Goal: Task Accomplishment & Management: Use online tool/utility

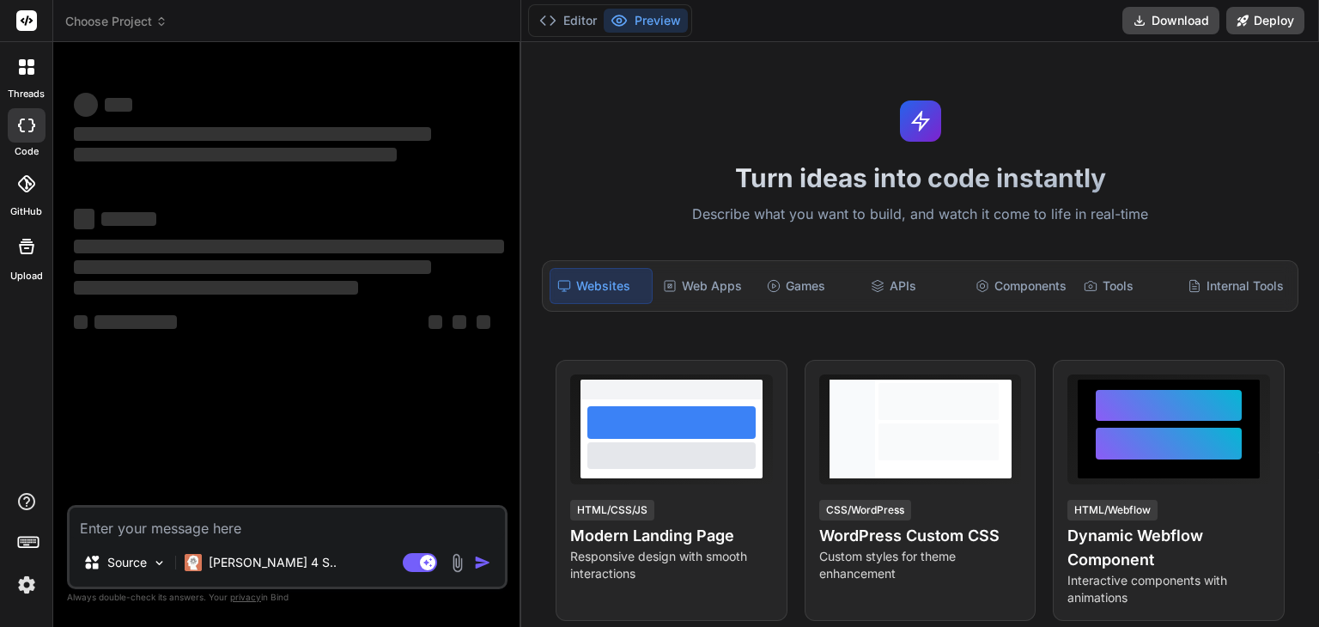
click at [162, 26] on icon at bounding box center [161, 21] width 12 height 12
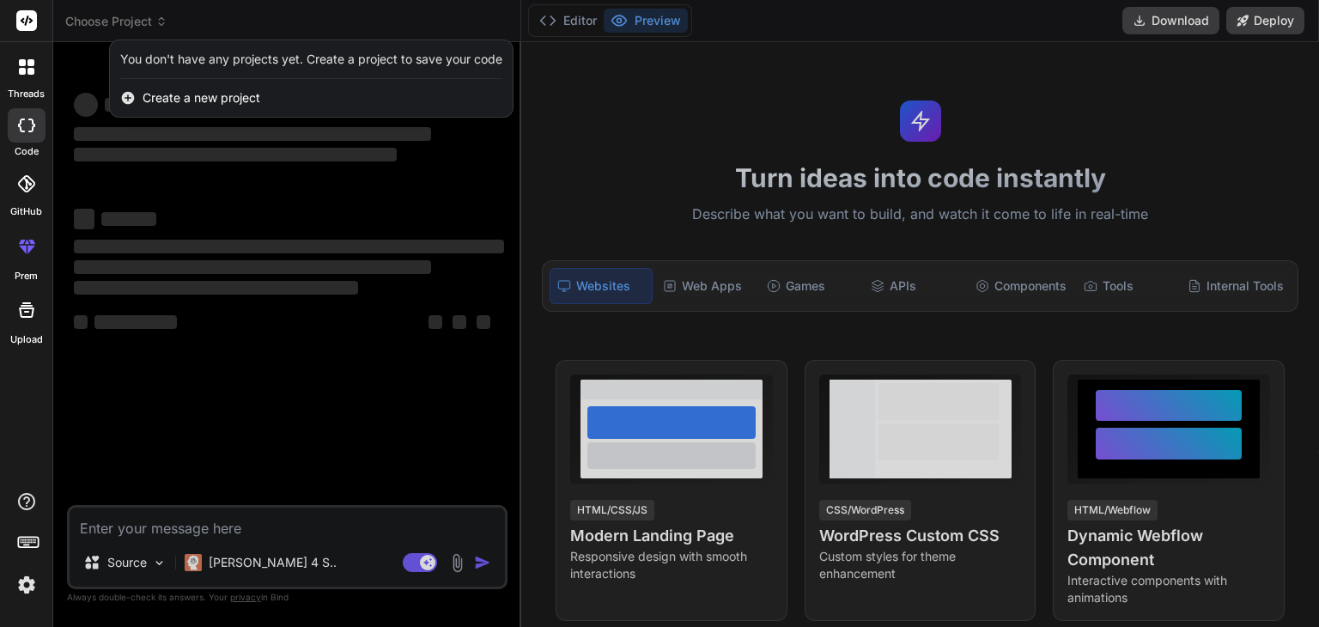
click at [146, 89] on span "Create a new project" at bounding box center [202, 97] width 118 height 17
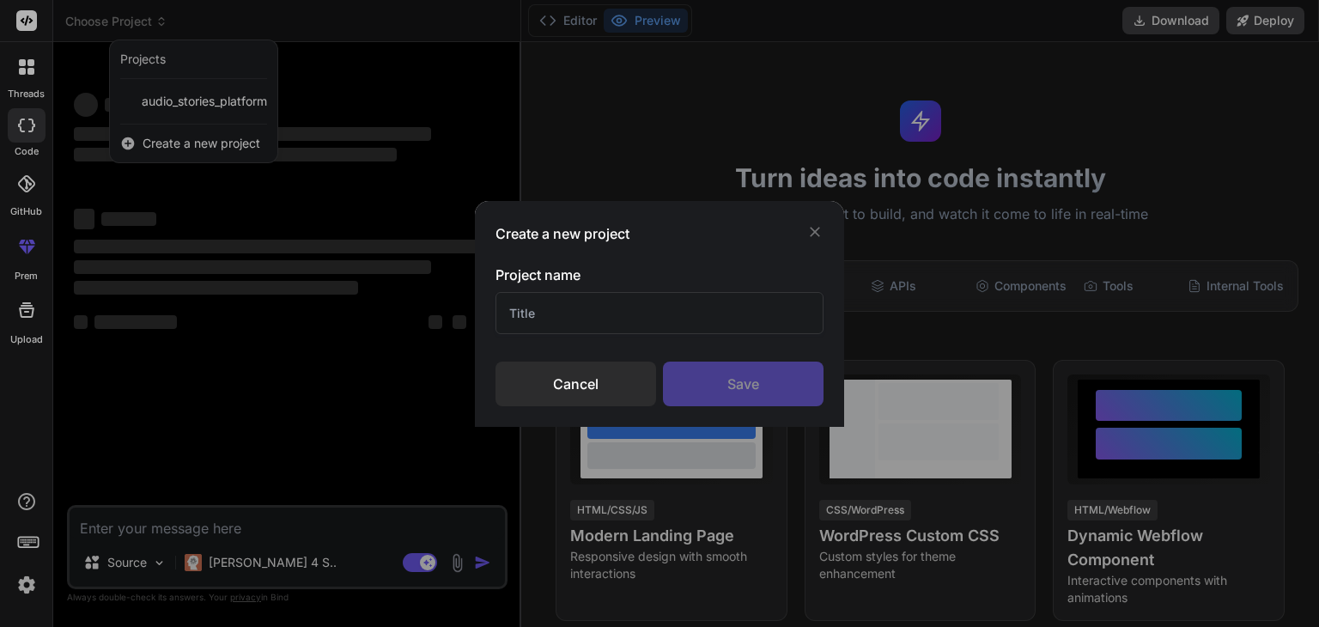
click at [675, 312] on input "text" at bounding box center [659, 313] width 328 height 42
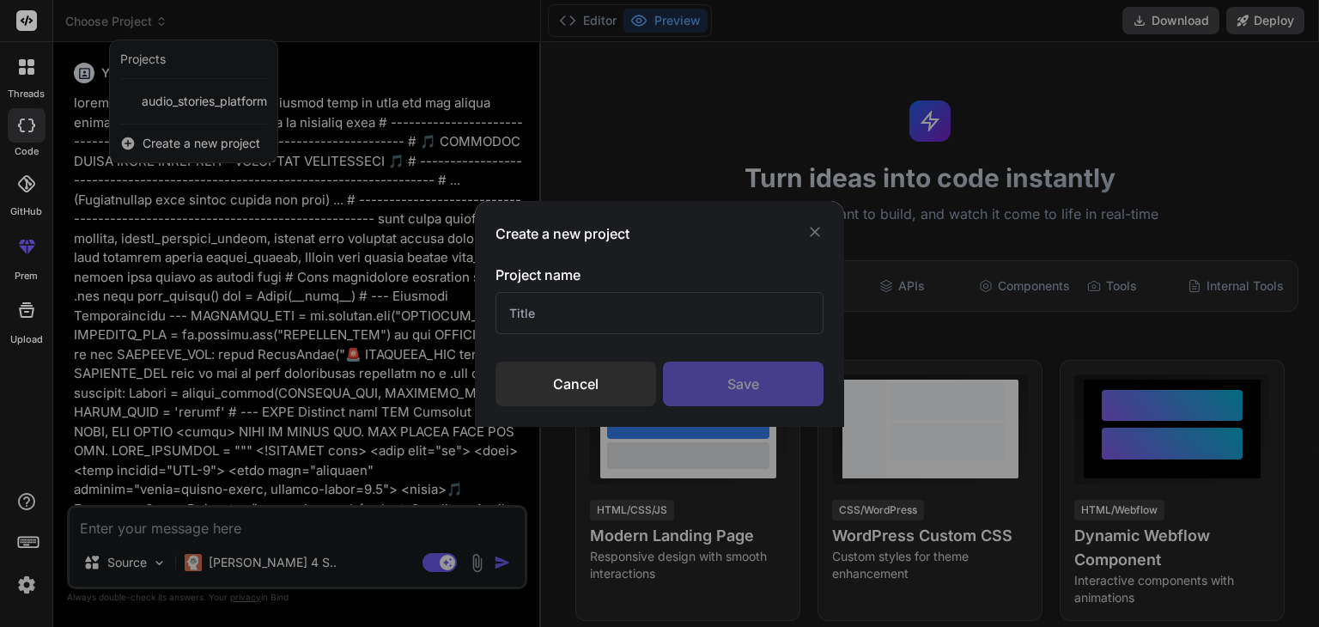
type textarea "x"
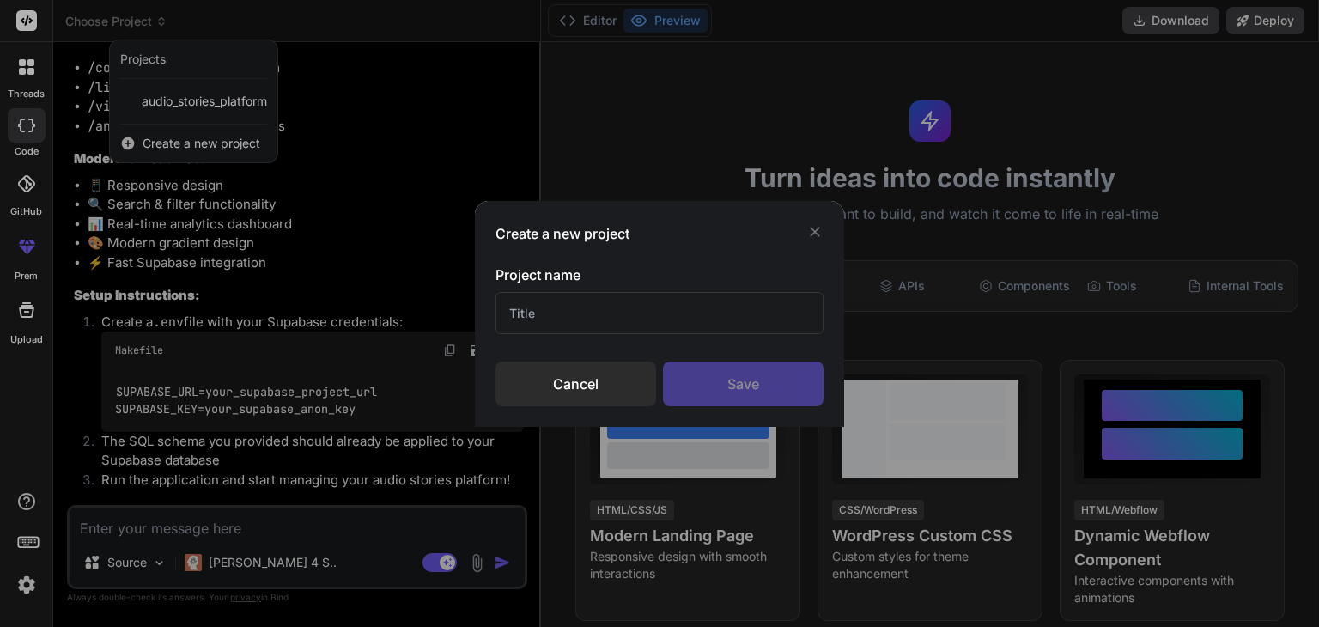
scroll to position [11116, 0]
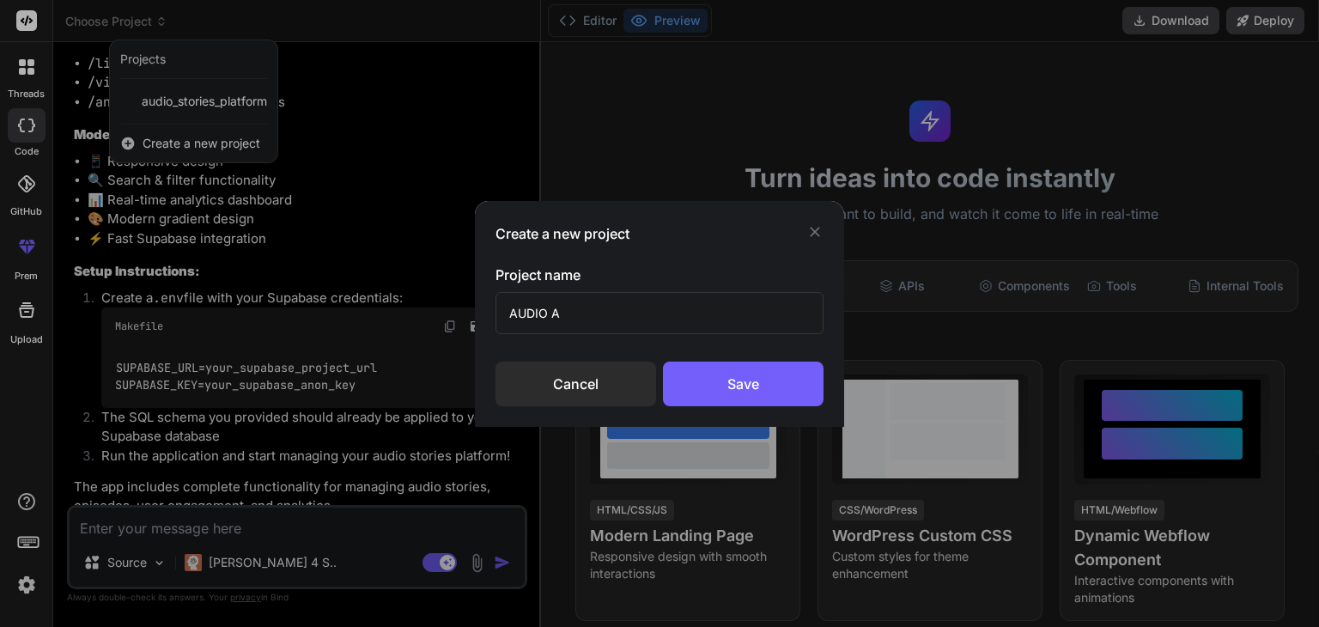
type input "AUDIO AP"
type textarea "x"
type input "AUDIO D"
type textarea "x"
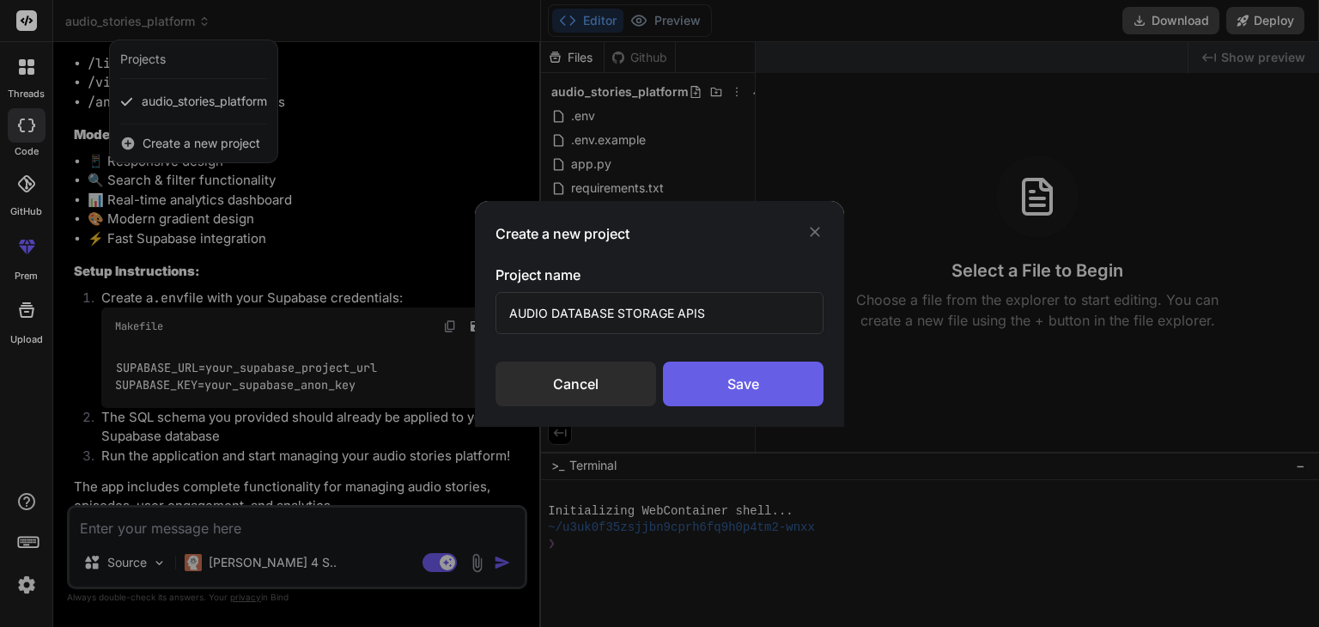
type input "AUDIO DATABASE STORAGE APIS"
click at [794, 379] on div "Save" at bounding box center [743, 383] width 161 height 45
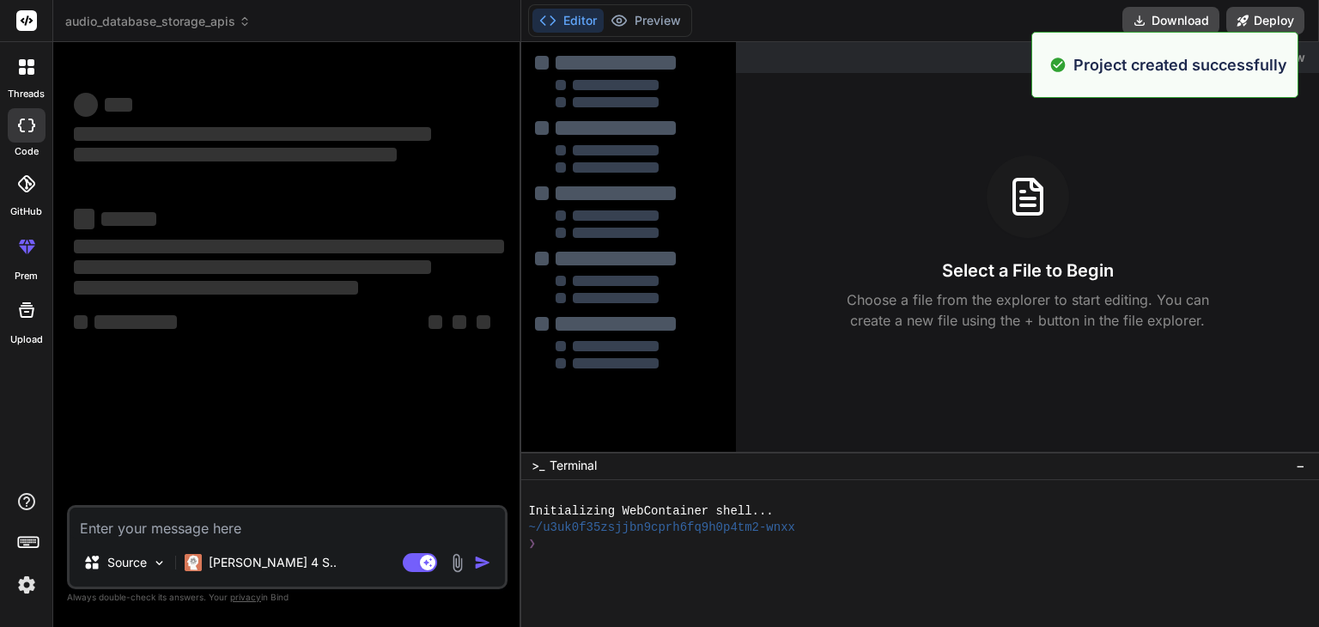
scroll to position [0, 0]
click at [458, 570] on img at bounding box center [457, 563] width 20 height 20
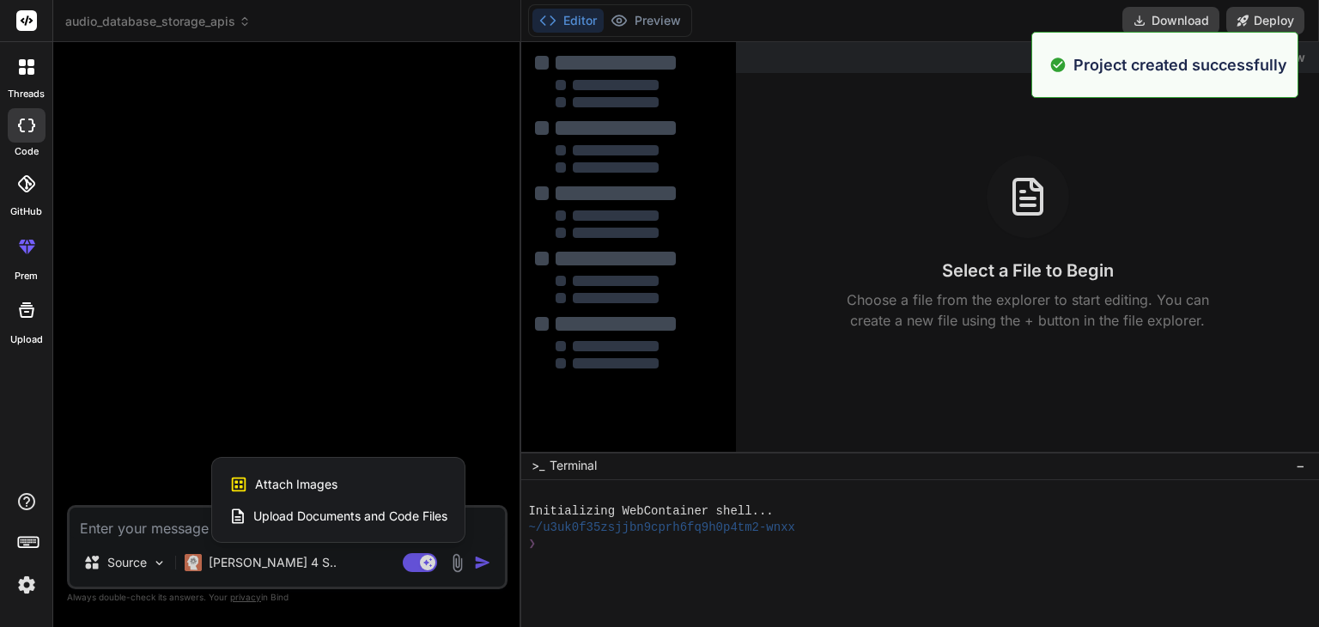
click at [292, 523] on span "Upload Documents and Code Files" at bounding box center [350, 515] width 194 height 17
type textarea "x"
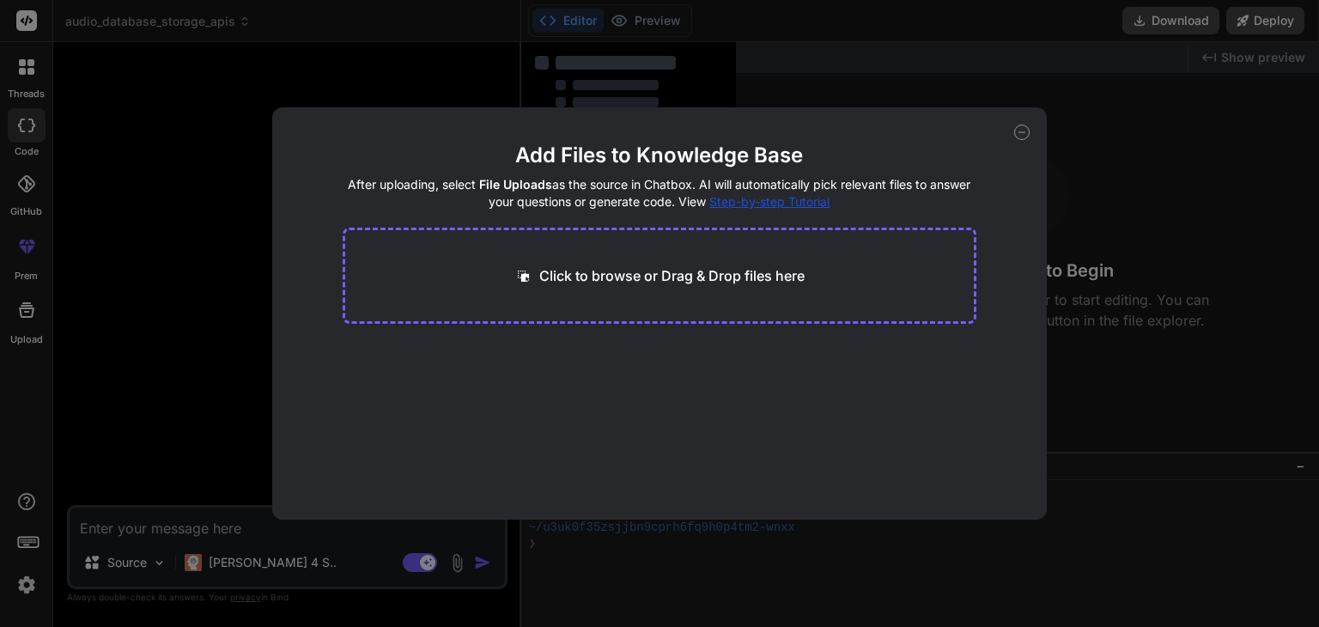
click at [538, 300] on div "Click to browse or Drag & Drop files here" at bounding box center [660, 276] width 634 height 96
click at [537, 273] on div "Click to browse or Drag & Drop files here" at bounding box center [659, 275] width 290 height 21
type input "C:\fakepath\app.py"
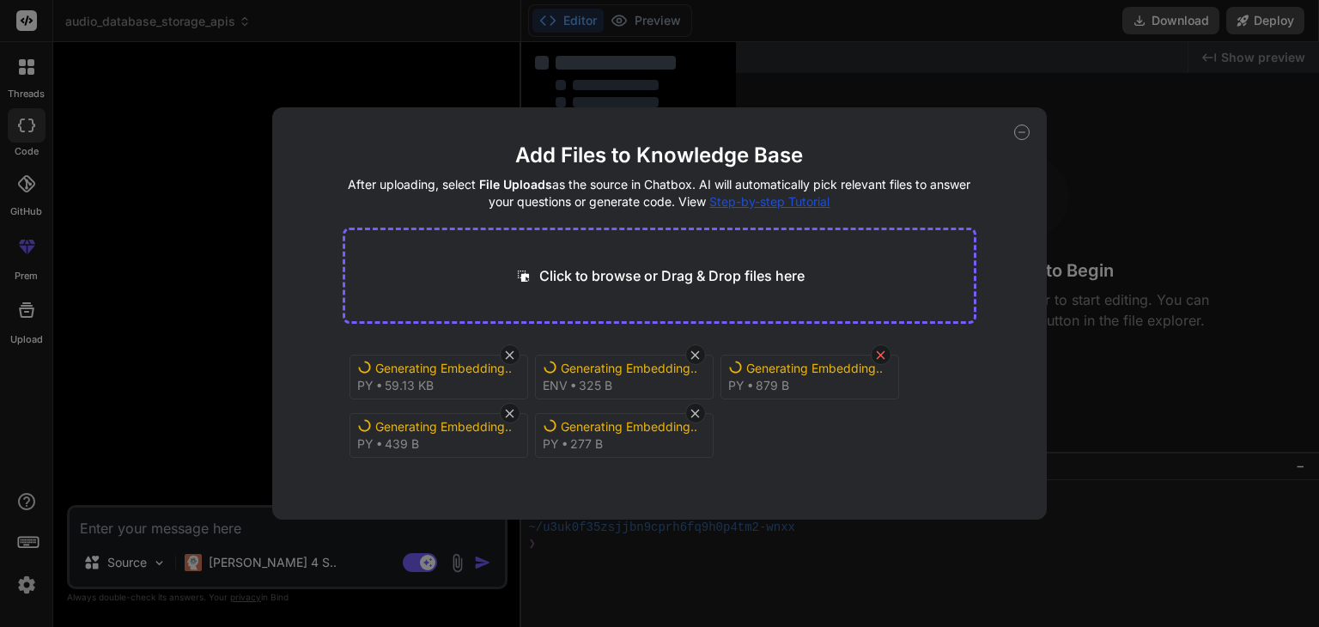
click at [880, 353] on icon at bounding box center [881, 354] width 9 height 9
click at [696, 359] on icon at bounding box center [695, 355] width 15 height 15
click at [509, 358] on icon at bounding box center [509, 355] width 15 height 15
click at [699, 357] on icon at bounding box center [695, 355] width 15 height 15
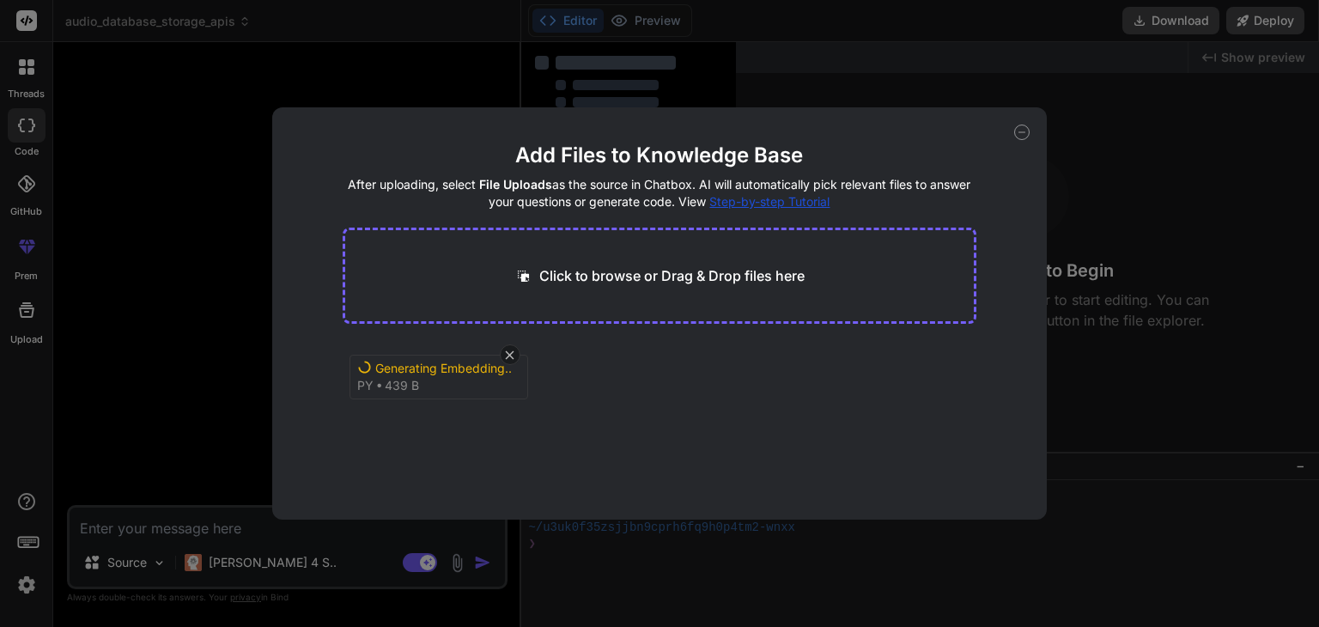
click at [506, 355] on icon at bounding box center [509, 355] width 15 height 15
click at [577, 373] on icon at bounding box center [579, 370] width 15 height 15
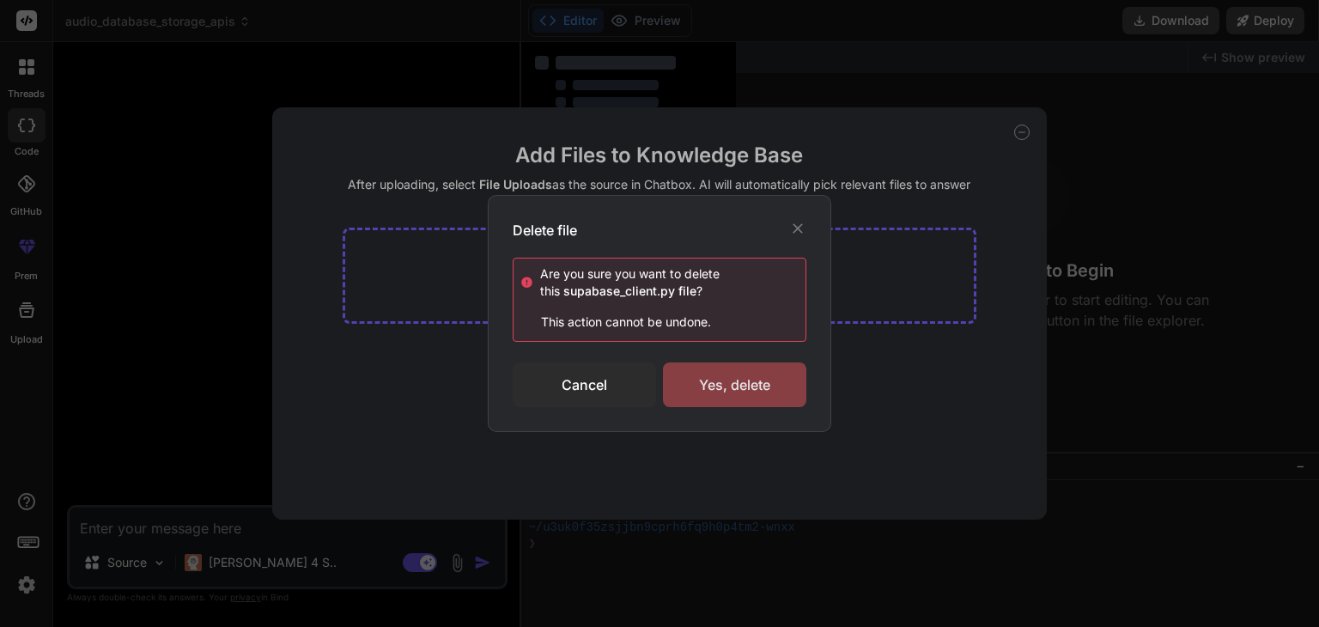
click at [752, 373] on div "Yes, delete" at bounding box center [734, 384] width 143 height 45
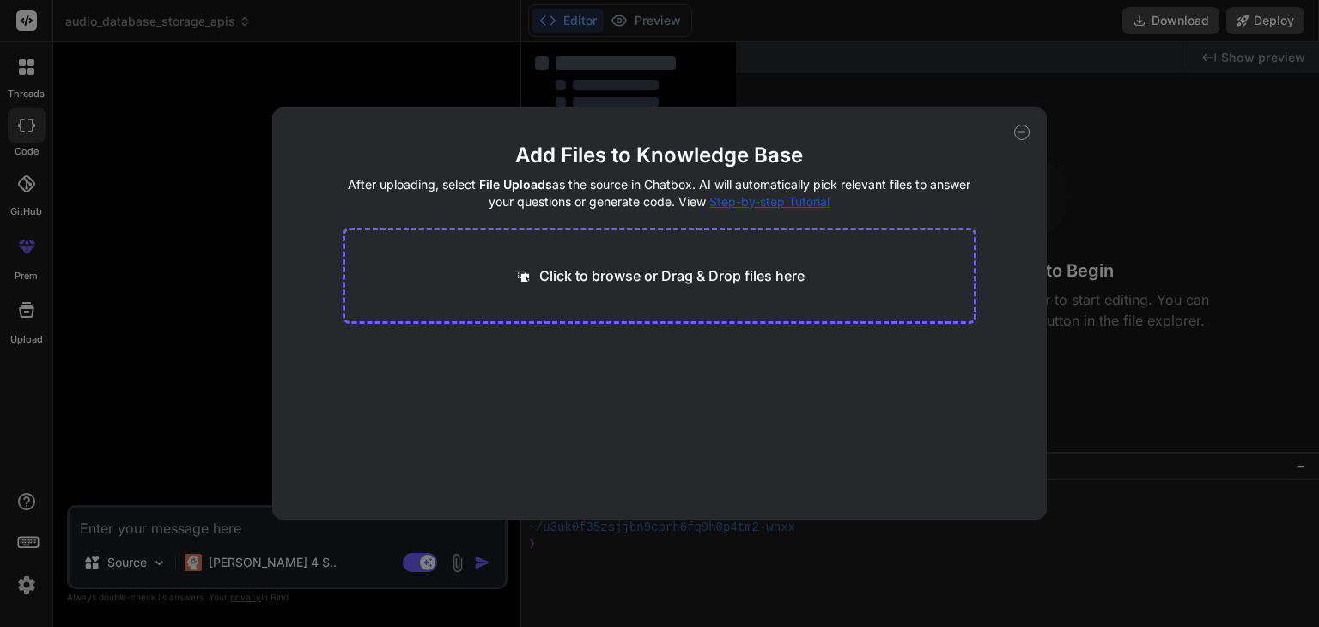
click at [1024, 137] on icon at bounding box center [1021, 131] width 15 height 15
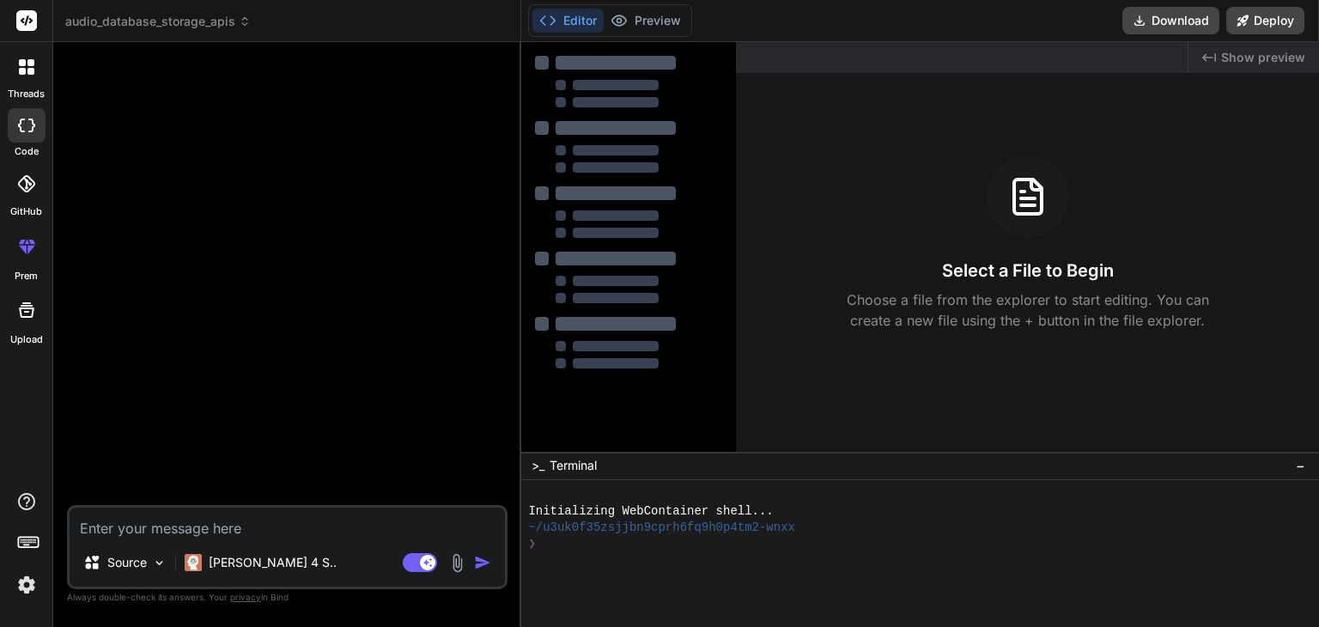
click at [270, 530] on textarea at bounding box center [287, 522] width 435 height 31
click at [457, 559] on img at bounding box center [457, 563] width 20 height 20
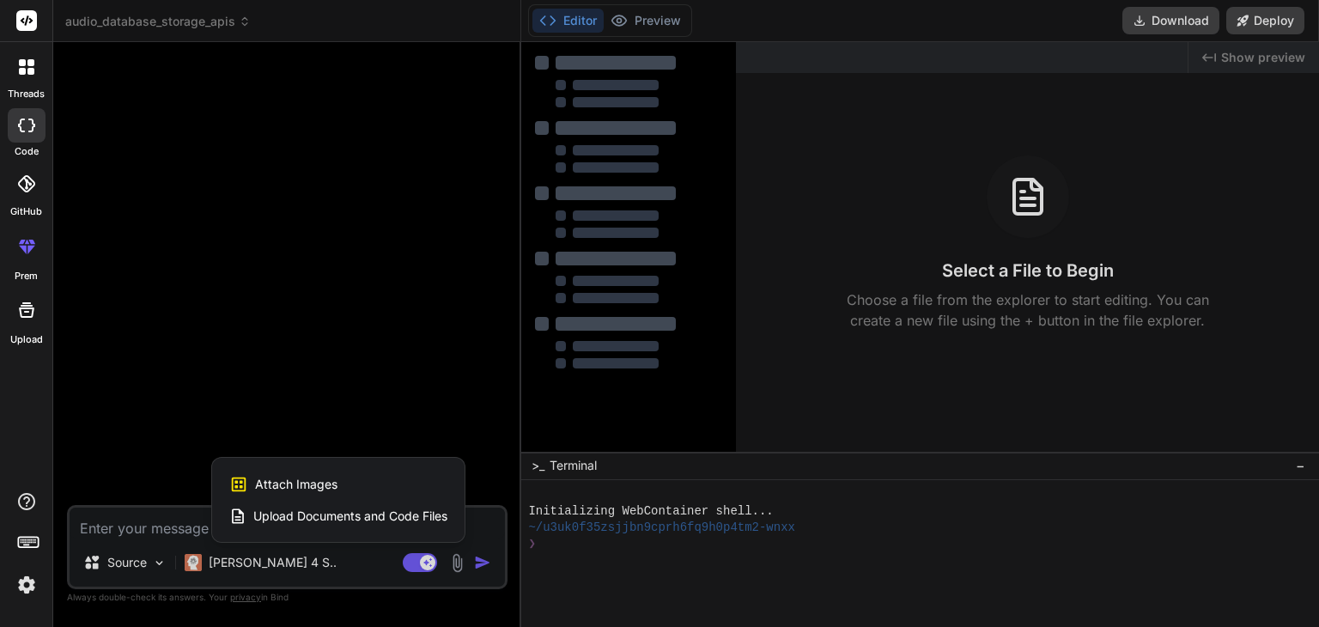
click at [323, 520] on span "Upload Documents and Code Files" at bounding box center [350, 515] width 194 height 17
type textarea "x"
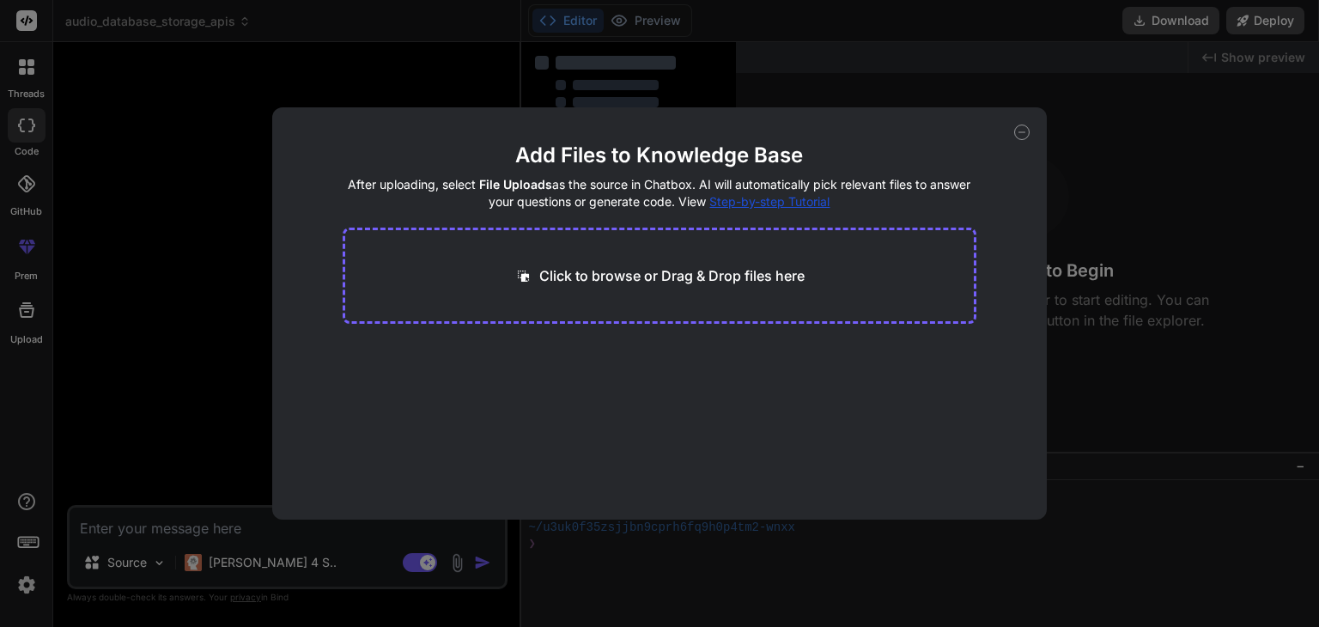
click at [751, 270] on p "Click to browse or Drag & Drop files here" at bounding box center [671, 275] width 265 height 21
type input "C:\fakepath\app.py"
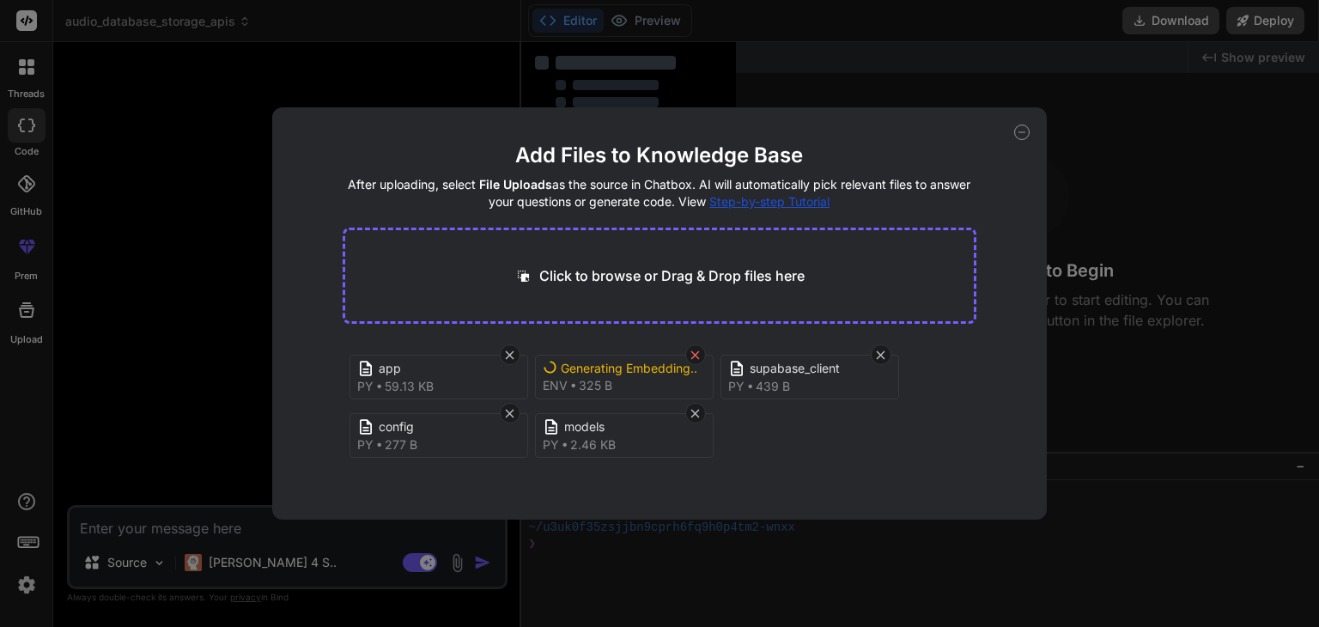
click at [689, 358] on icon at bounding box center [695, 355] width 15 height 15
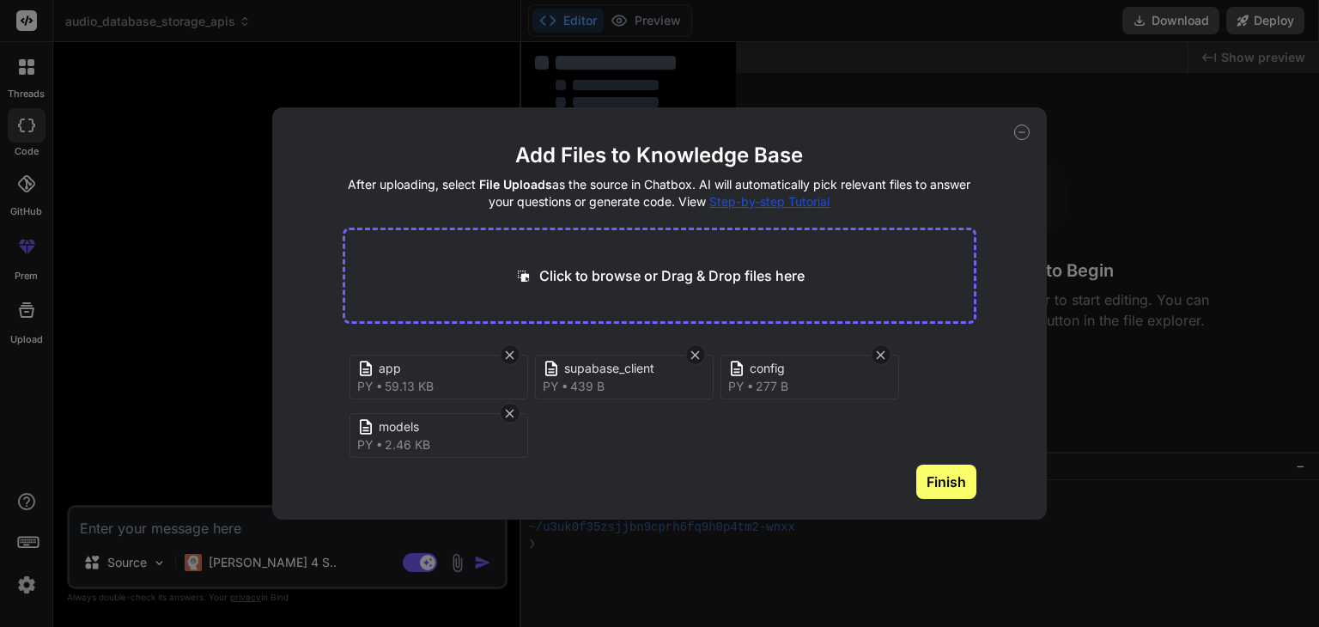
click at [622, 298] on div "Click to browse or Drag & Drop files here" at bounding box center [660, 276] width 634 height 96
click at [563, 276] on p "Click to browse or Drag & Drop files here" at bounding box center [671, 275] width 265 height 21
type textarea "x"
type input "C:\fakepath\.env"
click at [941, 475] on button "Finish" at bounding box center [946, 481] width 60 height 34
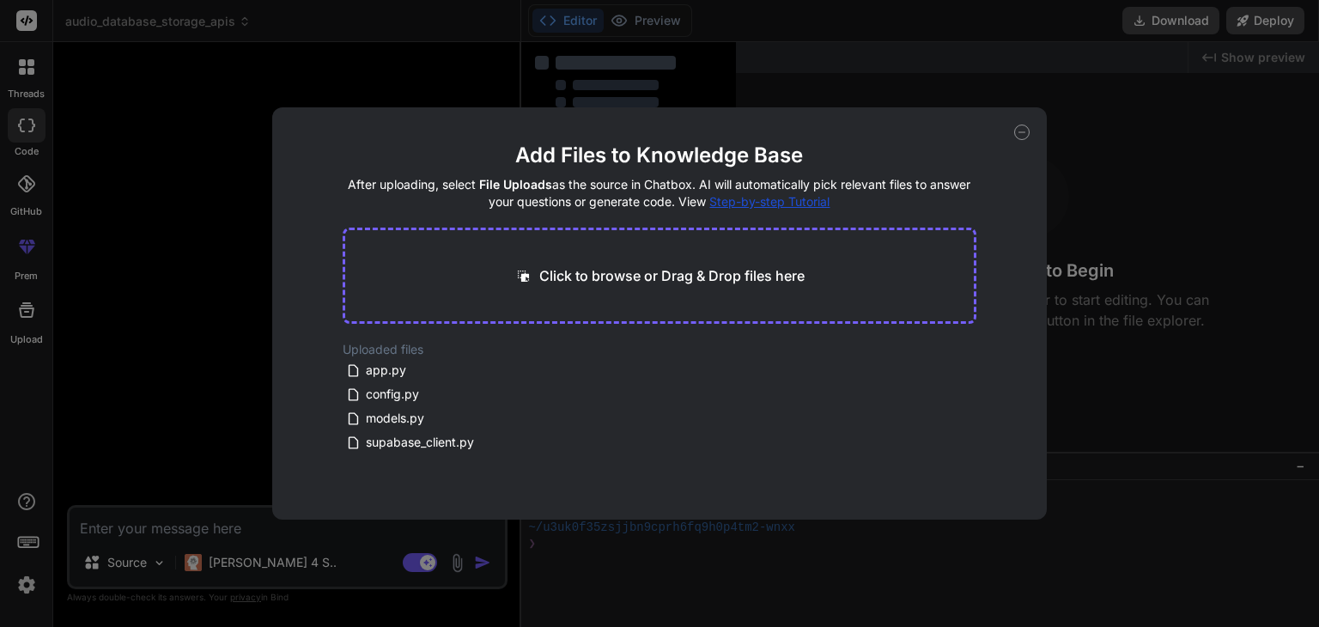
click at [543, 279] on p "Click to browse or Drag & Drop files here" at bounding box center [671, 275] width 265 height 21
click at [1015, 132] on icon at bounding box center [1021, 131] width 15 height 15
type textarea "x"
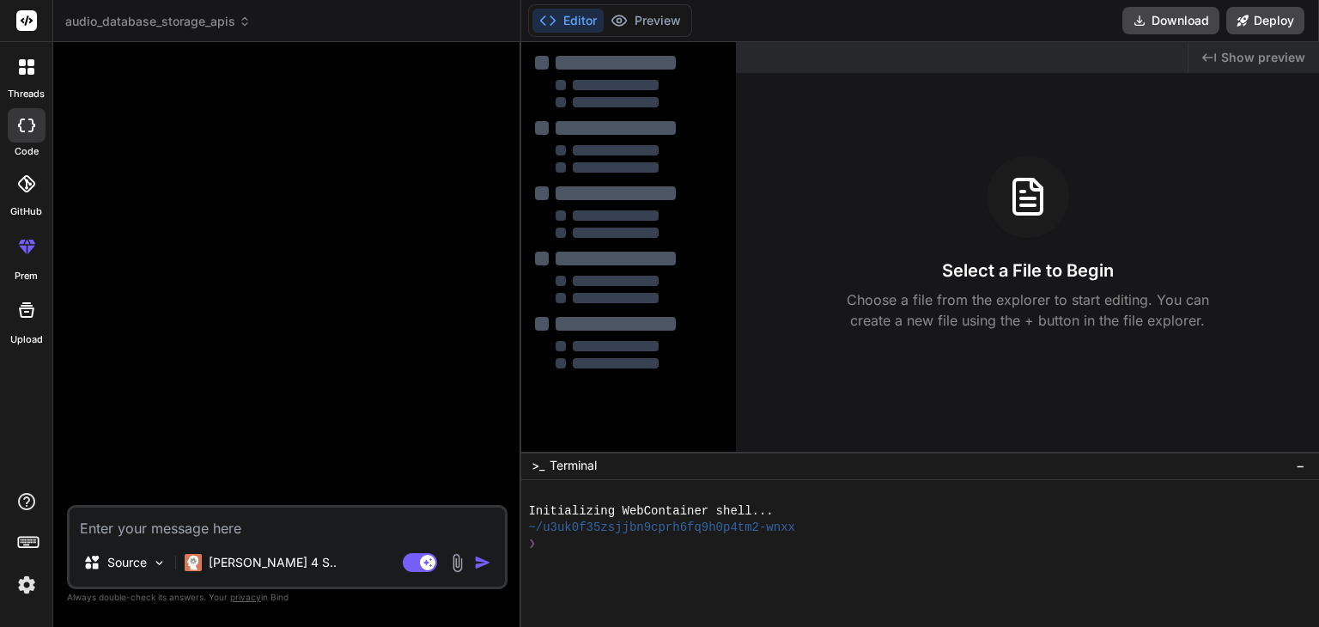
click at [185, 523] on textarea at bounding box center [287, 522] width 435 height 31
paste textarea "You are an expert backend engineer. Tech stack & constraints: - Language/Framew…"
type textarea "You are an expert backend engineer. Tech stack & constraints: - Language/Framew…"
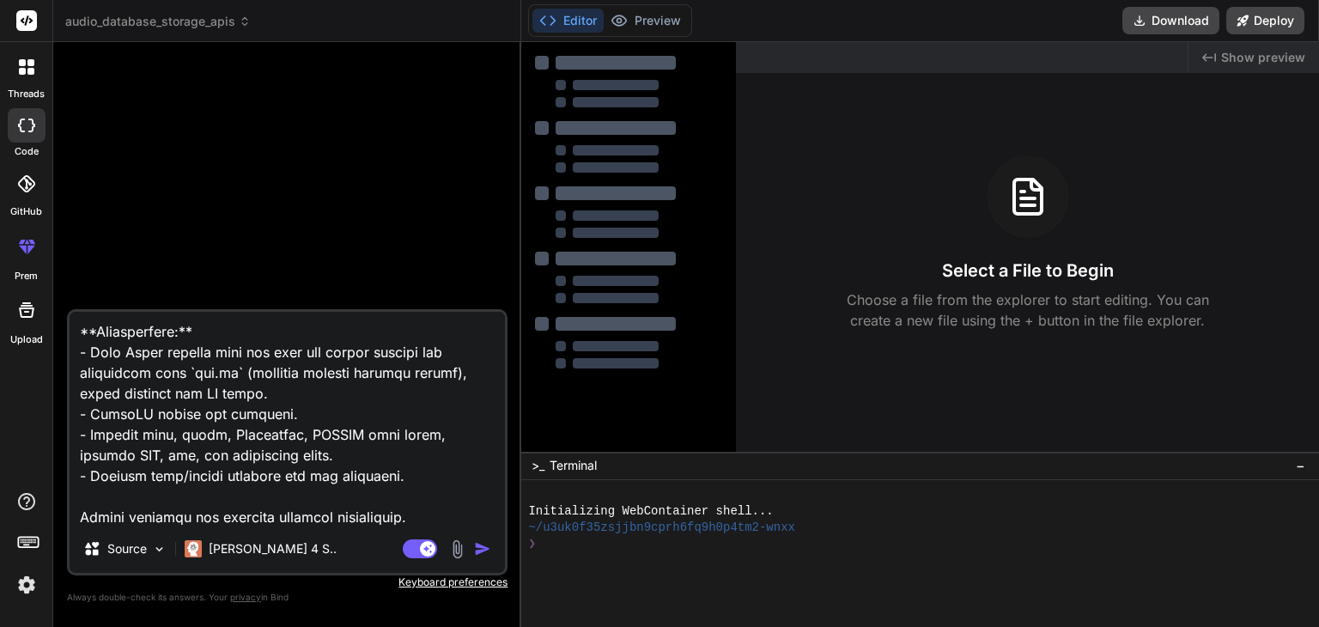
type textarea "x"
type textarea "You are an expert backend engineer. Tech stack & constraints: - Language/Framew…"
type textarea "x"
type textarea "You are an expert backend engineer. Tech stack & constraints: - Language/Framew…"
type textarea "x"
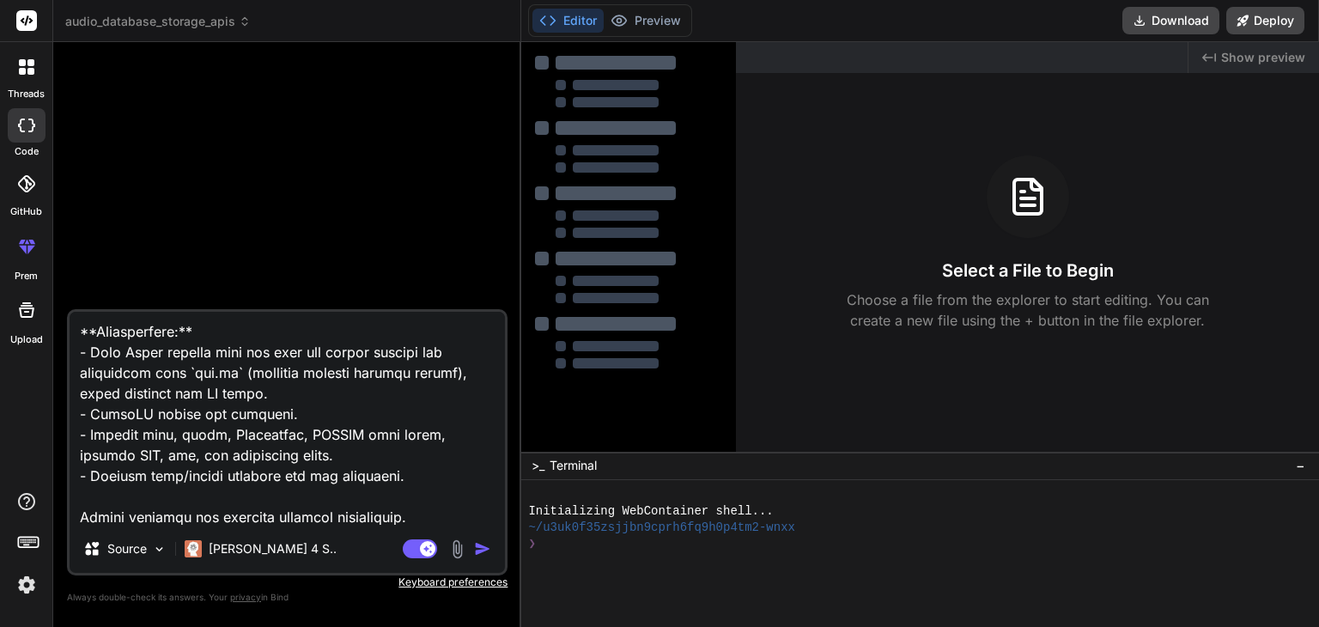
type textarea "You are an expert backend engineer. Tech stack & constraints: - Language/Framew…"
type textarea "x"
type textarea "You are an expert backend engineer. Tech stack & constraints: - Language/Framew…"
type textarea "x"
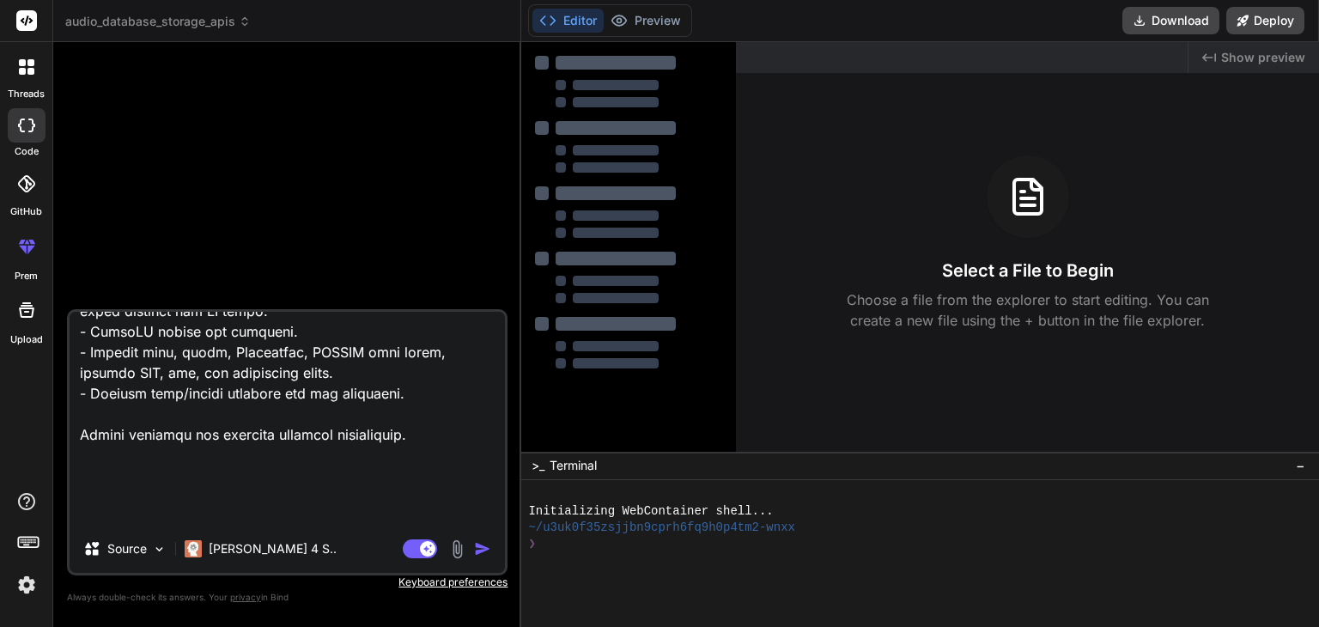
type textarea "You are an expert backend engineer. Tech stack & constraints: - Language/Framew…"
type textarea "x"
type textarea "You are an expert backend engineer. Tech stack & constraints: - Language/Framew…"
type textarea "x"
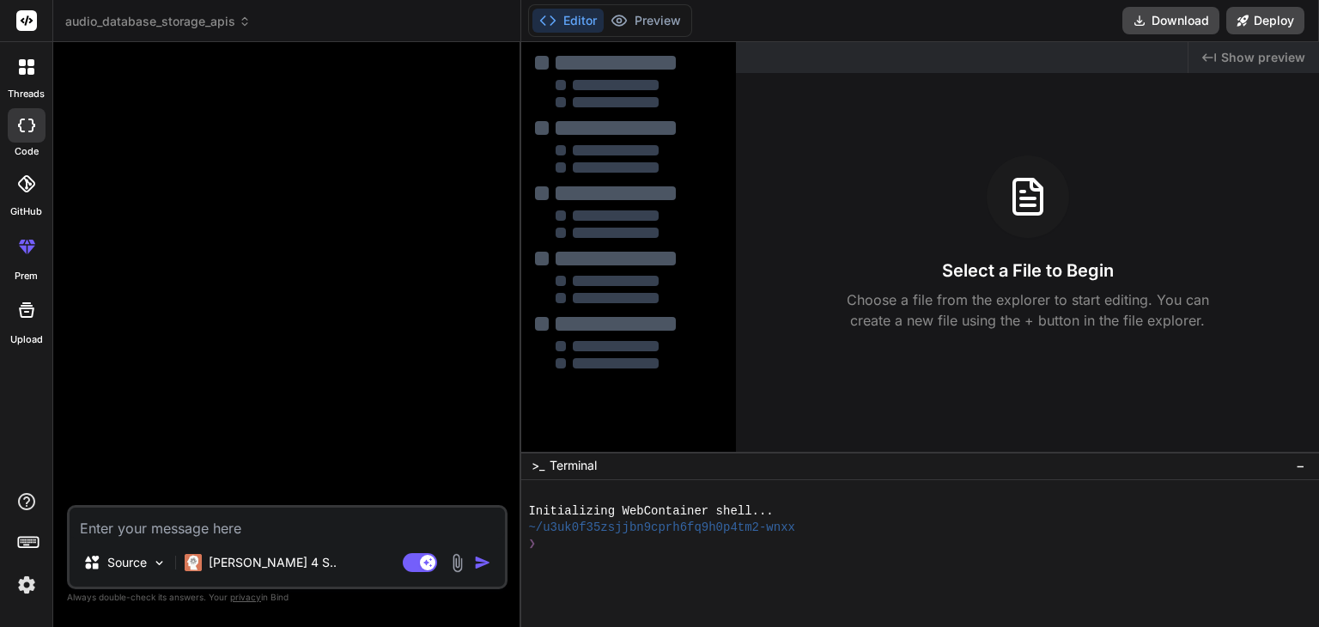
scroll to position [0, 0]
type textarea "."
type textarea "x"
type textarea ".e"
type textarea "x"
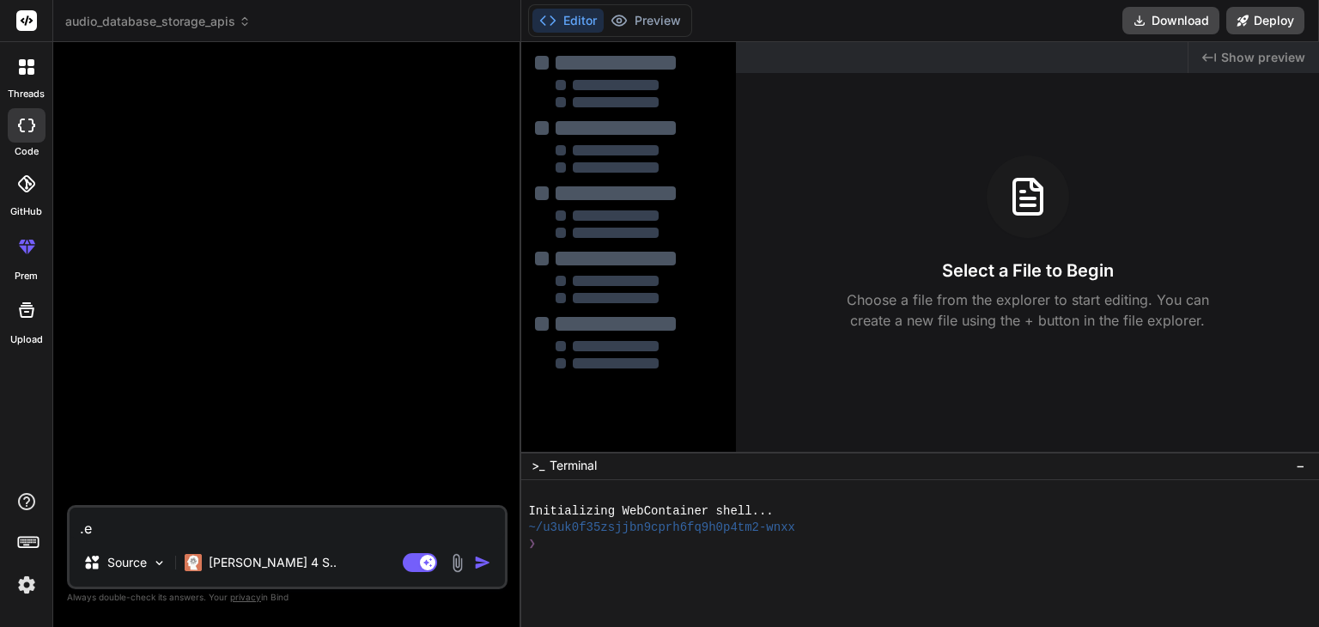
type textarea ".en"
type textarea "x"
type textarea ".env"
type textarea "x"
type textarea ".env"
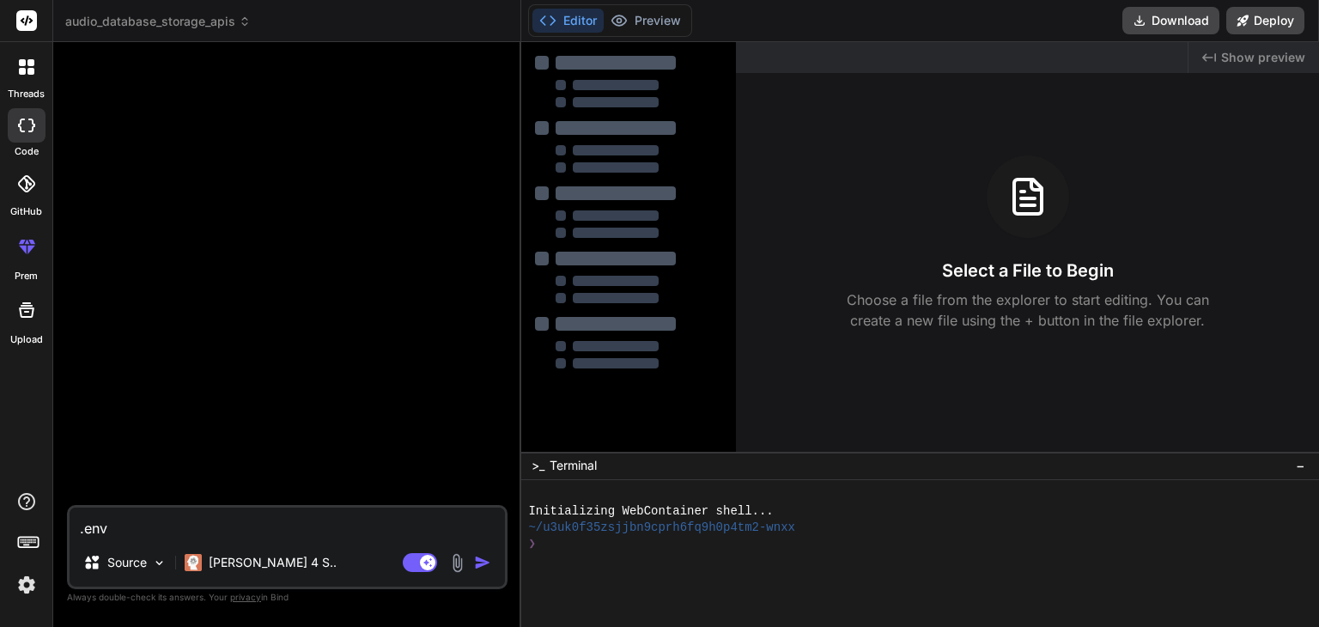
type textarea "x"
type textarea ".env f"
type textarea "x"
type textarea ".env fi"
type textarea "x"
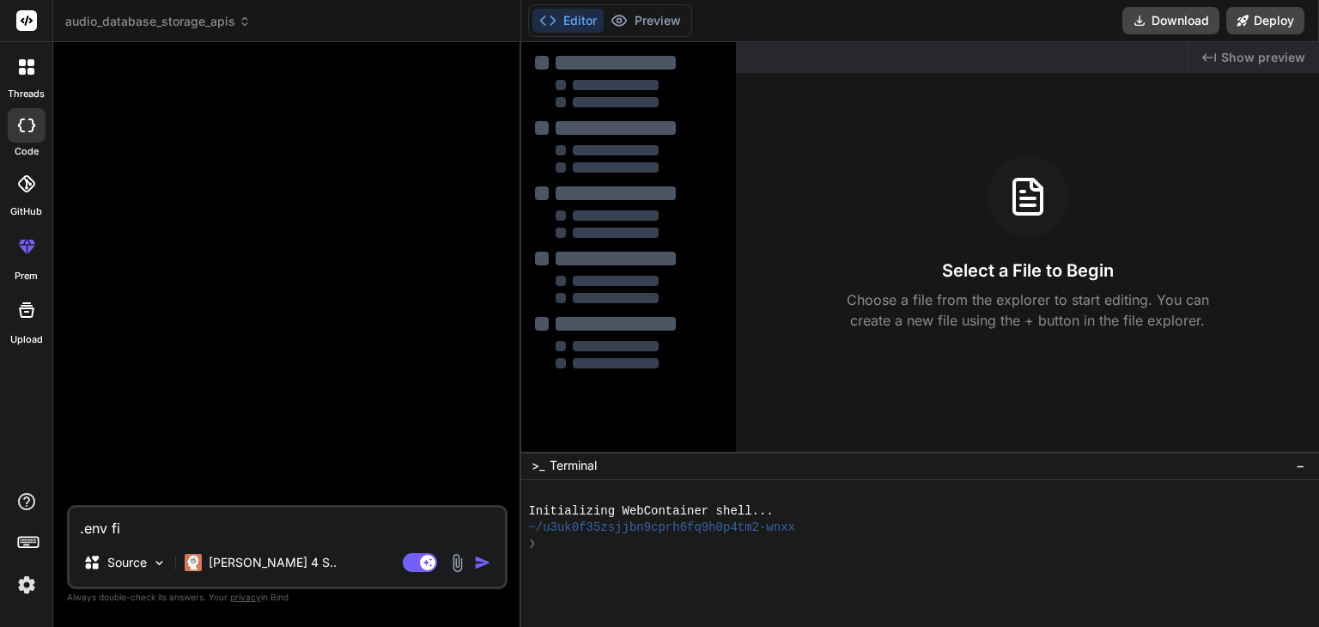
type textarea ".env fil"
type textarea "x"
type textarea ".env file"
type textarea "x"
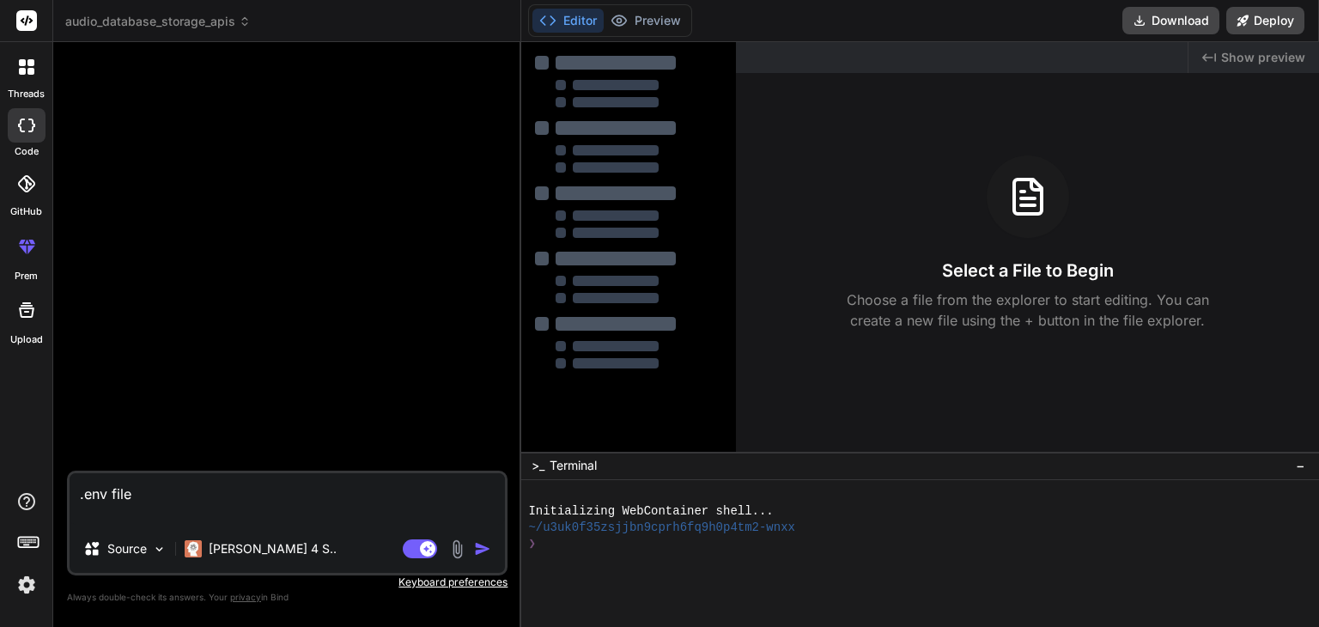
type textarea ".env file"
type textarea "x"
type textarea ".env file"
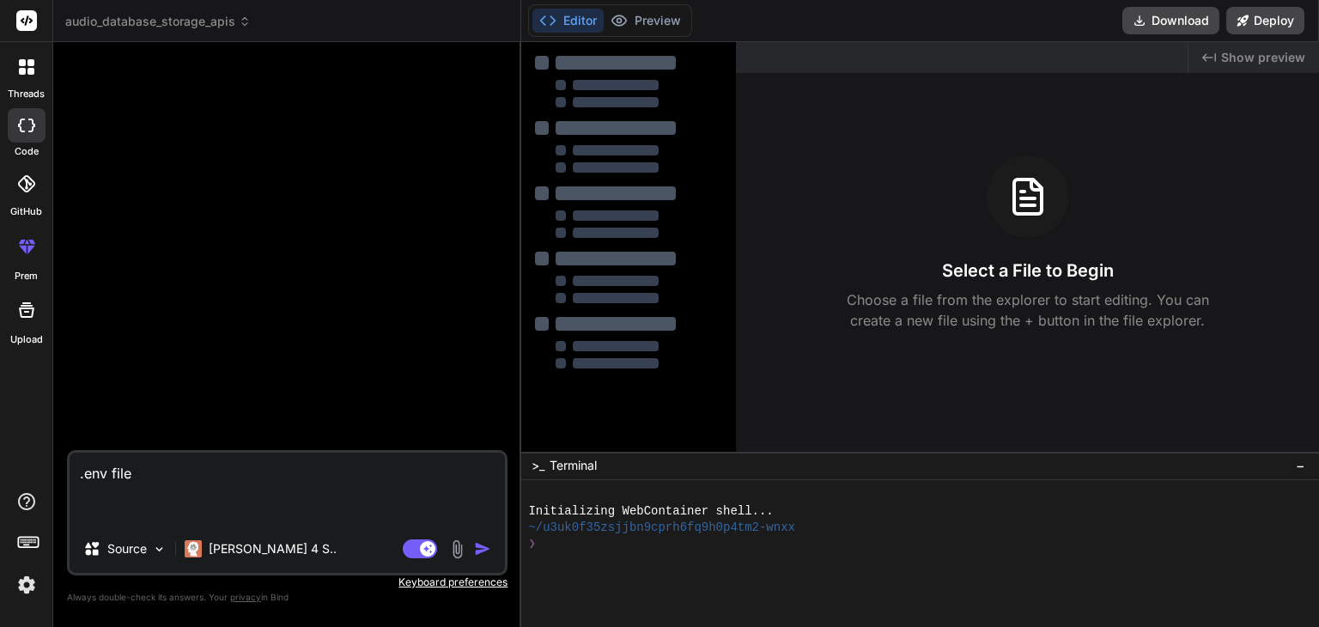
type textarea "x"
type textarea ".env file"
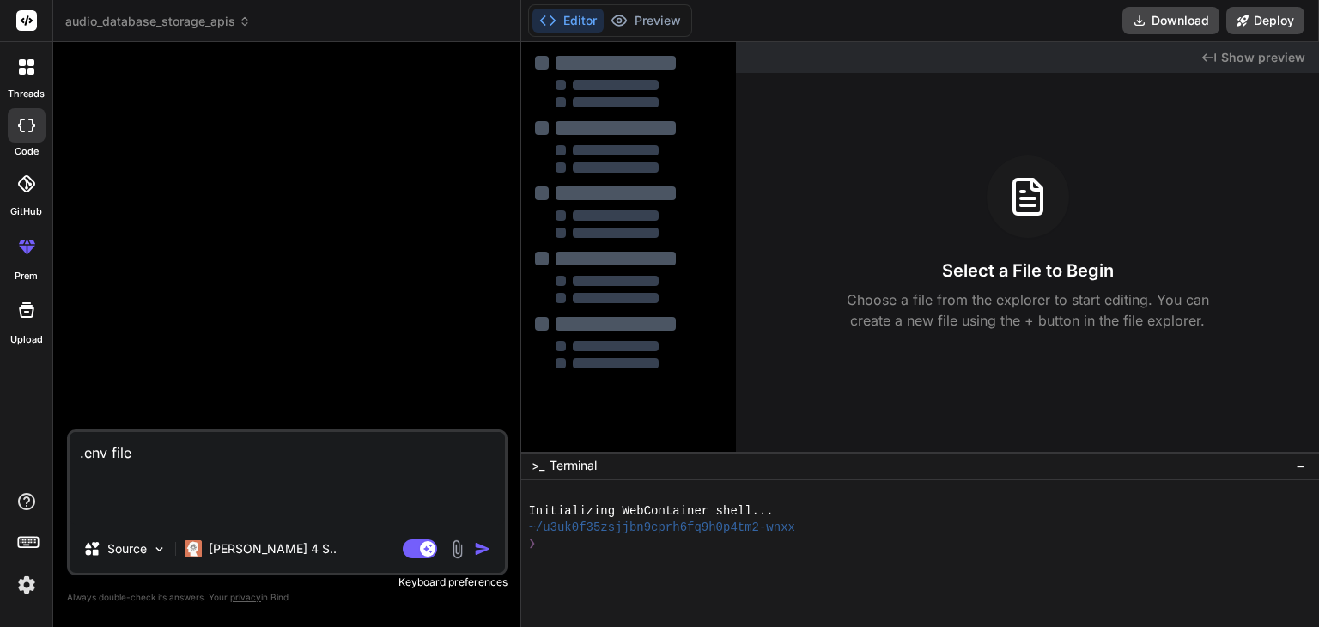
type textarea "x"
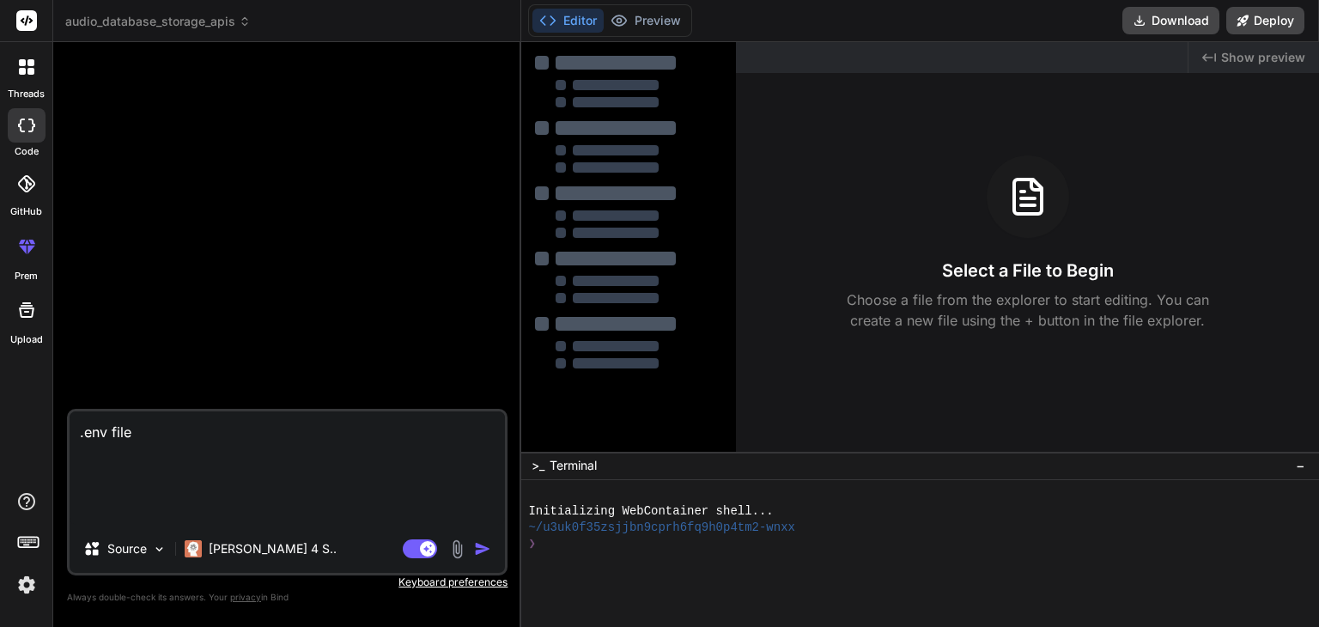
paste textarea "You are an expert backend engineer. Tech stack & constraints: - Language/Framew…"
type textarea ".env file You are an expert backend engineer. Tech stack & constraints: - Langu…"
type textarea "x"
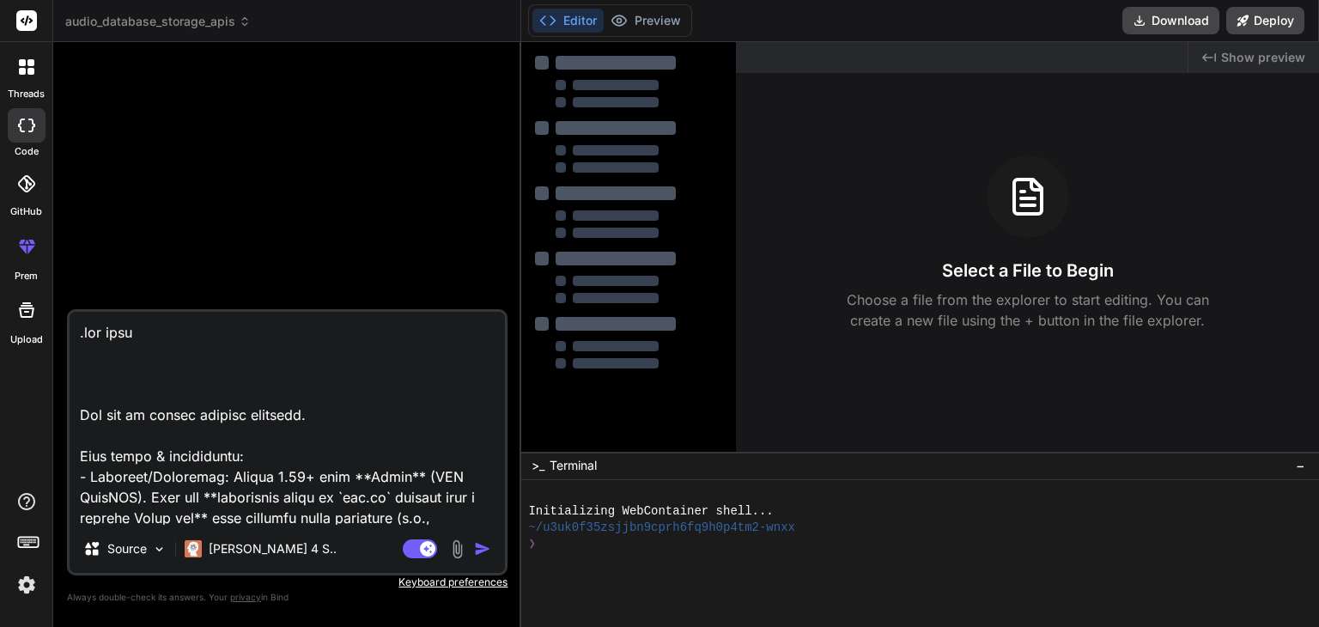
click at [149, 363] on textarea at bounding box center [287, 418] width 435 height 213
paste textarea "SUPABASE_URL=[URL][DOMAIN_NAME] SUPABASE_KEY=[SECURITY_DATA] FLASK_ENV=developm…"
type textarea ".env file SUPABASE_URL=[URL][DOMAIN_NAME] SUPABASE_KEY=[SECURITY_DATA] FLASK_EN…"
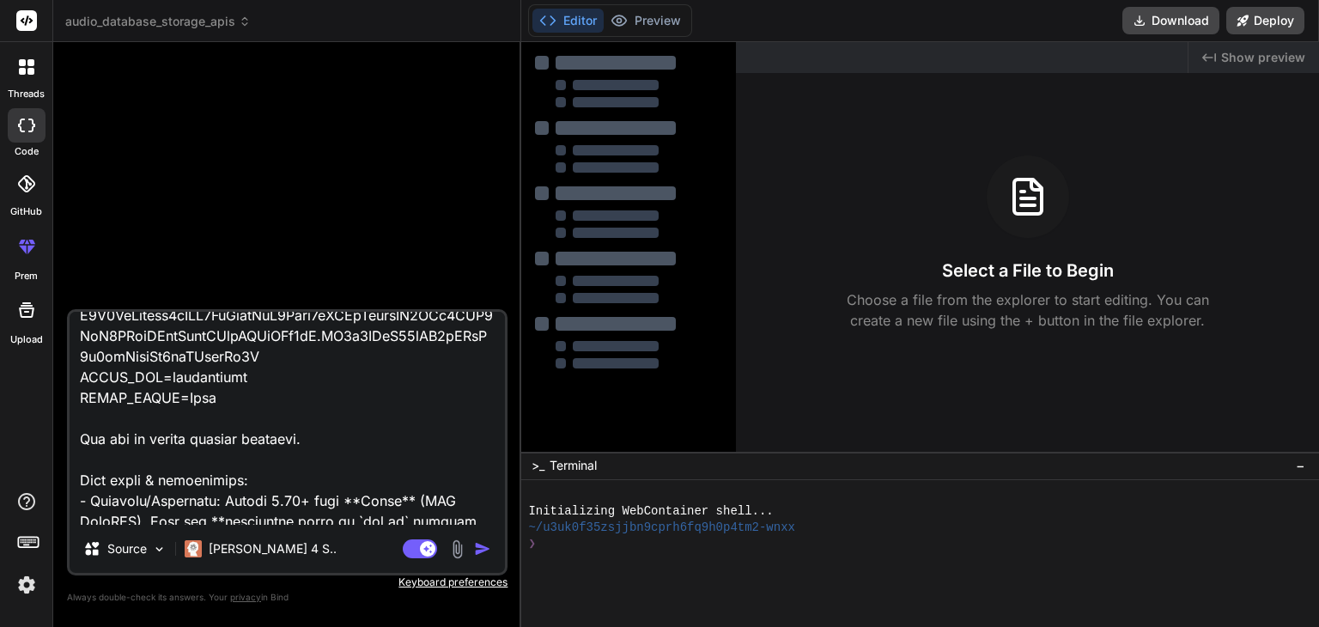
scroll to position [193, 0]
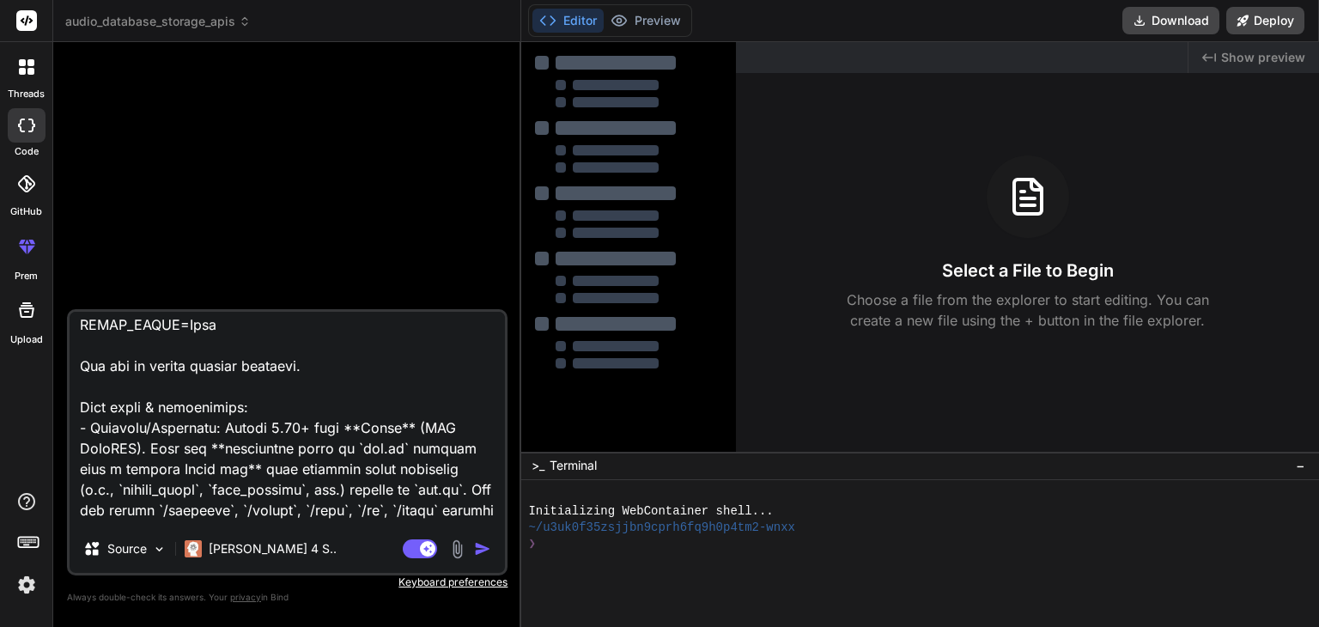
click at [240, 365] on textarea at bounding box center [287, 418] width 435 height 213
type textarea "x"
type textarea ".env file SUPABASE_URL=[URL][DOMAIN_NAME] SUPABASE_KEY=[SECURITY_DATA] FLASK_EN…"
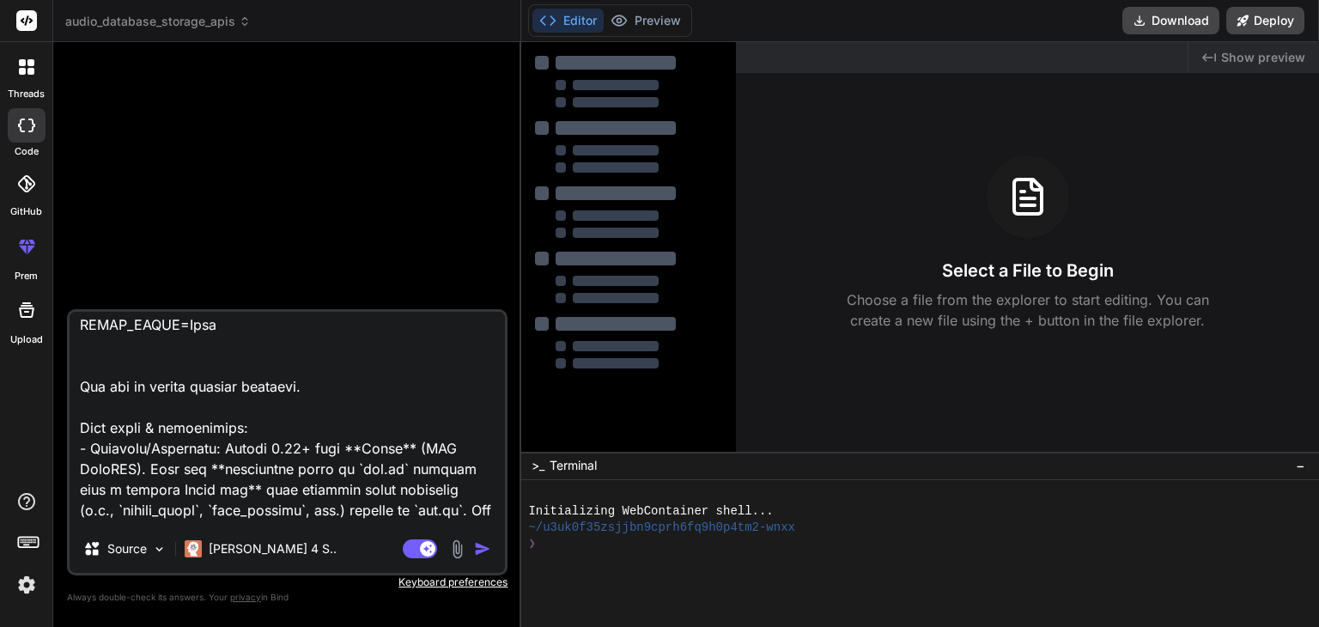
type textarea "x"
type textarea ".env file SUPABASE_URL=[URL][DOMAIN_NAME] SUPABASE_KEY=[SECURITY_DATA] FLASK_EN…"
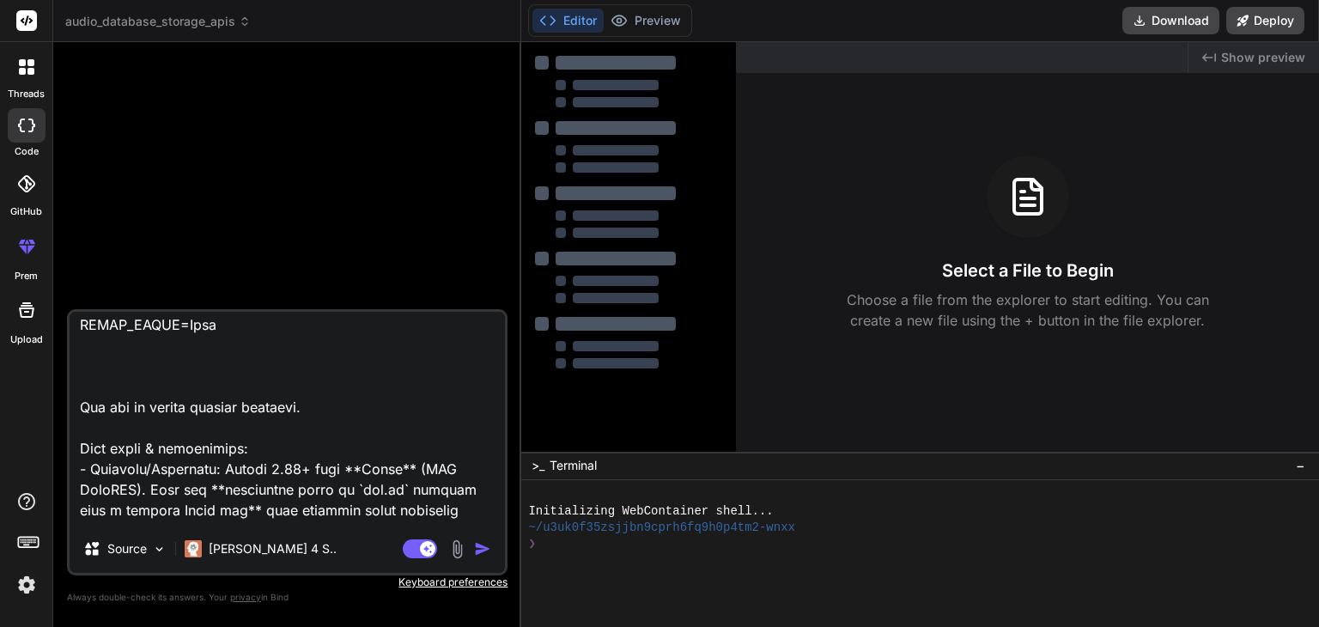
type textarea "x"
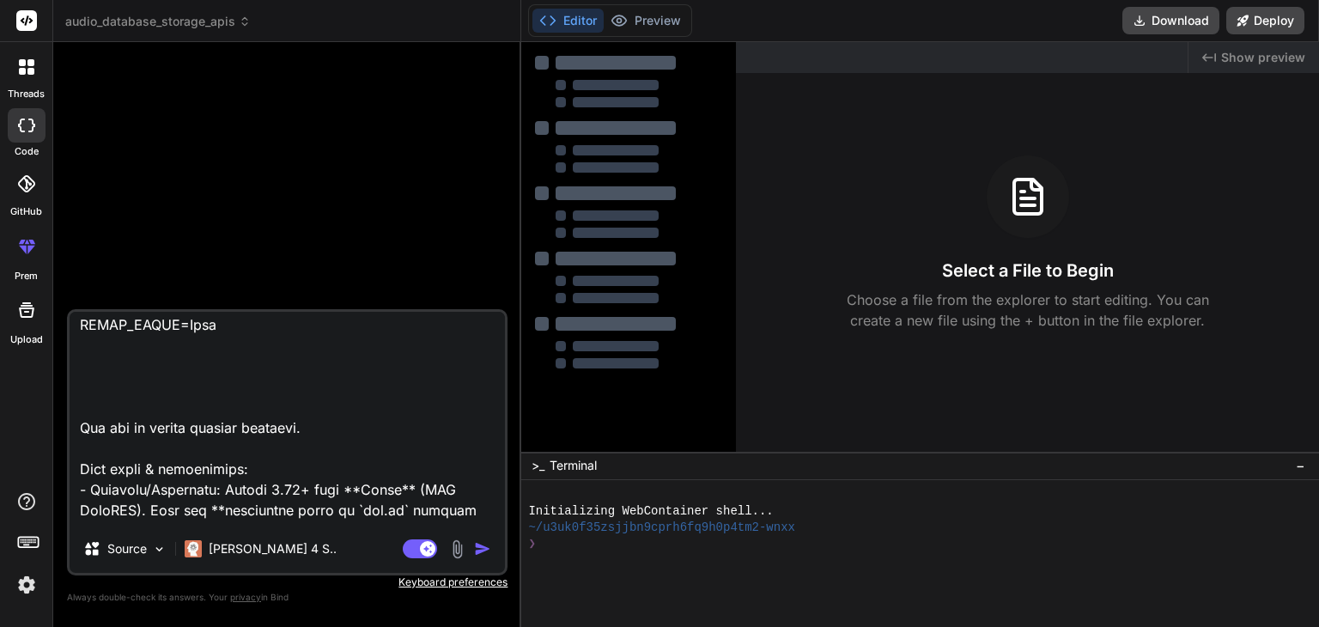
type textarea ".env file SUPABASE_URL=[URL][DOMAIN_NAME] SUPABASE_KEY=[SECURITY_DATA] FLASK_EN…"
type textarea "x"
type textarea ".env file SUPABASE_URL=[URL][DOMAIN_NAME] SUPABASE_KEY=[SECURITY_DATA] FLASK_EN…"
type textarea "x"
type textarea ".env file SUPABASE_URL=[URL][DOMAIN_NAME] SUPABASE_KEY=[SECURITY_DATA] FLASK_EN…"
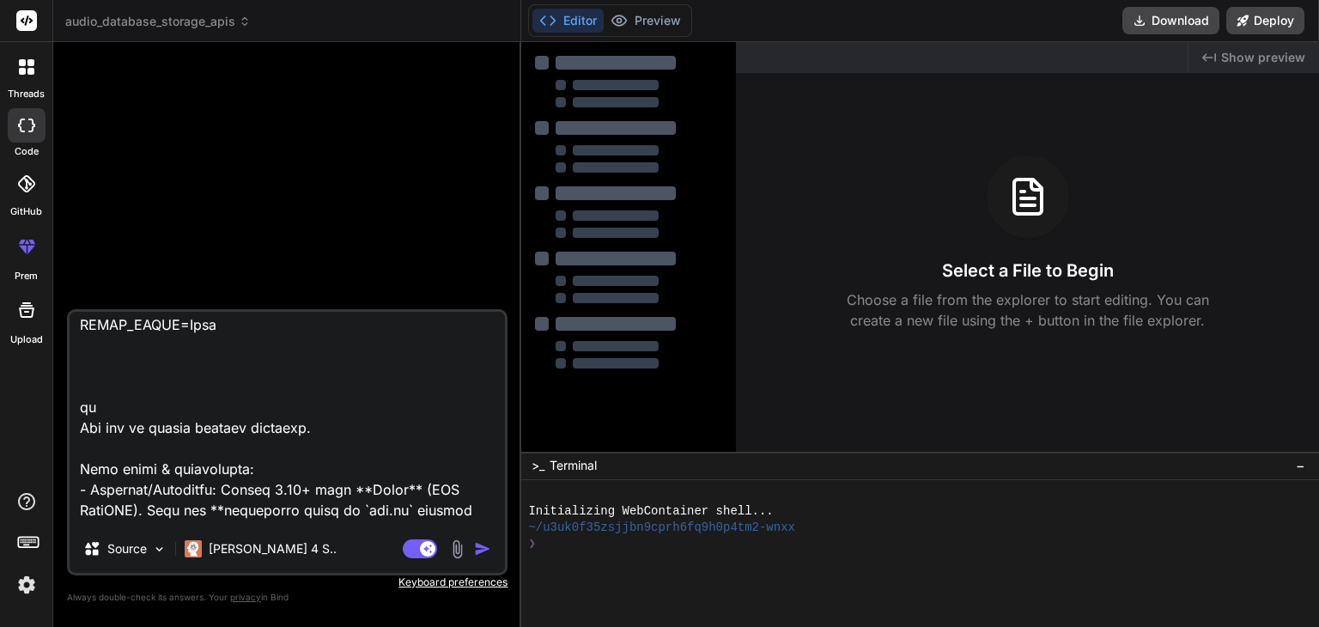
type textarea "x"
type textarea ".env file SUPABASE_URL=[URL][DOMAIN_NAME] SUPABASE_KEY=[SECURITY_DATA] FLASK_EN…"
type textarea "x"
type textarea ".env file SUPABASE_URL=[URL][DOMAIN_NAME] SUPABASE_KEY=[SECURITY_DATA] FLASK_EN…"
type textarea "x"
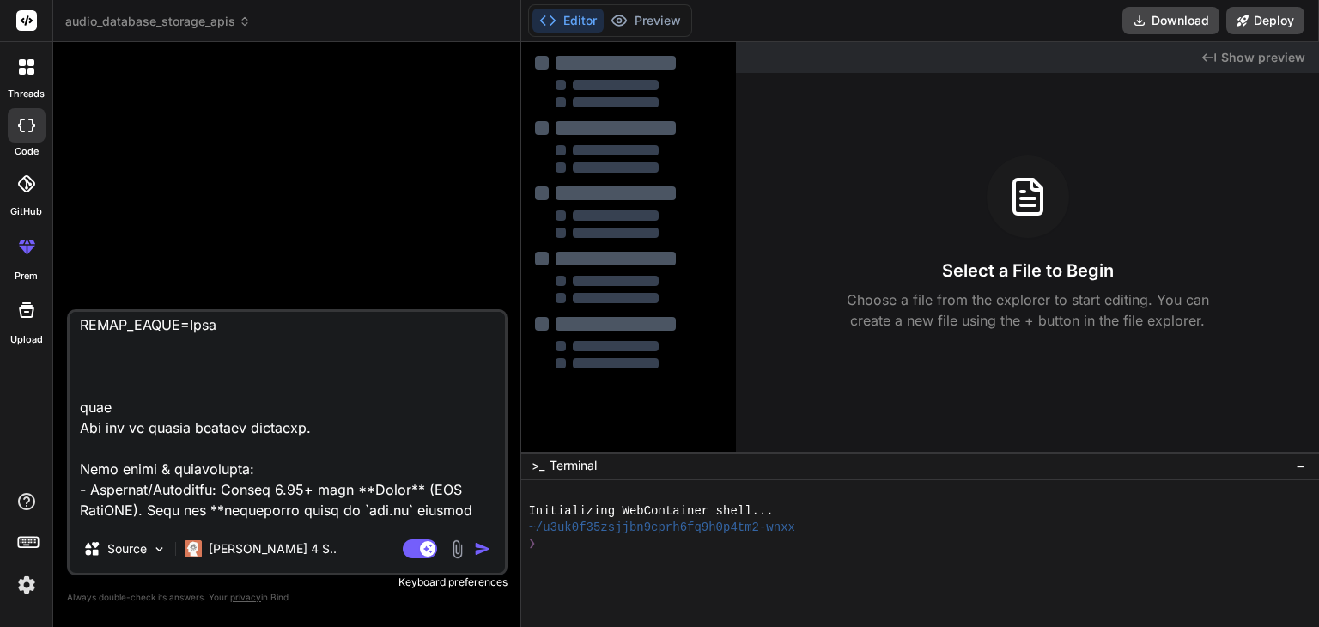
type textarea ".env file SUPABASE_URL=[URL][DOMAIN_NAME] SUPABASE_KEY=[SECURITY_DATA] FLASK_EN…"
type textarea "x"
type textarea ".env file SUPABASE_URL=[URL][DOMAIN_NAME] SUPABASE_KEY=[SECURITY_DATA] FLASK_EN…"
type textarea "x"
type textarea ".env file SUPABASE_URL=[URL][DOMAIN_NAME] SUPABASE_KEY=[SECURITY_DATA] FLASK_EN…"
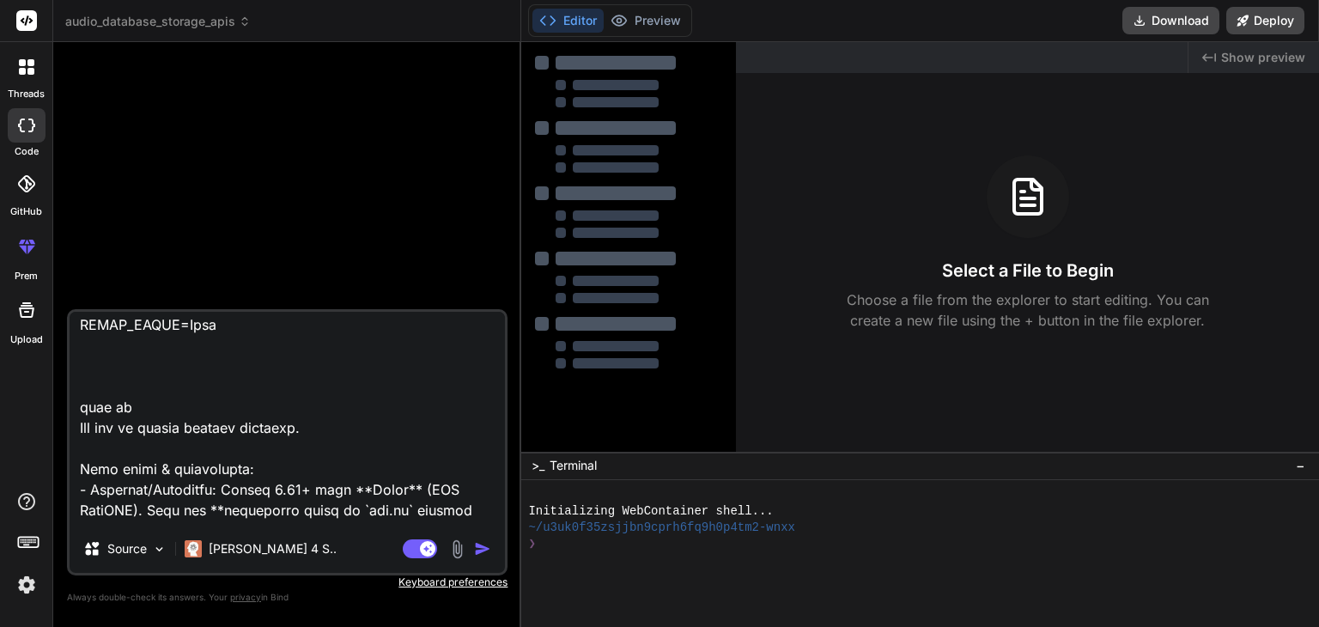
type textarea "x"
type textarea ".env file SUPABASE_URL=[URL][DOMAIN_NAME] SUPABASE_KEY=[SECURITY_DATA] FLASK_EN…"
type textarea "x"
type textarea ".env file SUPABASE_URL=[URL][DOMAIN_NAME] SUPABASE_KEY=[SECURITY_DATA] FLASK_EN…"
type textarea "x"
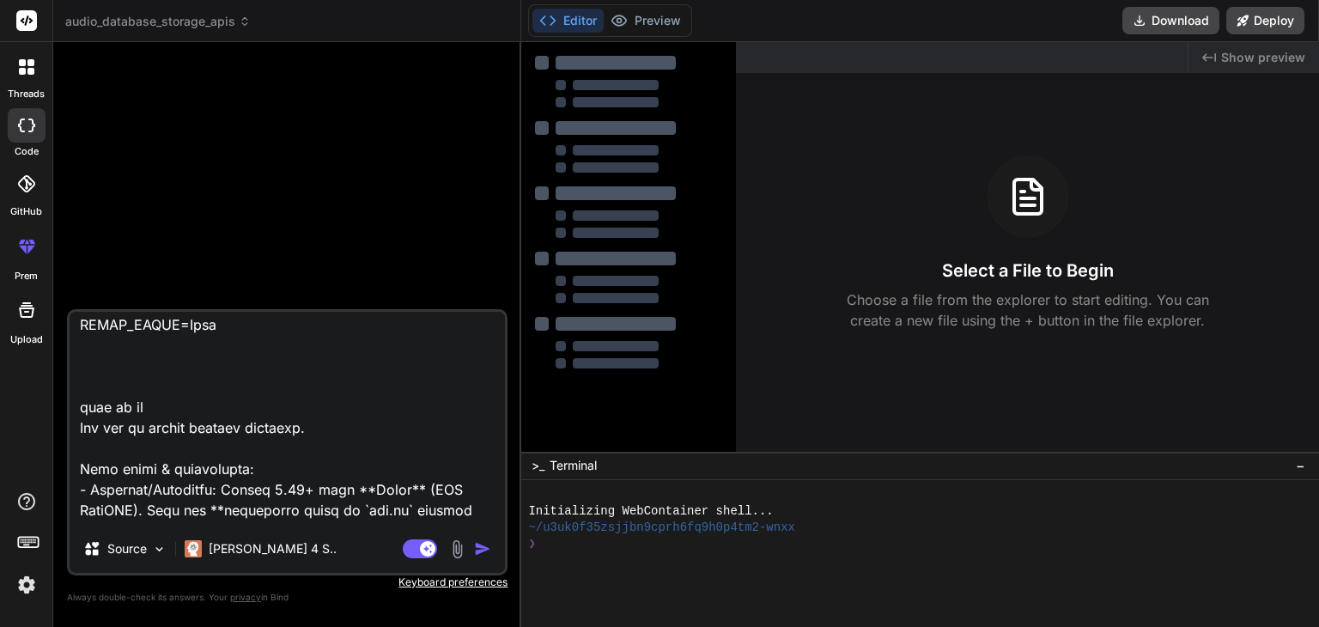
type textarea ".env file SUPABASE_URL=[URL][DOMAIN_NAME] SUPABASE_KEY=[SECURITY_DATA] FLASK_EN…"
type textarea "x"
type textarea ".env file SUPABASE_URL=[URL][DOMAIN_NAME] SUPABASE_KEY=[SECURITY_DATA] FLASK_EN…"
type textarea "x"
type textarea ".env file SUPABASE_URL=[URL][DOMAIN_NAME] SUPABASE_KEY=[SECURITY_DATA] FLASK_EN…"
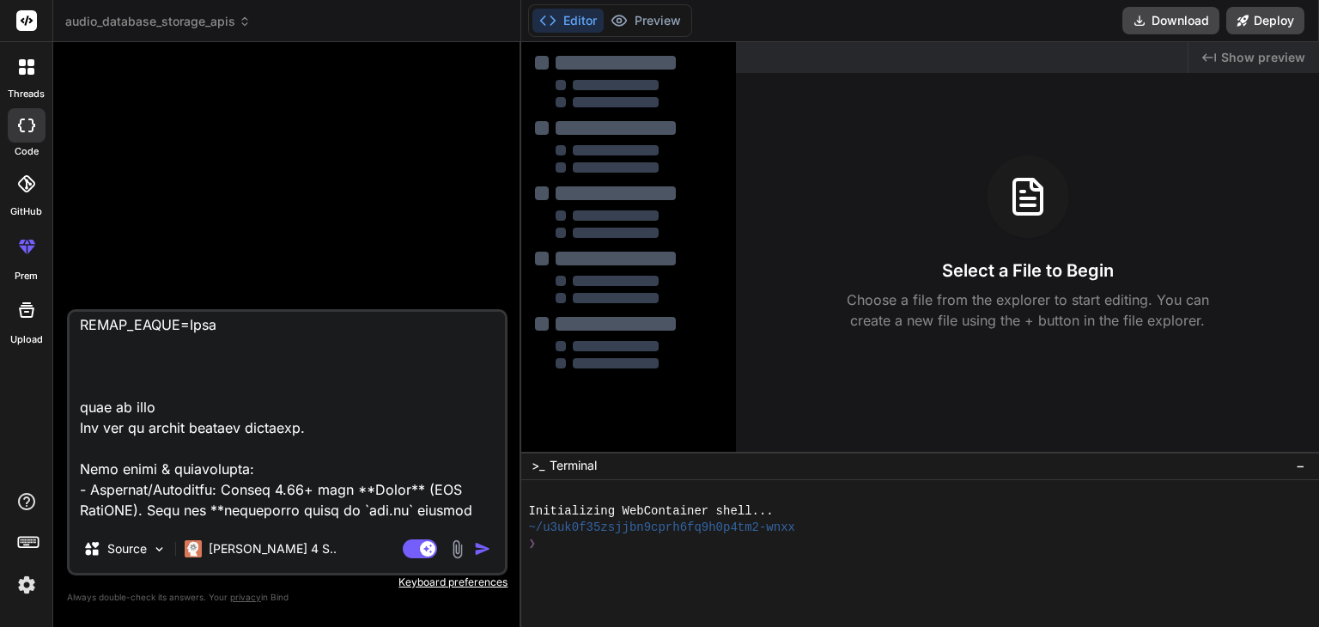
type textarea "x"
type textarea ".env file SUPABASE_URL=[URL][DOMAIN_NAME] SUPABASE_KEY=[SECURITY_DATA] FLASK_EN…"
type textarea "x"
type textarea ".env file SUPABASE_URL=[URL][DOMAIN_NAME] SUPABASE_KEY=[SECURITY_DATA] FLASK_EN…"
type textarea "x"
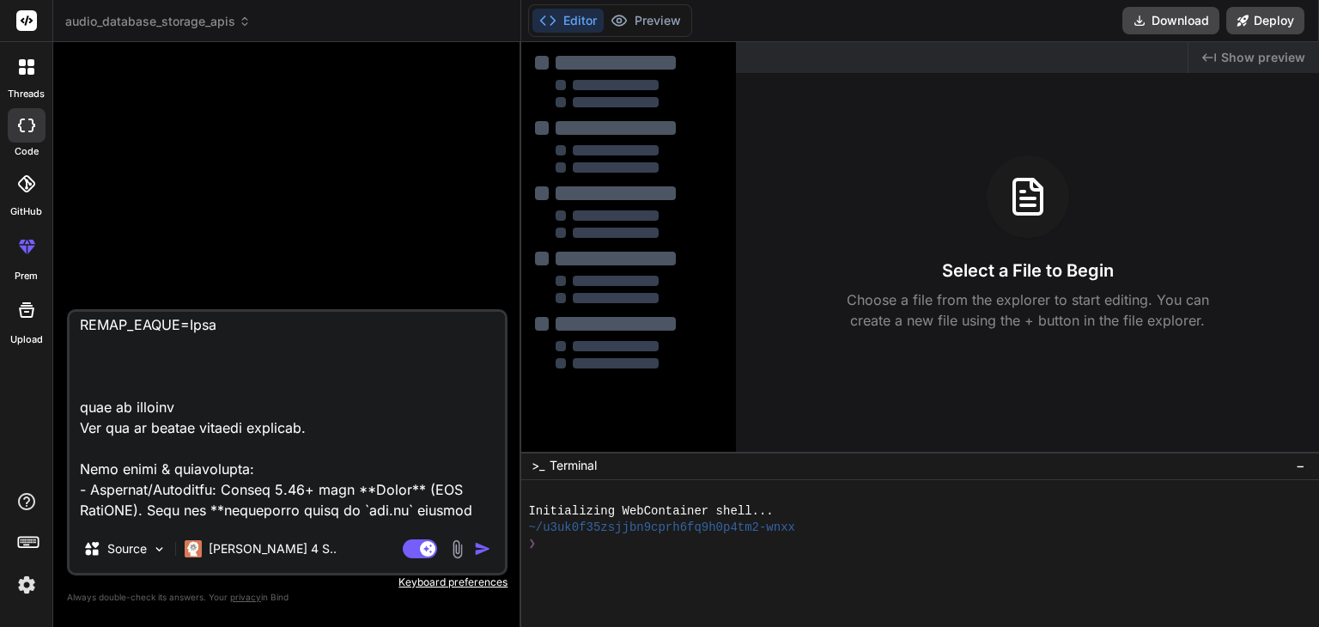
type textarea ".env file SUPABASE_URL=[URL][DOMAIN_NAME] SUPABASE_KEY=[SECURITY_DATA] FLASK_EN…"
type textarea "x"
type textarea ".env file SUPABASE_URL=[URL][DOMAIN_NAME] SUPABASE_KEY=[SECURITY_DATA] FLASK_EN…"
type textarea "x"
type textarea ".env file SUPABASE_URL=[URL][DOMAIN_NAME] SUPABASE_KEY=[SECURITY_DATA] FLASK_EN…"
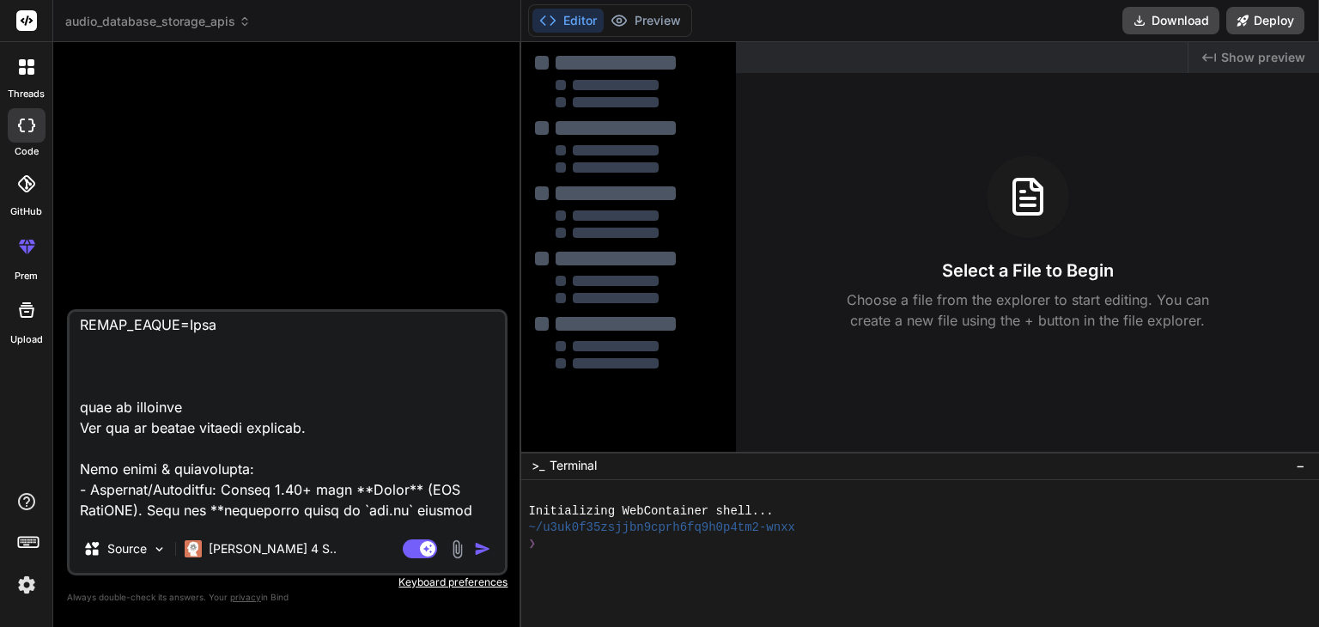
type textarea "x"
type textarea ".env file SUPABASE_URL=[URL][DOMAIN_NAME] SUPABASE_KEY=[SECURITY_DATA] FLASK_EN…"
type textarea "x"
type textarea ".env file SUPABASE_URL=[URL][DOMAIN_NAME] SUPABASE_KEY=[SECURITY_DATA] FLASK_EN…"
type textarea "x"
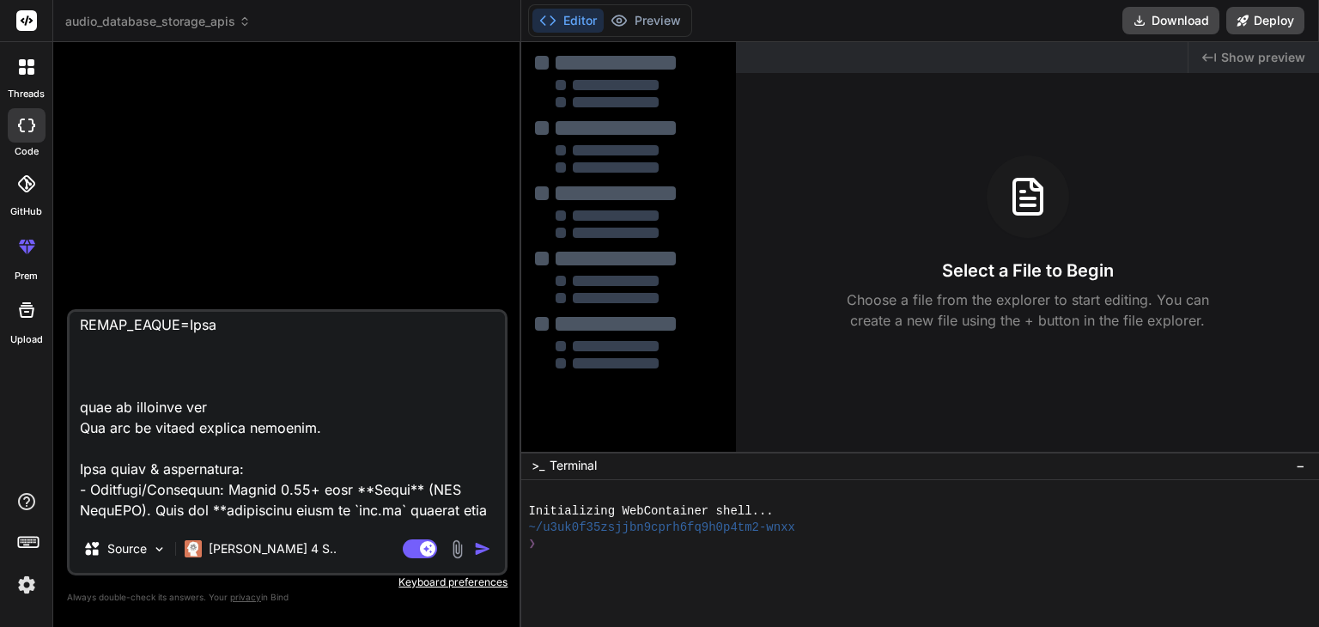
type textarea ".env file SUPABASE_URL=[URL][DOMAIN_NAME] SUPABASE_KEY=[SECURITY_DATA] FLASK_EN…"
type textarea "x"
type textarea ".env file SUPABASE_URL=[URL][DOMAIN_NAME] SUPABASE_KEY=[SECURITY_DATA] FLASK_EN…"
type textarea "x"
type textarea ".env file SUPABASE_URL=[URL][DOMAIN_NAME] SUPABASE_KEY=[SECURITY_DATA] FLASK_EN…"
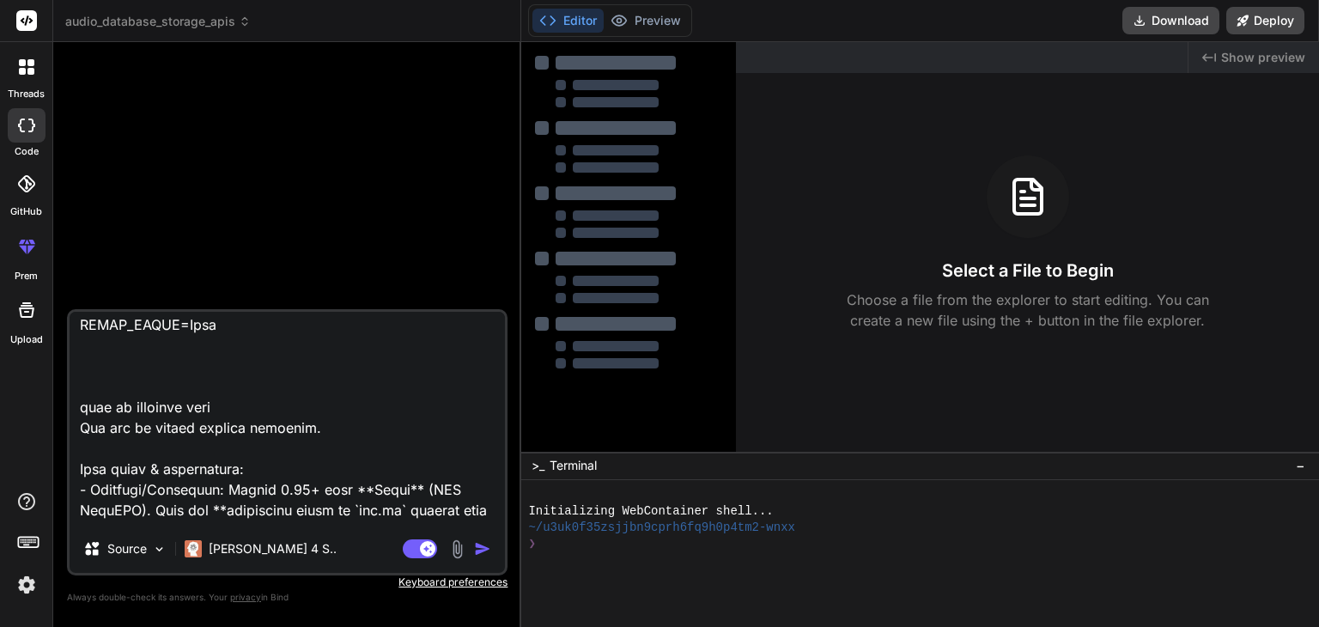
type textarea "x"
type textarea ".env file SUPABASE_URL=[URL][DOMAIN_NAME] SUPABASE_KEY=[SECURITY_DATA] FLASK_EN…"
type textarea "x"
type textarea ".env file SUPABASE_URL=[URL][DOMAIN_NAME] SUPABASE_KEY=[SECURITY_DATA] FLASK_EN…"
type textarea "x"
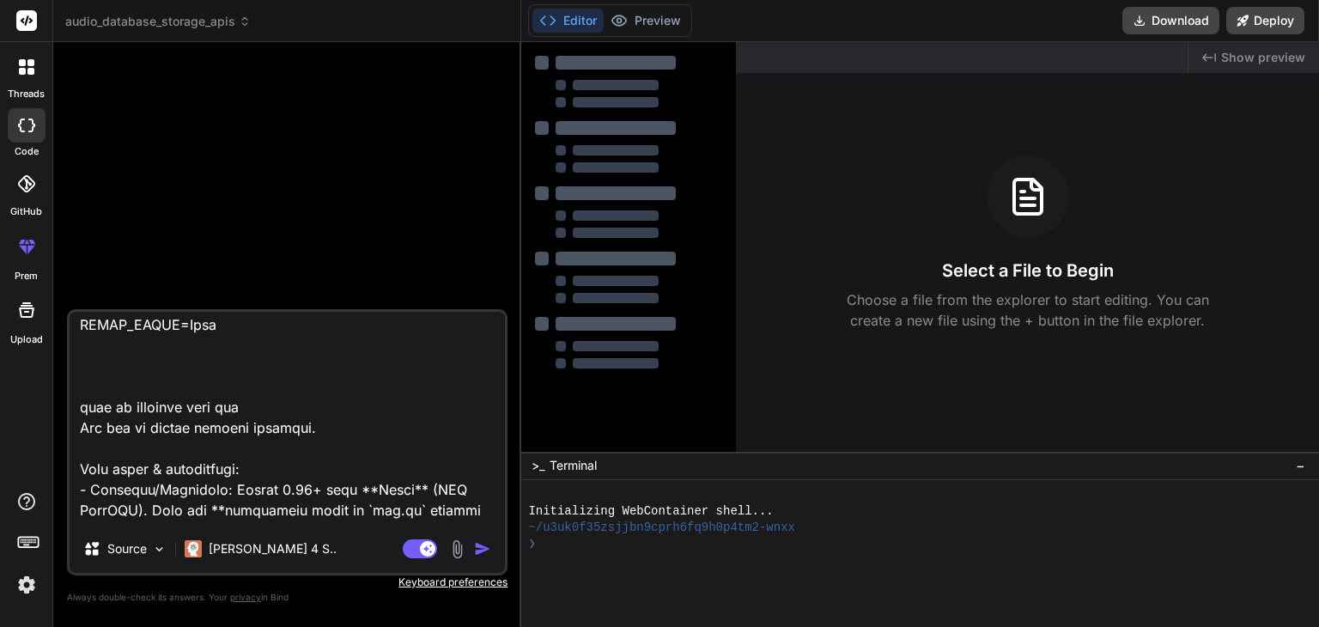
type textarea ".env file SUPABASE_URL=[URL][DOMAIN_NAME] SUPABASE_KEY=[SECURITY_DATA] FLASK_EN…"
type textarea "x"
type textarea ".env file SUPABASE_URL=[URL][DOMAIN_NAME] SUPABASE_KEY=[SECURITY_DATA] FLASK_EN…"
type textarea "x"
type textarea ".env file SUPABASE_URL=[URL][DOMAIN_NAME] SUPABASE_KEY=[SECURITY_DATA] FLASK_EN…"
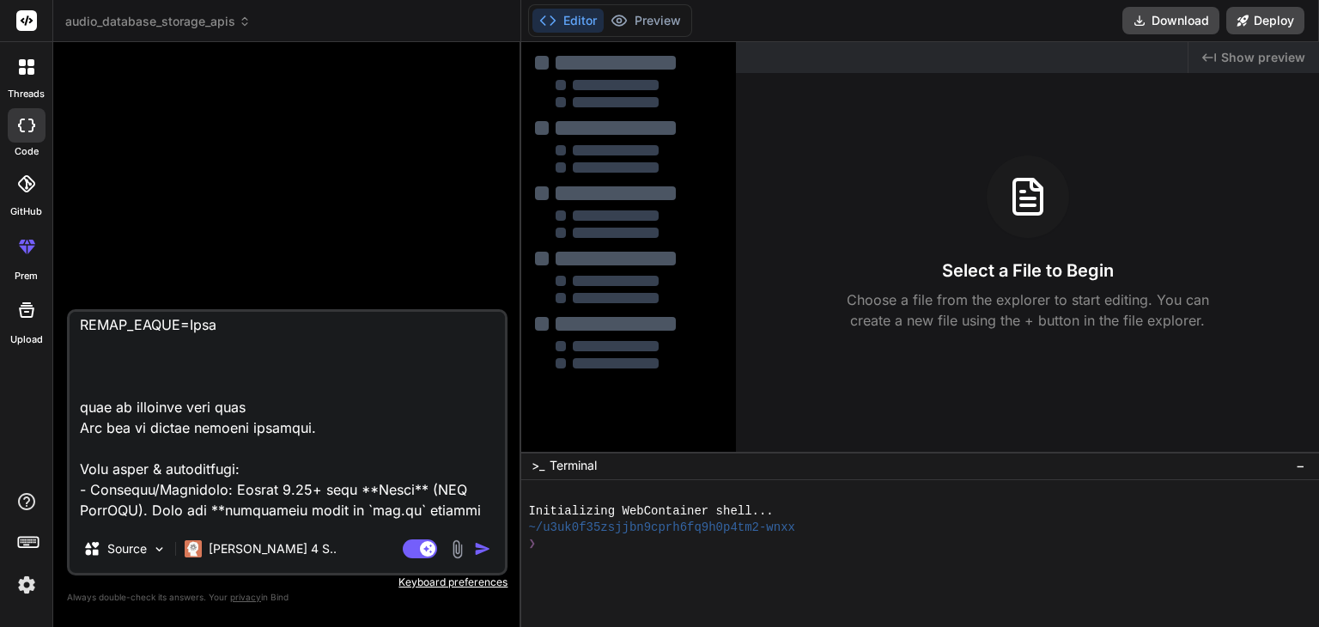
type textarea "x"
type textarea ".env file SUPABASE_URL=[URL][DOMAIN_NAME] SUPABASE_KEY=[SECURITY_DATA] FLASK_EN…"
type textarea "x"
type textarea ".env file SUPABASE_URL=[URL][DOMAIN_NAME] SUPABASE_KEY=[SECURITY_DATA] FLASK_EN…"
type textarea "x"
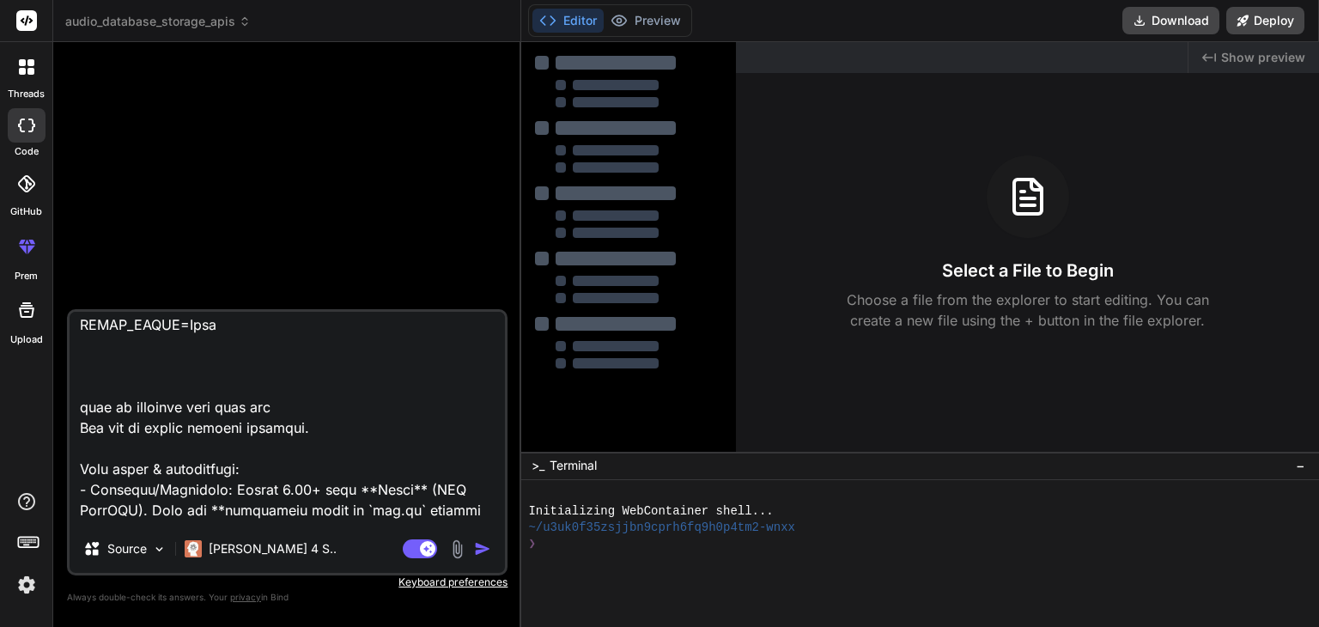
type textarea ".env file SUPABASE_URL=[URL][DOMAIN_NAME] SUPABASE_KEY=[SECURITY_DATA] FLASK_EN…"
type textarea "x"
type textarea ".env file SUPABASE_URL=[URL][DOMAIN_NAME] SUPABASE_KEY=[SECURITY_DATA] FLASK_EN…"
type textarea "x"
type textarea ".env file SUPABASE_URL=[URL][DOMAIN_NAME] SUPABASE_KEY=[SECURITY_DATA] FLASK_EN…"
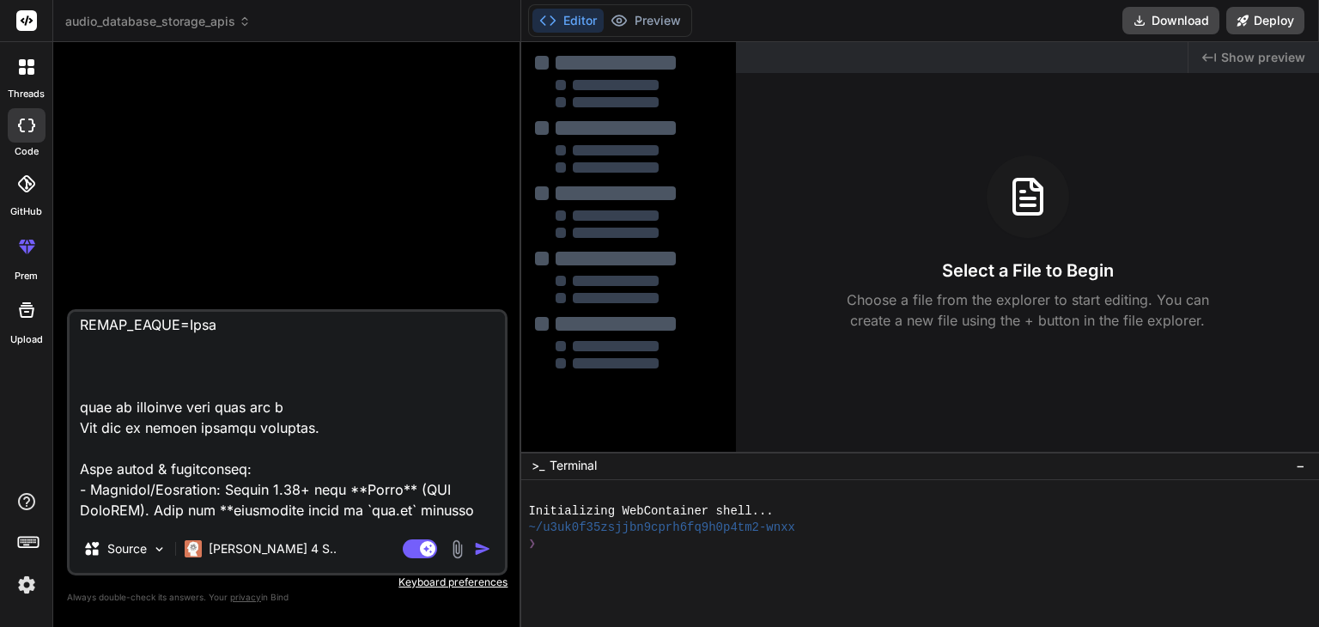
type textarea "x"
type textarea ".env file SUPABASE_URL=[URL][DOMAIN_NAME] SUPABASE_KEY=[SECURITY_DATA] FLASK_EN…"
type textarea "x"
type textarea ".env file SUPABASE_URL=[URL][DOMAIN_NAME] SUPABASE_KEY=[SECURITY_DATA] FLASK_EN…"
type textarea "x"
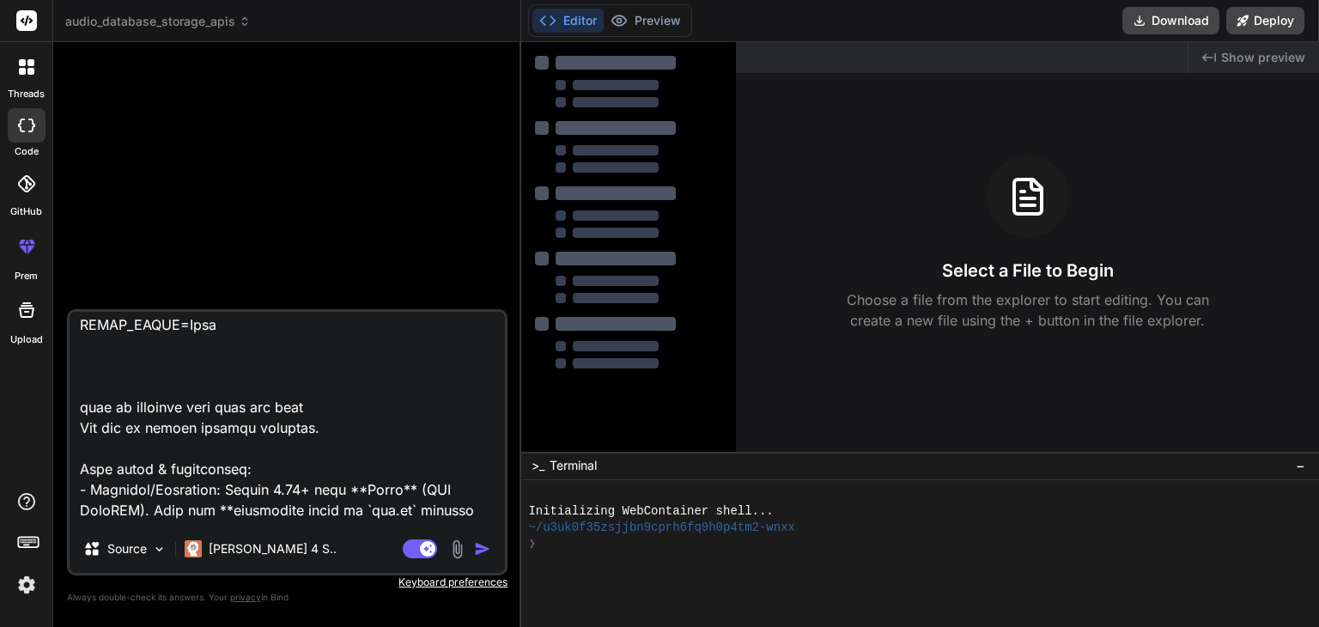
type textarea ".env file SUPABASE_URL=[URL][DOMAIN_NAME] SUPABASE_KEY=[SECURITY_DATA] FLASK_EN…"
type textarea "x"
type textarea ".env file SUPABASE_URL=[URL][DOMAIN_NAME] SUPABASE_KEY=[SECURITY_DATA] FLASK_EN…"
type textarea "x"
type textarea ".env file SUPABASE_URL=[URL][DOMAIN_NAME] SUPABASE_KEY=[SECURITY_DATA] FLASK_EN…"
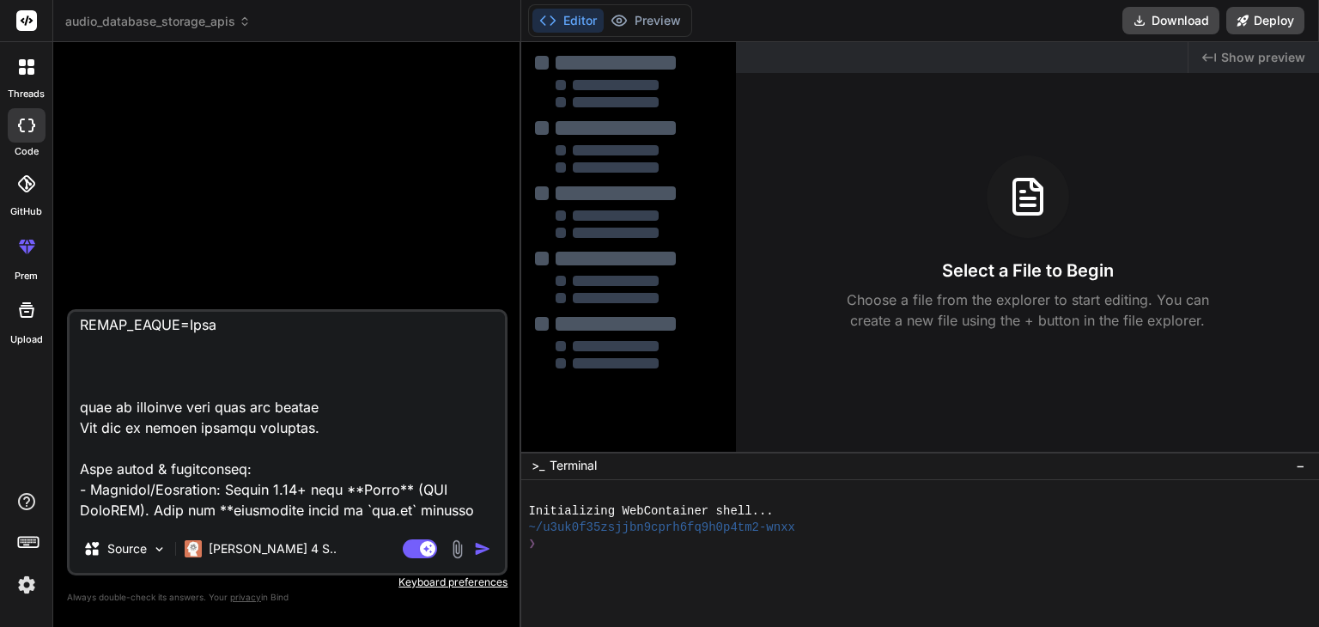
type textarea "x"
type textarea ".env file SUPABASE_URL=[URL][DOMAIN_NAME] SUPABASE_KEY=[SECURITY_DATA] FLASK_EN…"
type textarea "x"
type textarea ".env file SUPABASE_URL=[URL][DOMAIN_NAME] SUPABASE_KEY=[SECURITY_DATA] FLASK_EN…"
type textarea "x"
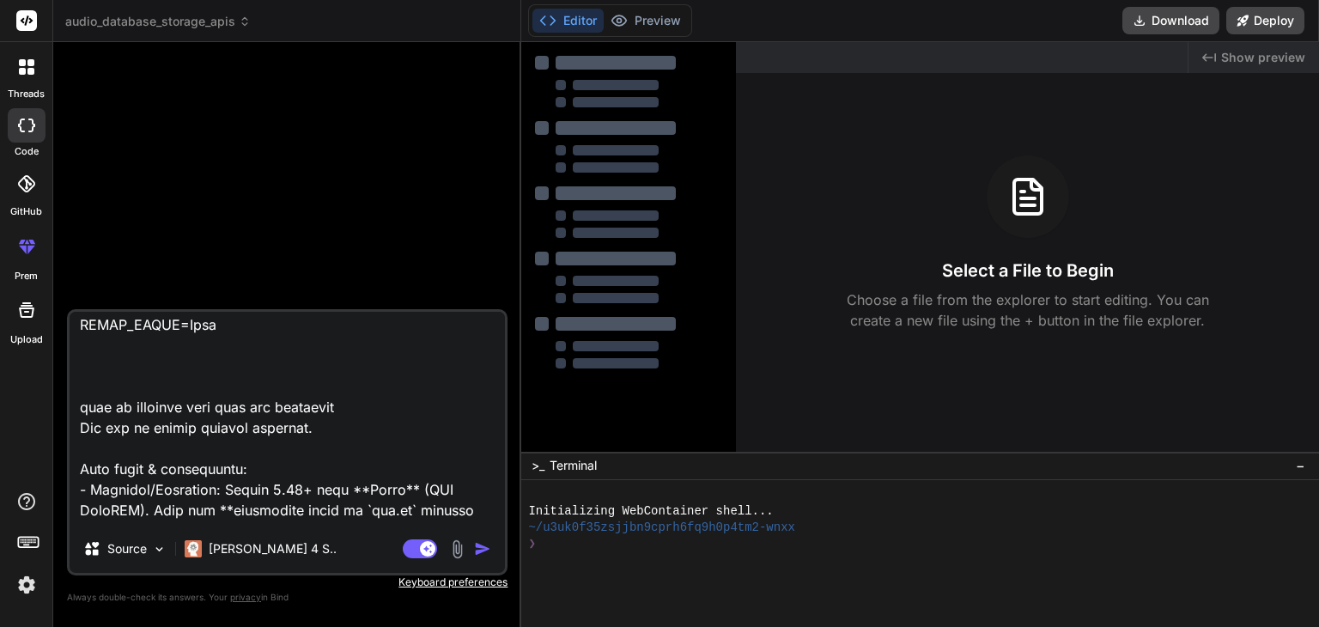
type textarea ".env file SUPABASE_URL=[URL][DOMAIN_NAME] SUPABASE_KEY=[SECURITY_DATA] FLASK_EN…"
type textarea "x"
type textarea ".env file SUPABASE_URL=[URL][DOMAIN_NAME] SUPABASE_KEY=[SECURITY_DATA] FLASK_EN…"
type textarea "x"
type textarea ".env file SUPABASE_URL=[URL][DOMAIN_NAME] SUPABASE_KEY=[SECURITY_DATA] FLASK_EN…"
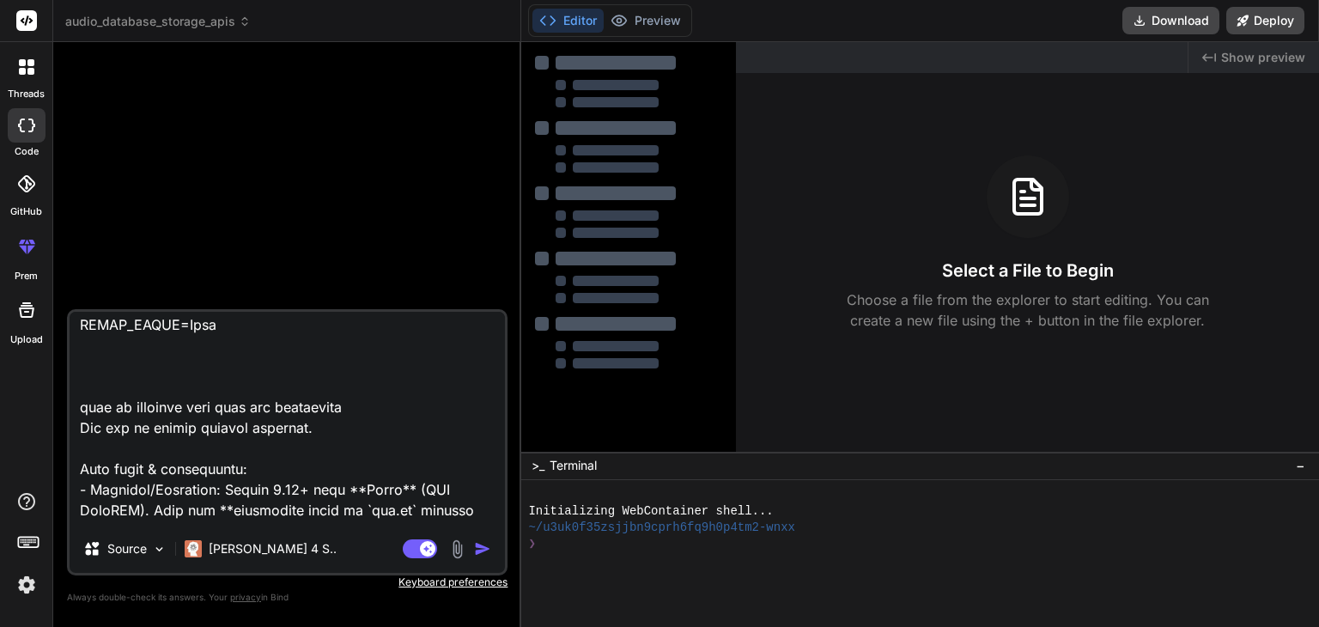
type textarea "x"
type textarea ".env file SUPABASE_URL=[URL][DOMAIN_NAME] SUPABASE_KEY=[SECURITY_DATA] FLASK_EN…"
type textarea "x"
type textarea ".env file SUPABASE_URL=[URL][DOMAIN_NAME] SUPABASE_KEY=[SECURITY_DATA] FLASK_EN…"
type textarea "x"
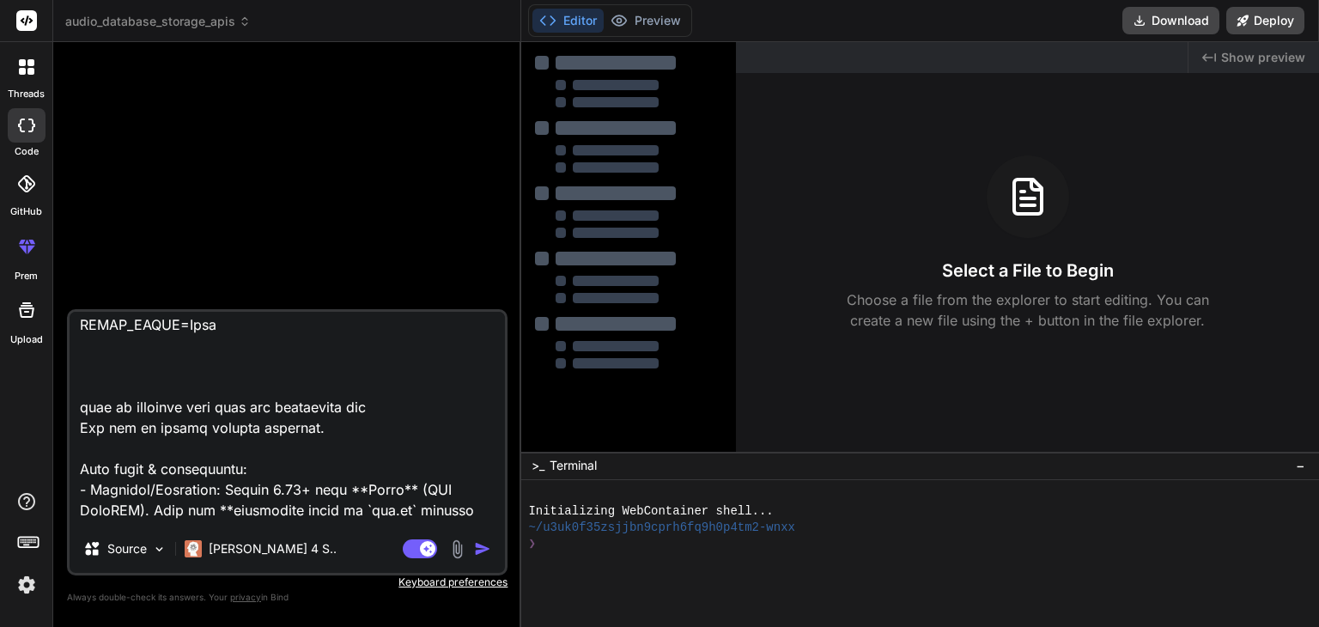
type textarea ".env file SUPABASE_URL=[URL][DOMAIN_NAME] SUPABASE_KEY=[SECURITY_DATA] FLASK_EN…"
type textarea "x"
type textarea ".env file SUPABASE_URL=[URL][DOMAIN_NAME] SUPABASE_KEY=[SECURITY_DATA] FLASK_EN…"
type textarea "x"
type textarea ".env file SUPABASE_URL=[URL][DOMAIN_NAME] SUPABASE_KEY=[SECURITY_DATA] FLASK_EN…"
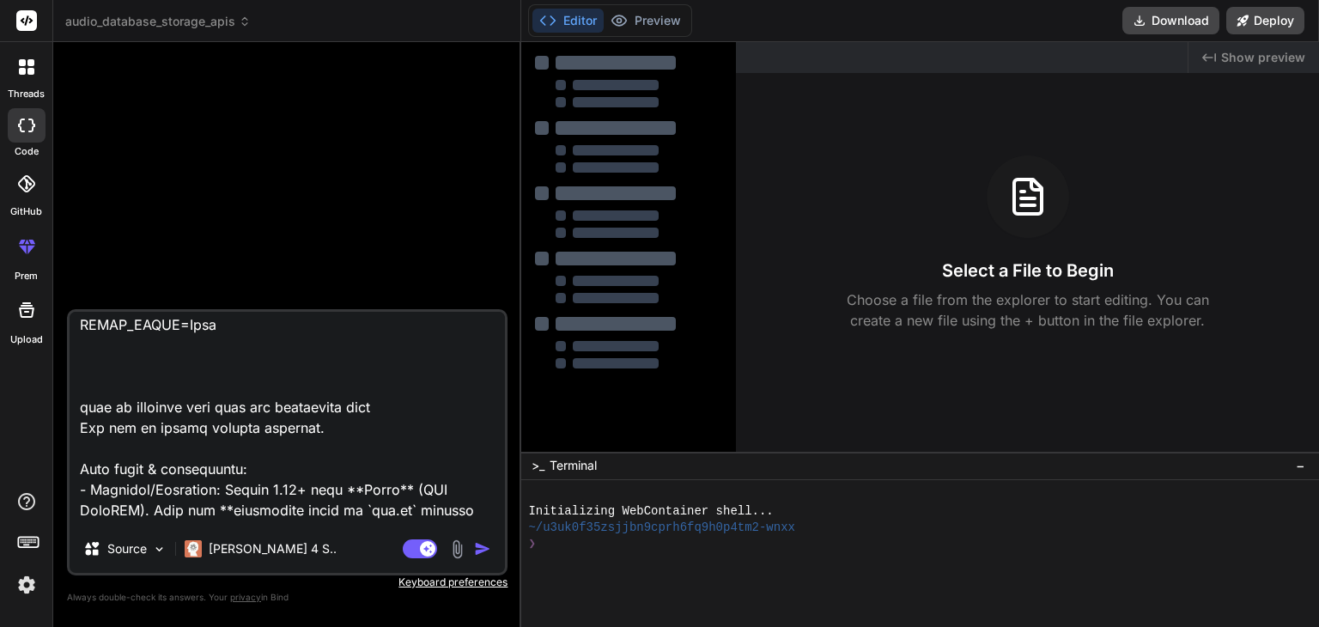
type textarea "x"
type textarea ".env file SUPABASE_URL=[URL][DOMAIN_NAME] SUPABASE_KEY=[SECURITY_DATA] FLASK_EN…"
type textarea "x"
type textarea ".env file SUPABASE_URL=[URL][DOMAIN_NAME] SUPABASE_KEY=[SECURITY_DATA] FLASK_EN…"
type textarea "x"
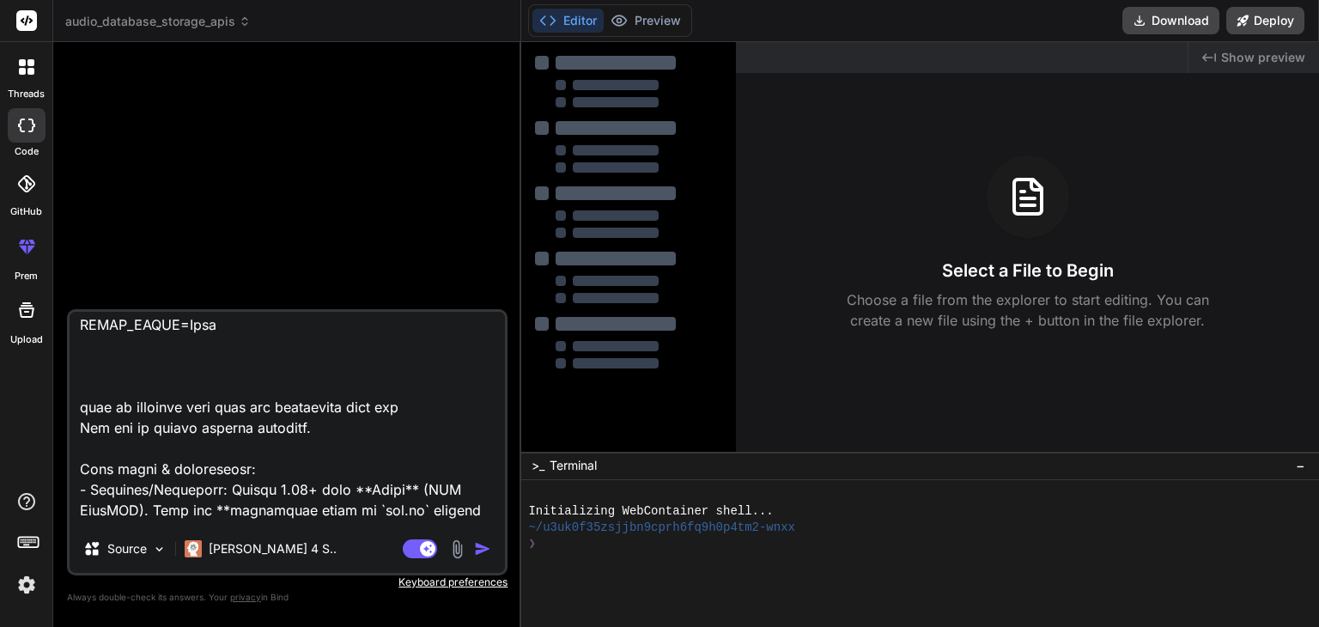
type textarea ".env file SUPABASE_URL=[URL][DOMAIN_NAME] SUPABASE_KEY=[SECURITY_DATA] FLASK_EN…"
click at [84, 430] on textarea at bounding box center [287, 418] width 435 height 213
click at [81, 430] on textarea at bounding box center [287, 418] width 435 height 213
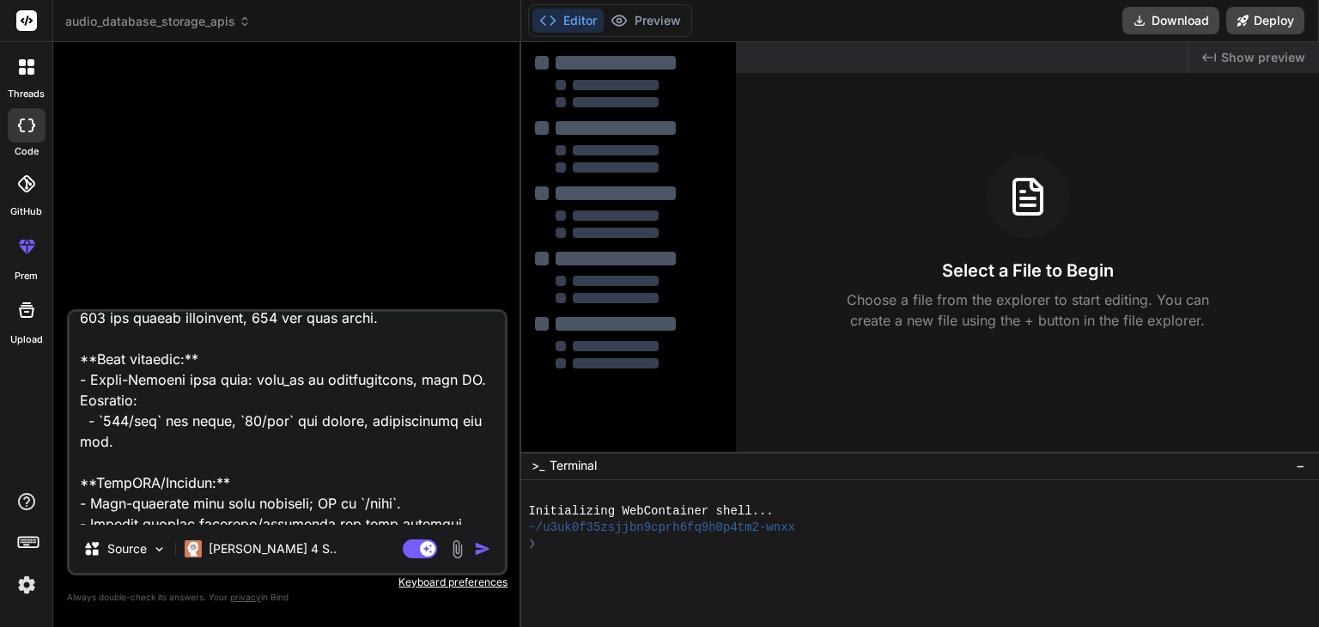
scroll to position [5608, 0]
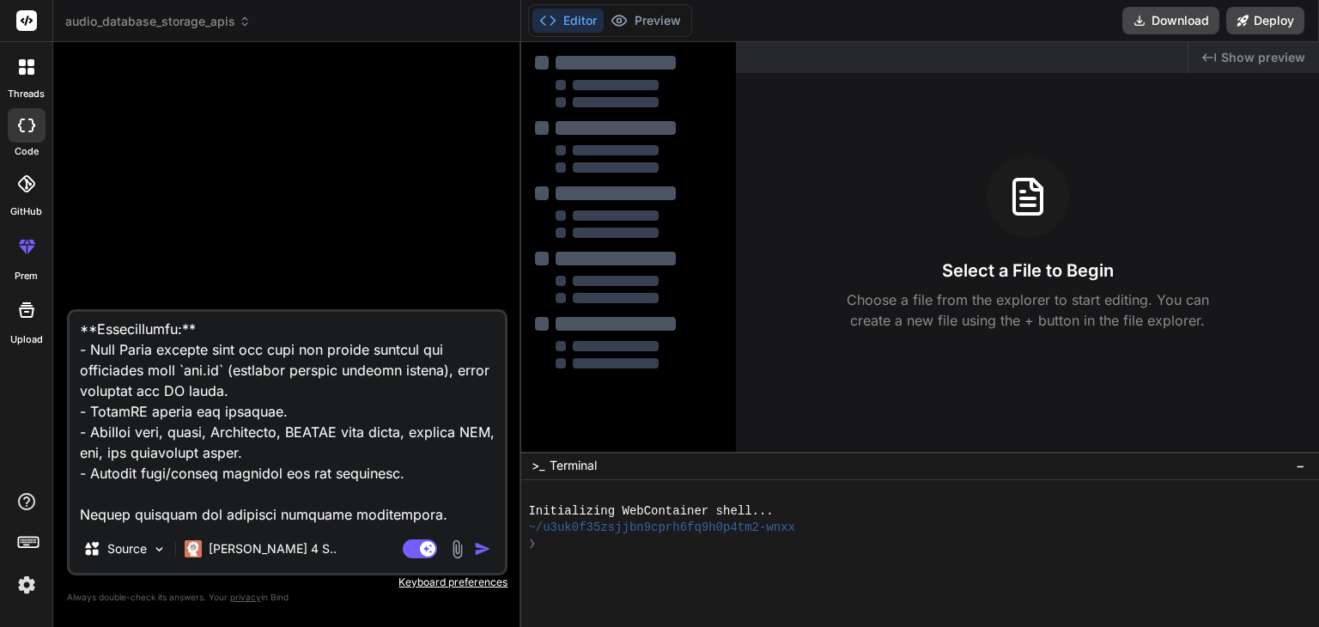
click at [414, 502] on textarea at bounding box center [287, 418] width 435 height 213
click at [435, 498] on textarea at bounding box center [287, 418] width 435 height 213
type textarea "x"
type textarea ".env file SUPABASE_URL=[URL][DOMAIN_NAME] SUPABASE_KEY=[SECURITY_DATA] FLASK_EN…"
type textarea "x"
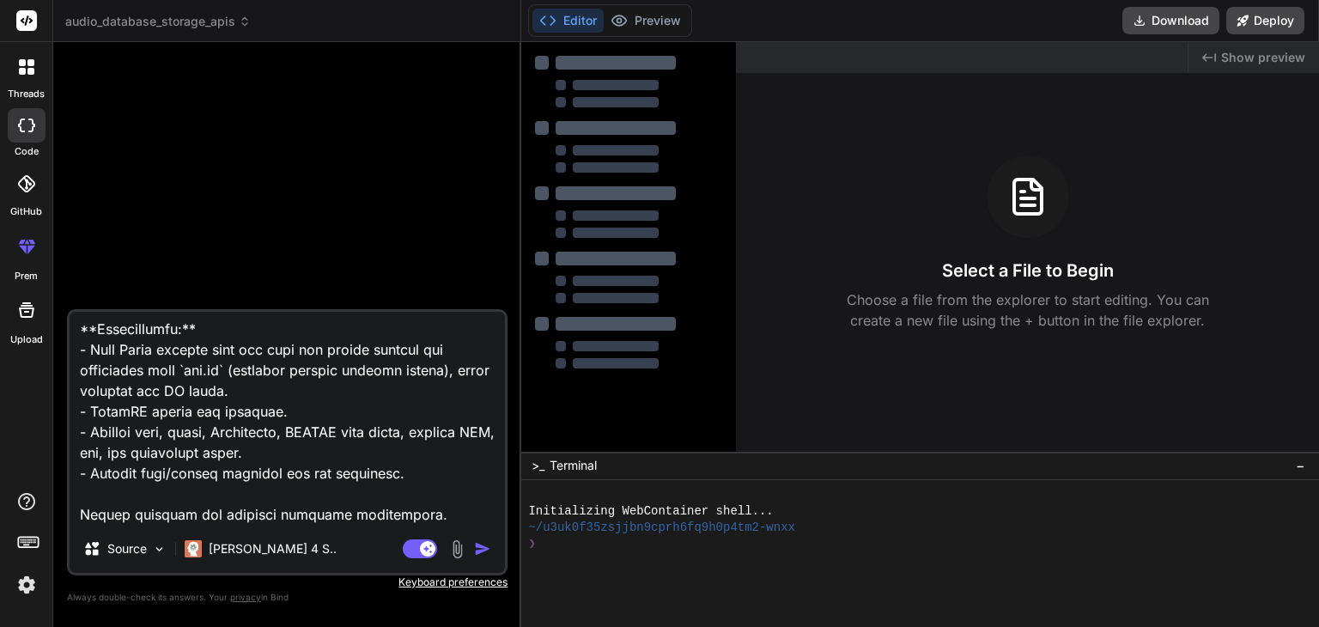
paste textarea "give me strictly full code and geernarate full code"
type textarea ".env file SUPABASE_URL=[URL][DOMAIN_NAME] SUPABASE_KEY=[SECURITY_DATA] FLASK_EN…"
type textarea "x"
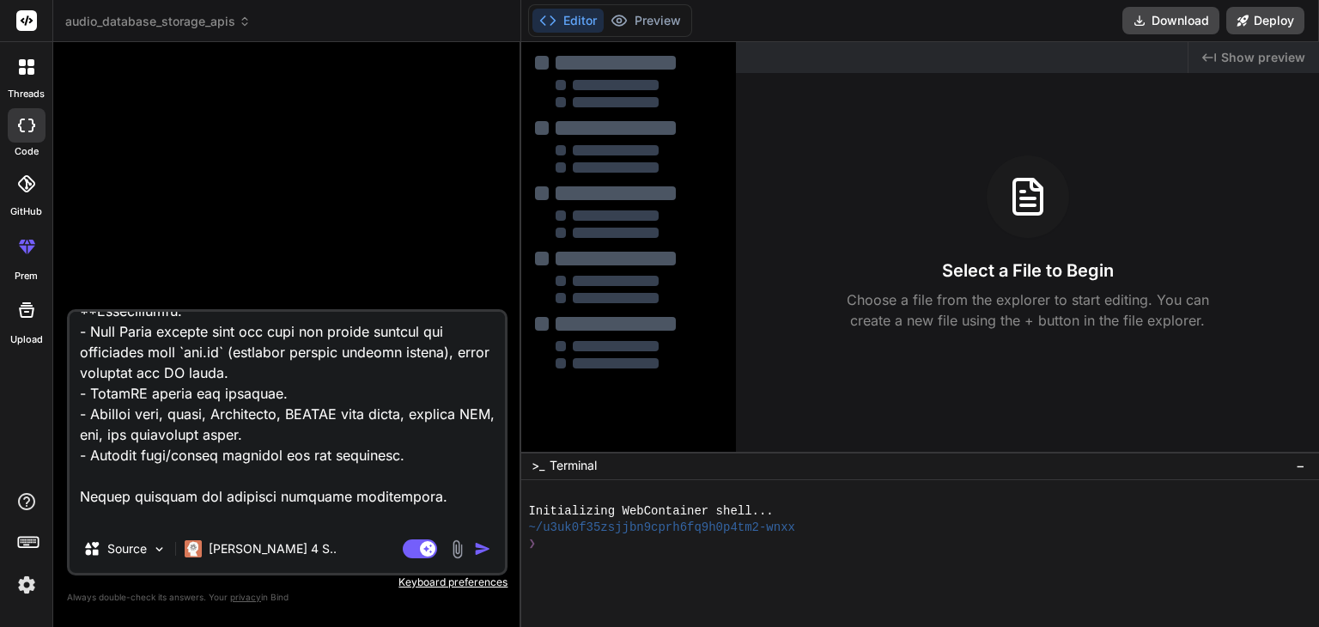
type textarea ".env file SUPABASE_URL=[URL][DOMAIN_NAME] SUPABASE_KEY=[SECURITY_DATA] FLASK_EN…"
type textarea "x"
type textarea ".env file SUPABASE_URL=[URL][DOMAIN_NAME] SUPABASE_KEY=[SECURITY_DATA] FLASK_EN…"
type textarea "x"
type textarea ".env file SUPABASE_URL=[URL][DOMAIN_NAME] SUPABASE_KEY=[SECURITY_DATA] FLASK_EN…"
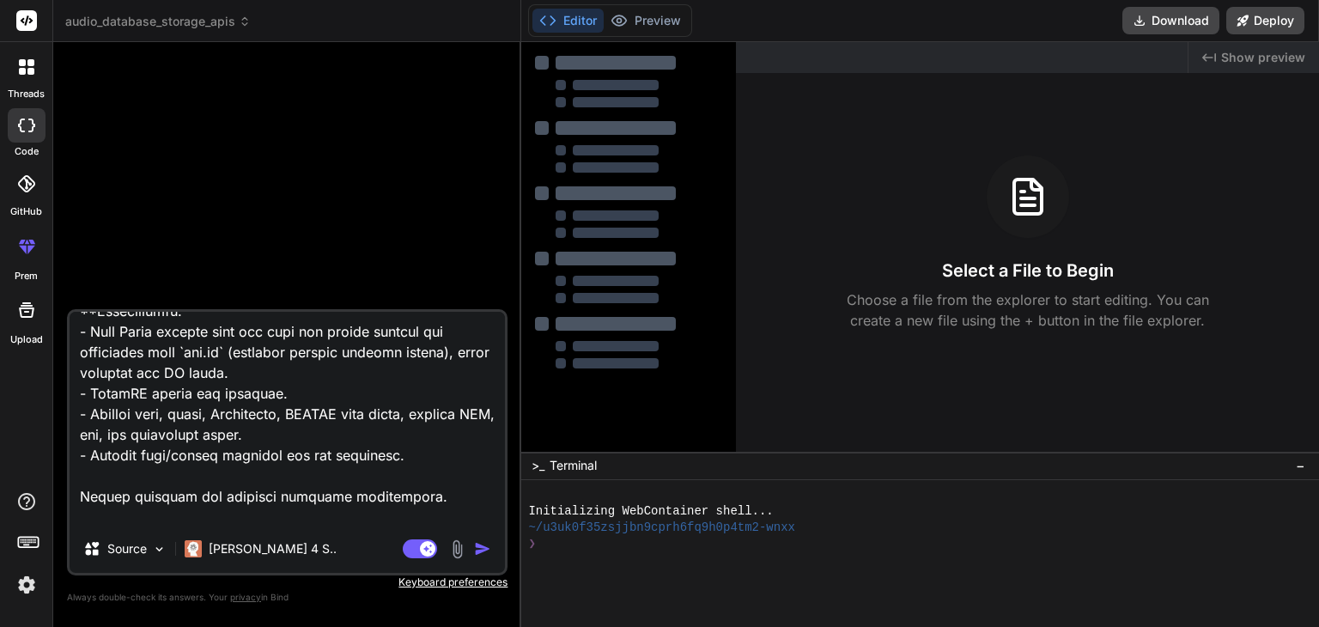
type textarea "x"
type textarea ".env file SUPABASE_URL=[URL][DOMAIN_NAME] SUPABASE_KEY=[SECURITY_DATA] FLASK_EN…"
type textarea "x"
type textarea ".env file SUPABASE_URL=[URL][DOMAIN_NAME] SUPABASE_KEY=[SECURITY_DATA] FLASK_EN…"
type textarea "x"
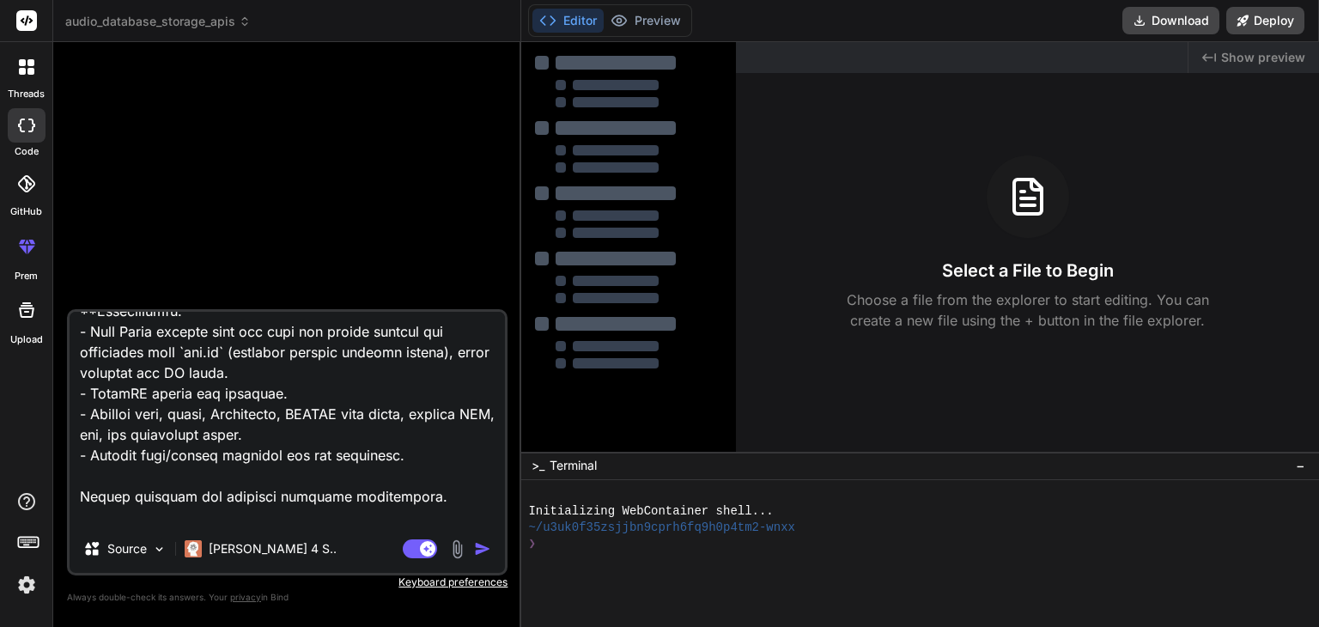
type textarea ".env file SUPABASE_URL=[URL][DOMAIN_NAME] SUPABASE_KEY=[SECURITY_DATA] FLASK_EN…"
type textarea "x"
type textarea ".env file SUPABASE_URL=[URL][DOMAIN_NAME] SUPABASE_KEY=[SECURITY_DATA] FLASK_EN…"
type textarea "x"
type textarea ".env file SUPABASE_URL=[URL][DOMAIN_NAME] SUPABASE_KEY=[SECURITY_DATA] FLASK_EN…"
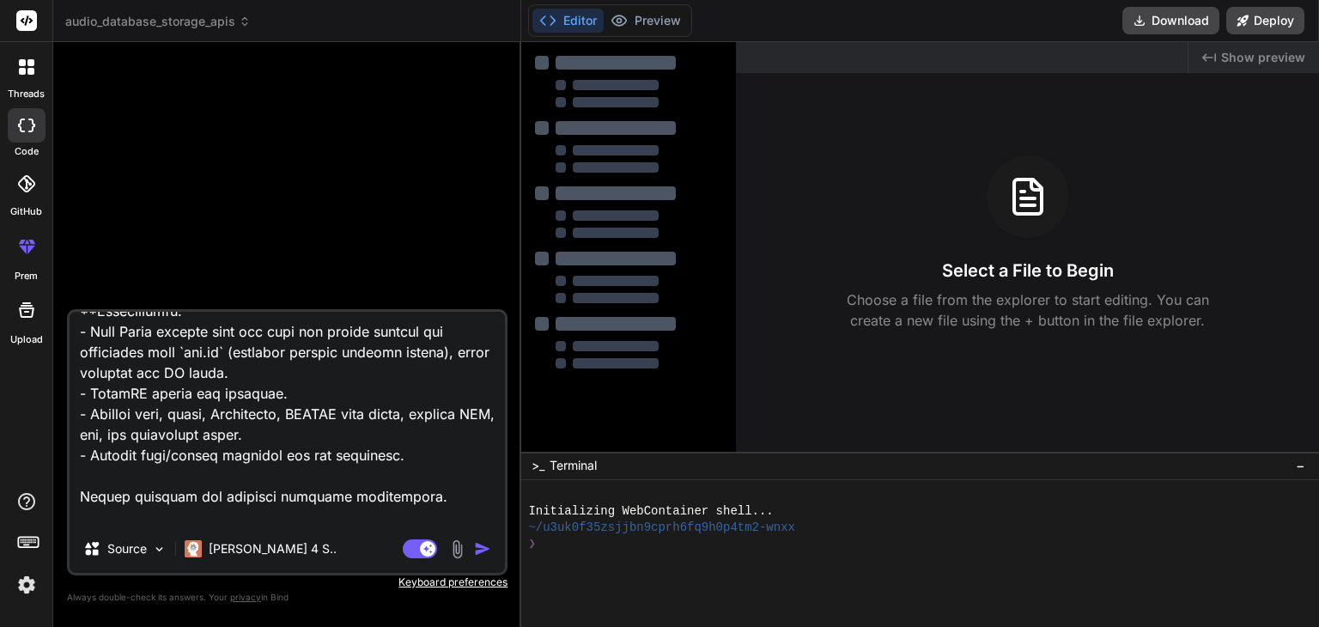
type textarea "x"
type textarea ".env file SUPABASE_URL=[URL][DOMAIN_NAME] SUPABASE_KEY=[SECURITY_DATA] FLASK_EN…"
type textarea "x"
type textarea ".env file SUPABASE_URL=[URL][DOMAIN_NAME] SUPABASE_KEY=[SECURITY_DATA] FLASK_EN…"
type textarea "x"
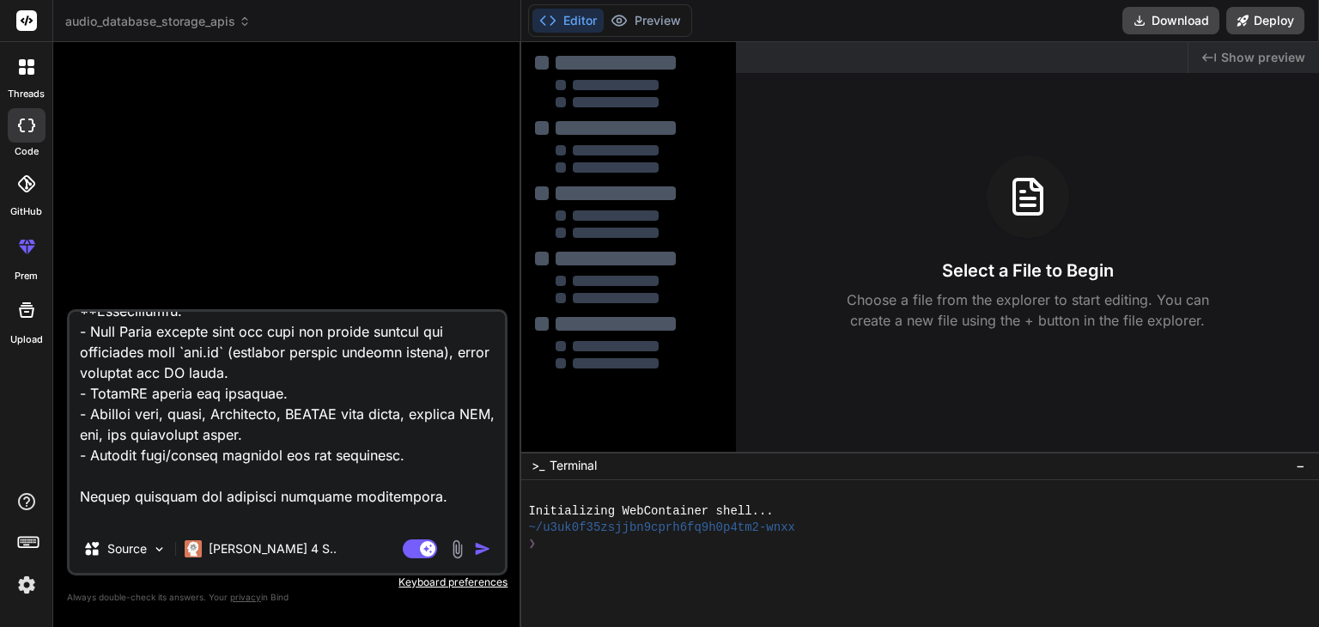
type textarea ".env file SUPABASE_URL=[URL][DOMAIN_NAME] SUPABASE_KEY=[SECURITY_DATA] FLASK_EN…"
type textarea "x"
type textarea ".env file SUPABASE_URL=[URL][DOMAIN_NAME] SUPABASE_KEY=[SECURITY_DATA] FLASK_EN…"
type textarea "x"
type textarea ".env file SUPABASE_URL=[URL][DOMAIN_NAME] SUPABASE_KEY=[SECURITY_DATA] FLASK_EN…"
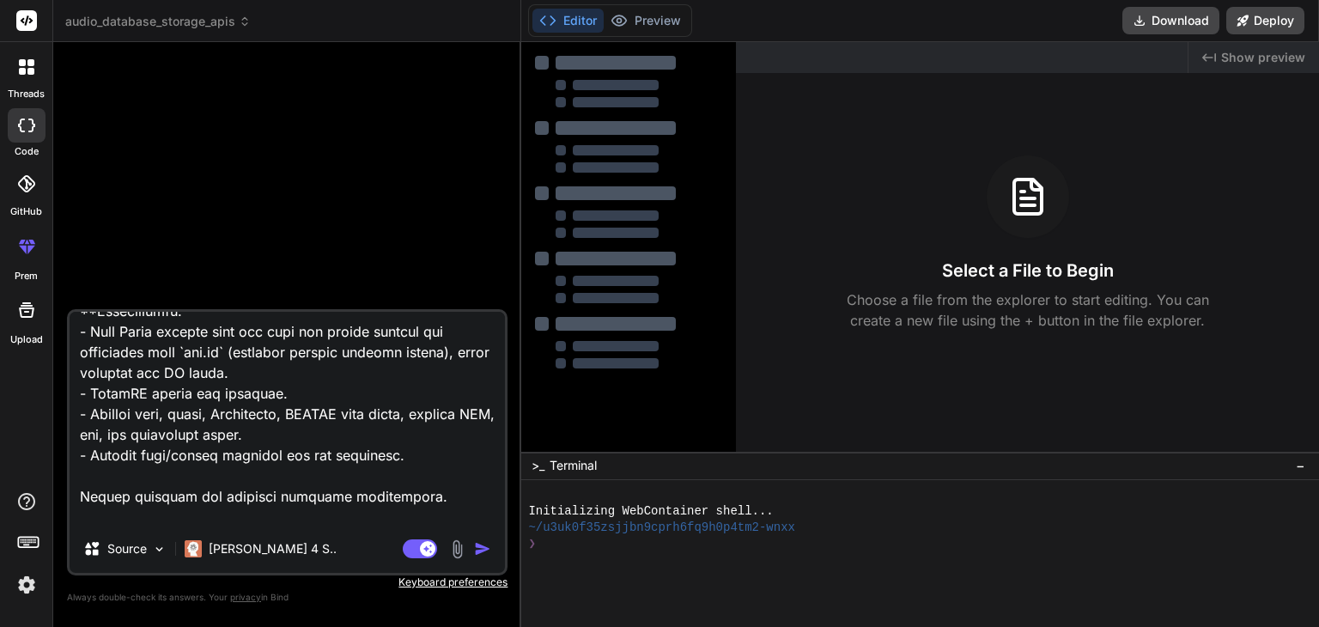
type textarea "x"
type textarea ".env file SUPABASE_URL=[URL][DOMAIN_NAME] SUPABASE_KEY=[SECURITY_DATA] FLASK_EN…"
type textarea "x"
type textarea ".env file SUPABASE_URL=[URL][DOMAIN_NAME] SUPABASE_KEY=[SECURITY_DATA] FLASK_EN…"
type textarea "x"
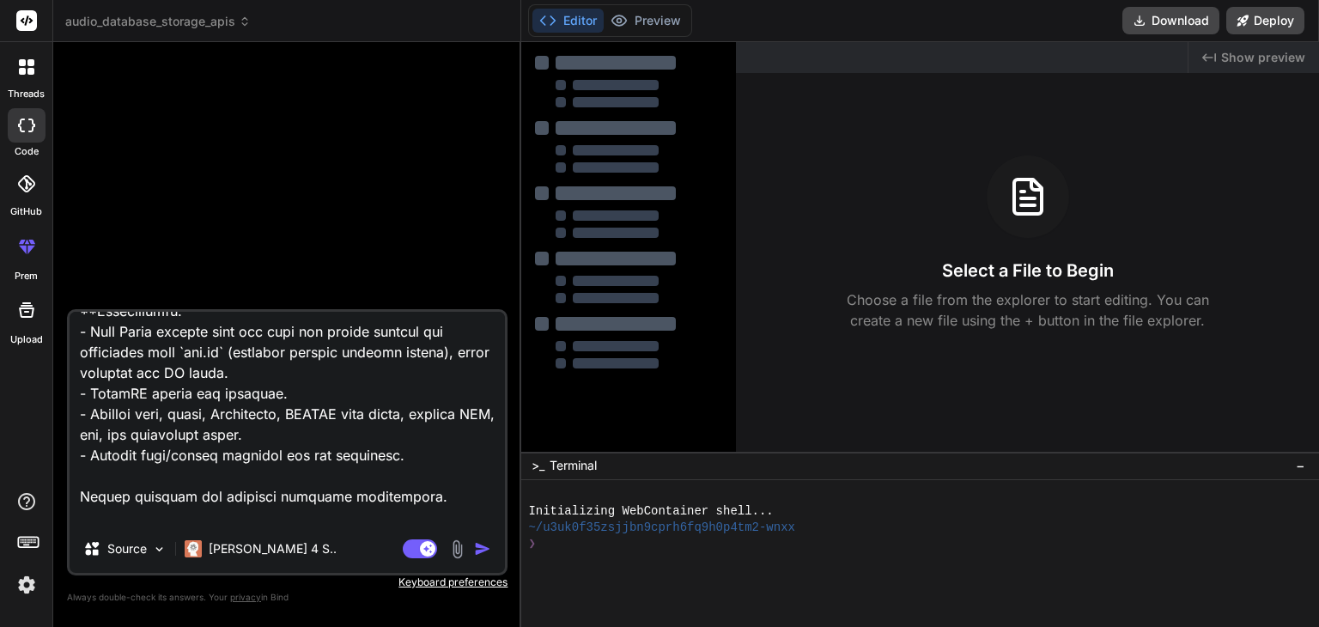
scroll to position [5646, 0]
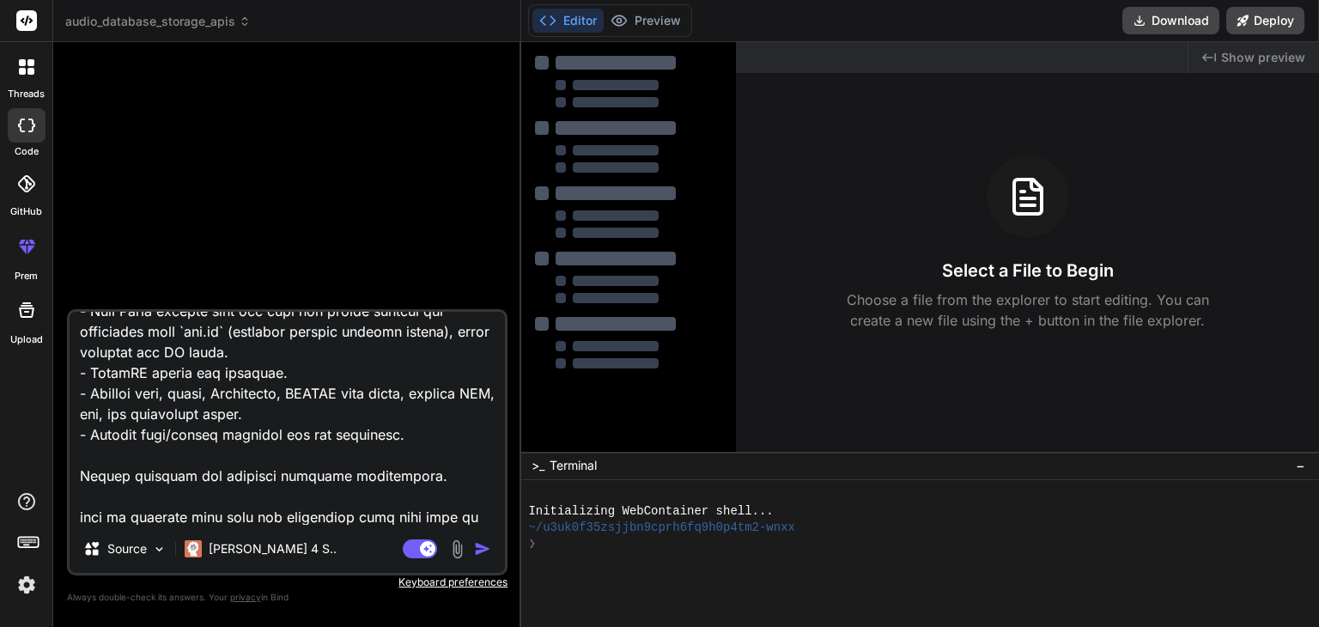
type textarea ".env file SUPABASE_URL=[URL][DOMAIN_NAME] SUPABASE_KEY=[SECURITY_DATA] FLASK_EN…"
type textarea "x"
type textarea ".env file SUPABASE_URL=[URL][DOMAIN_NAME] SUPABASE_KEY=[SECURITY_DATA] FLASK_EN…"
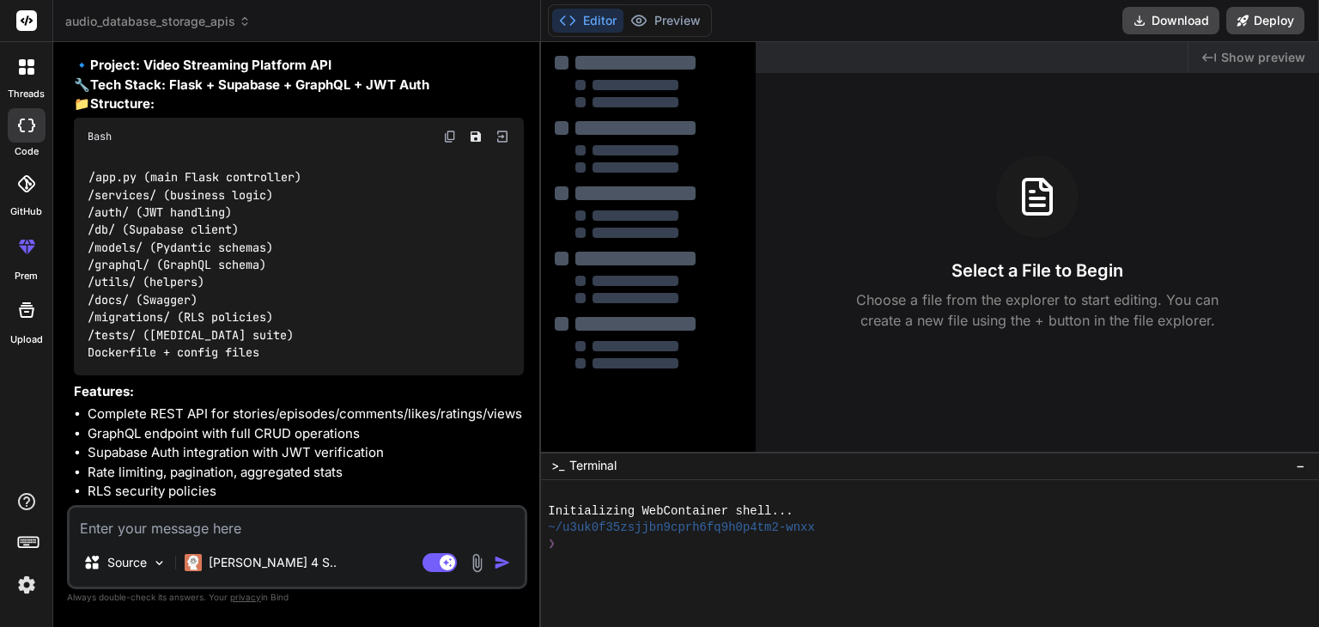
scroll to position [2965, 0]
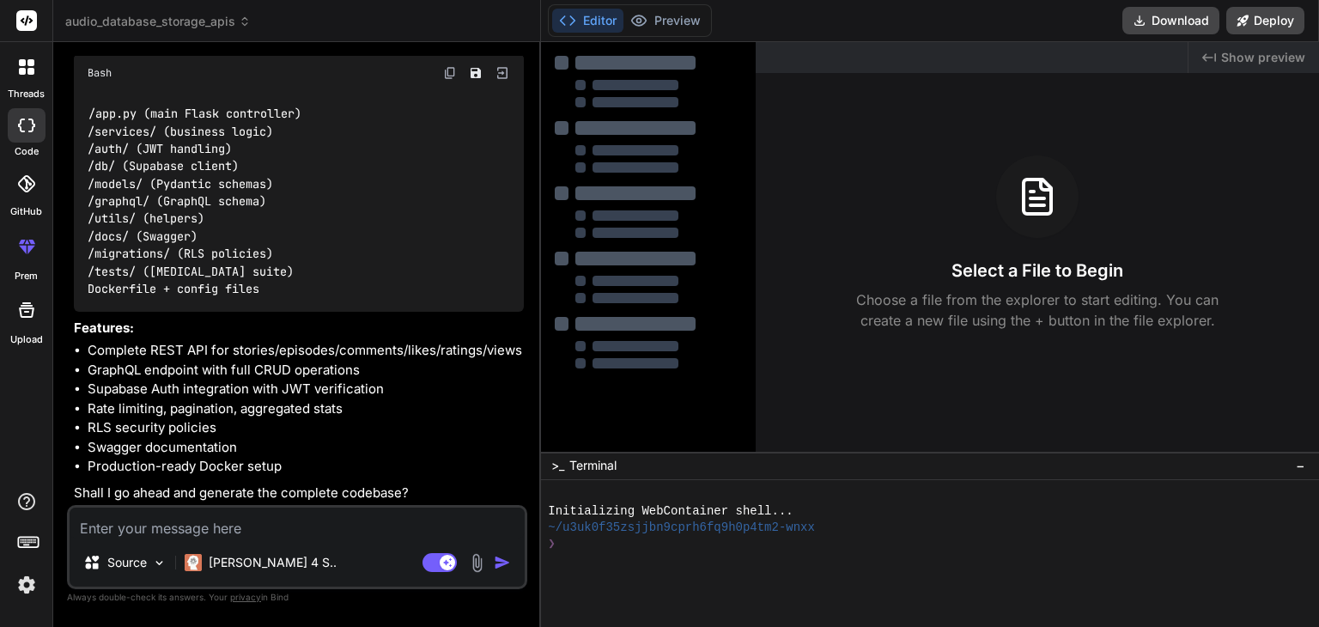
click at [263, 527] on textarea at bounding box center [297, 522] width 455 height 31
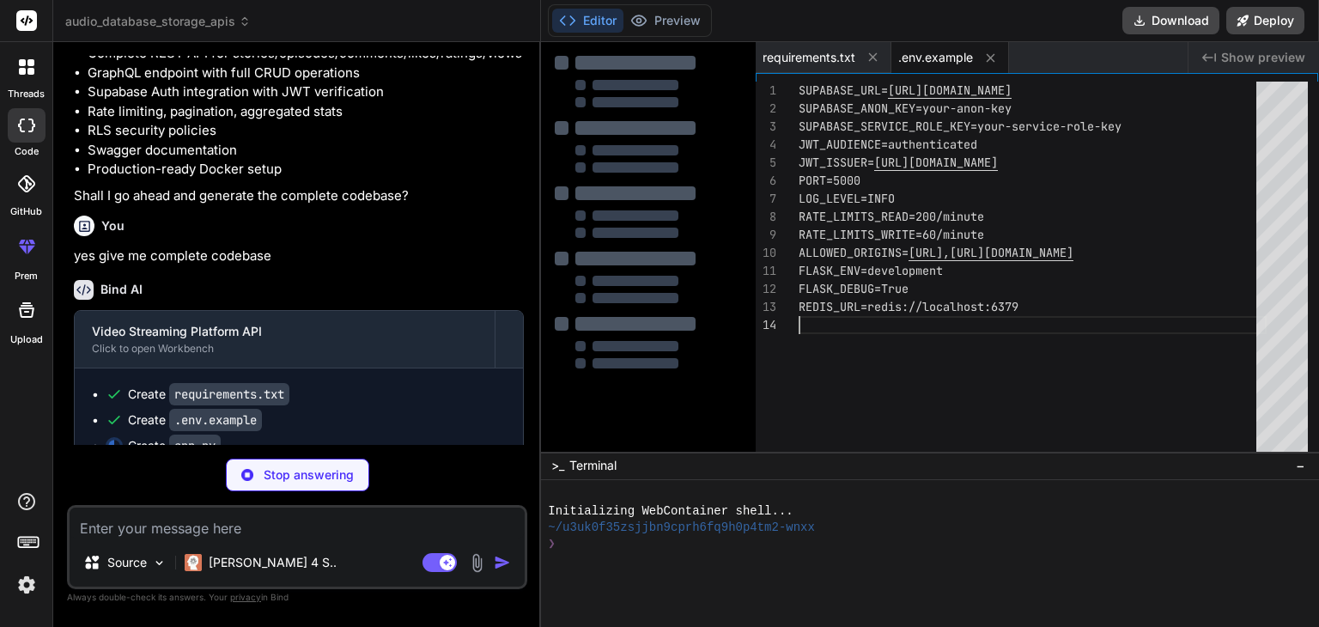
scroll to position [0, 0]
click at [840, 331] on div "SUPABASE_URL= [URL][DOMAIN_NAME] SUPABASE_ANON_KEY=your-anon-key SUPABASE_SERVI…" at bounding box center [1032, 271] width 468 height 378
click at [793, 64] on span "requirements.txt" at bounding box center [808, 57] width 93 height 17
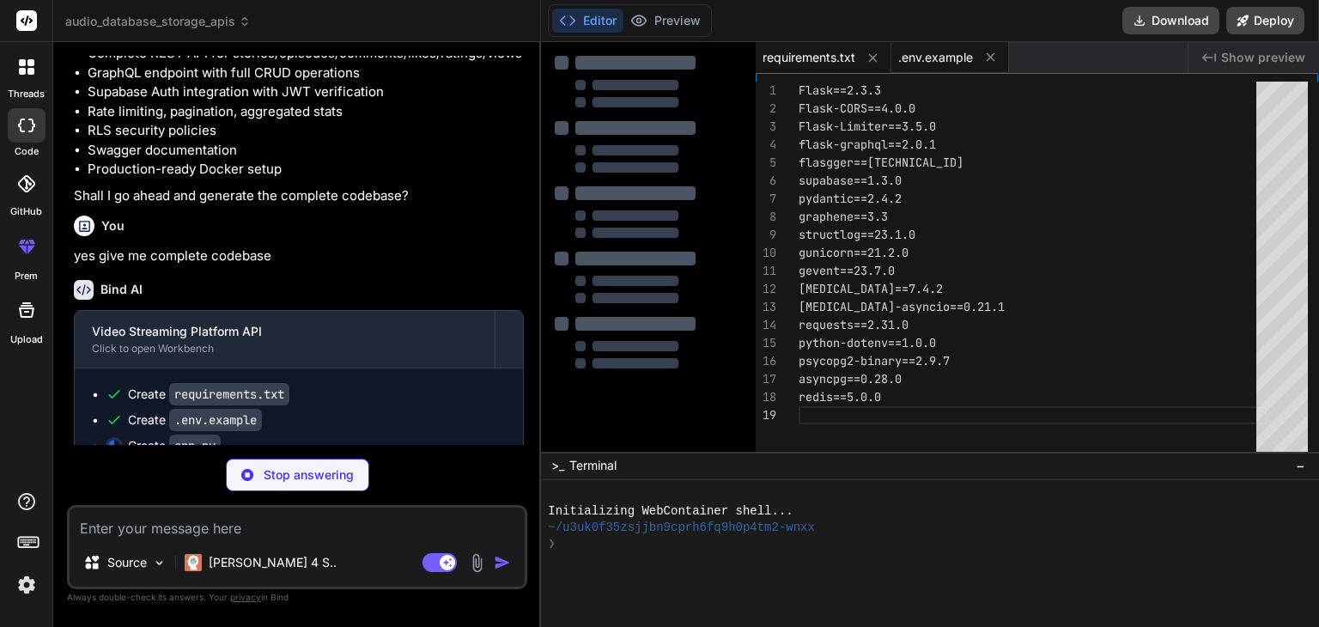
click at [931, 62] on span ".env.example" at bounding box center [935, 57] width 75 height 17
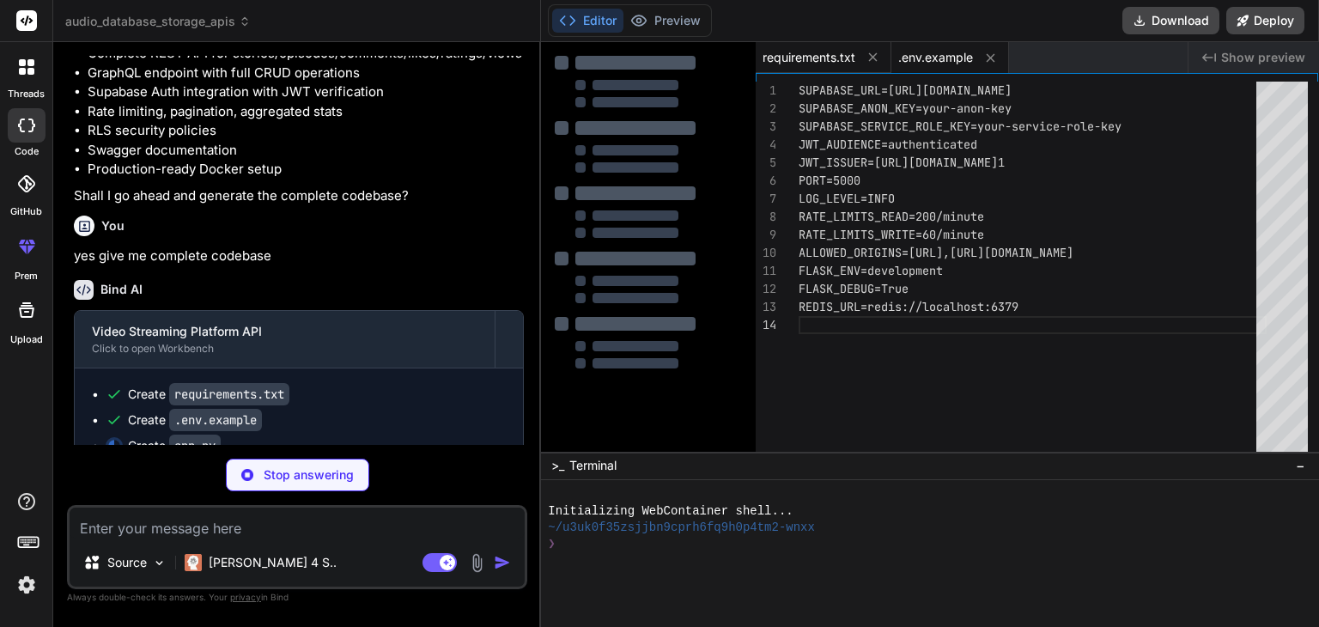
click at [793, 66] on div "requirements.txt" at bounding box center [823, 57] width 136 height 31
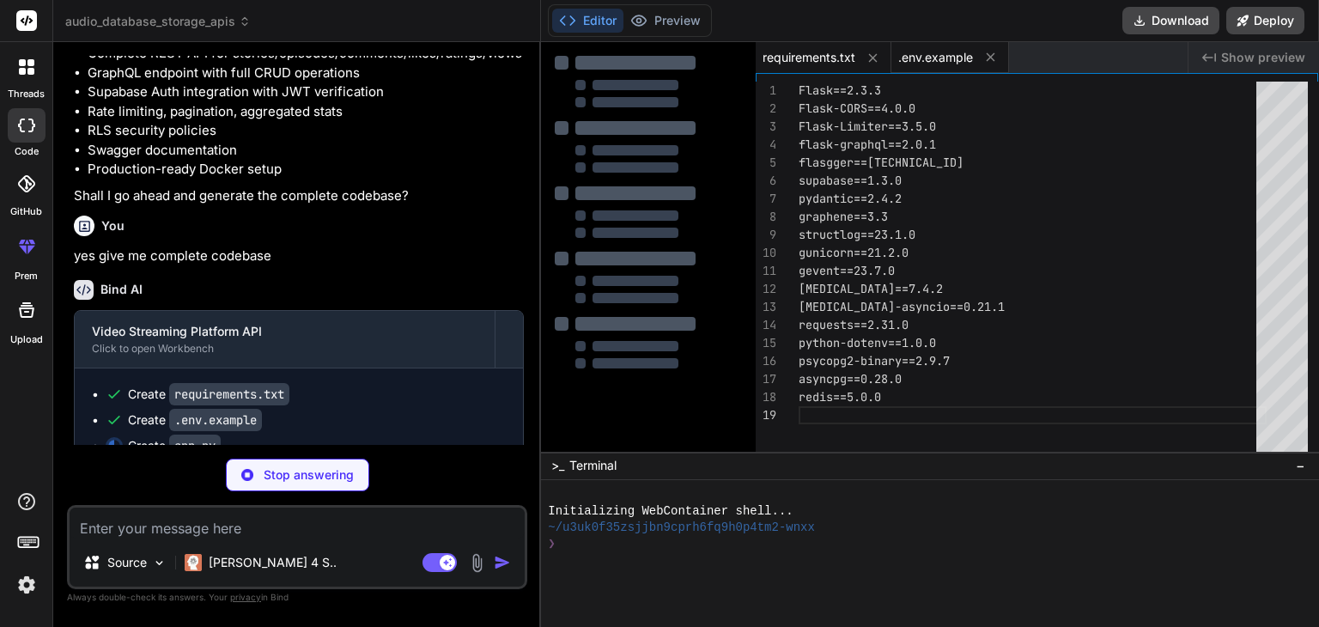
click at [936, 65] on span ".env.example" at bounding box center [935, 57] width 75 height 17
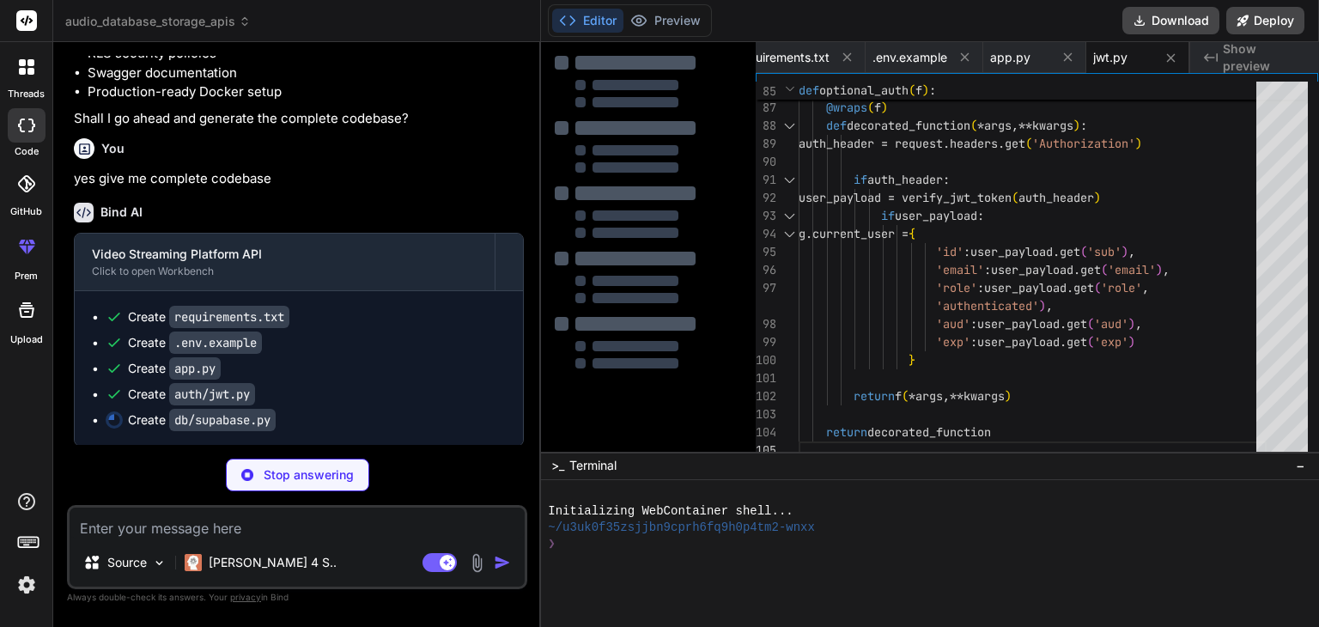
scroll to position [0, 141]
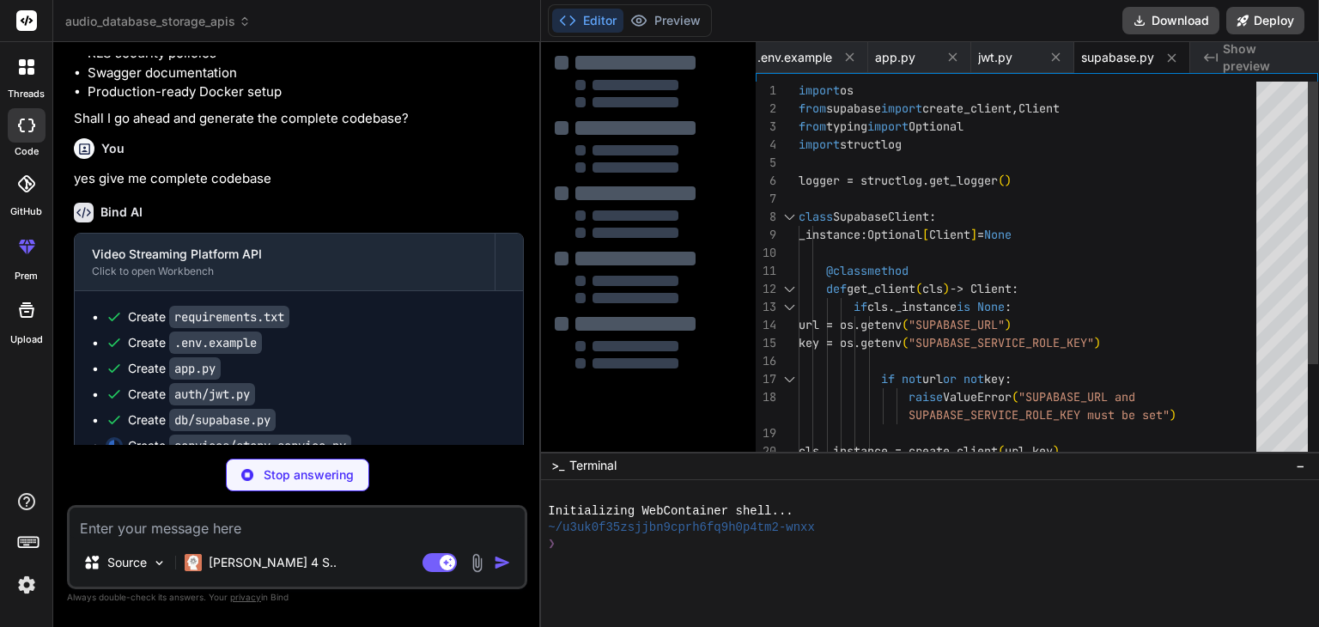
drag, startPoint x: 924, startPoint y: 380, endPoint x: 895, endPoint y: 376, distance: 29.5
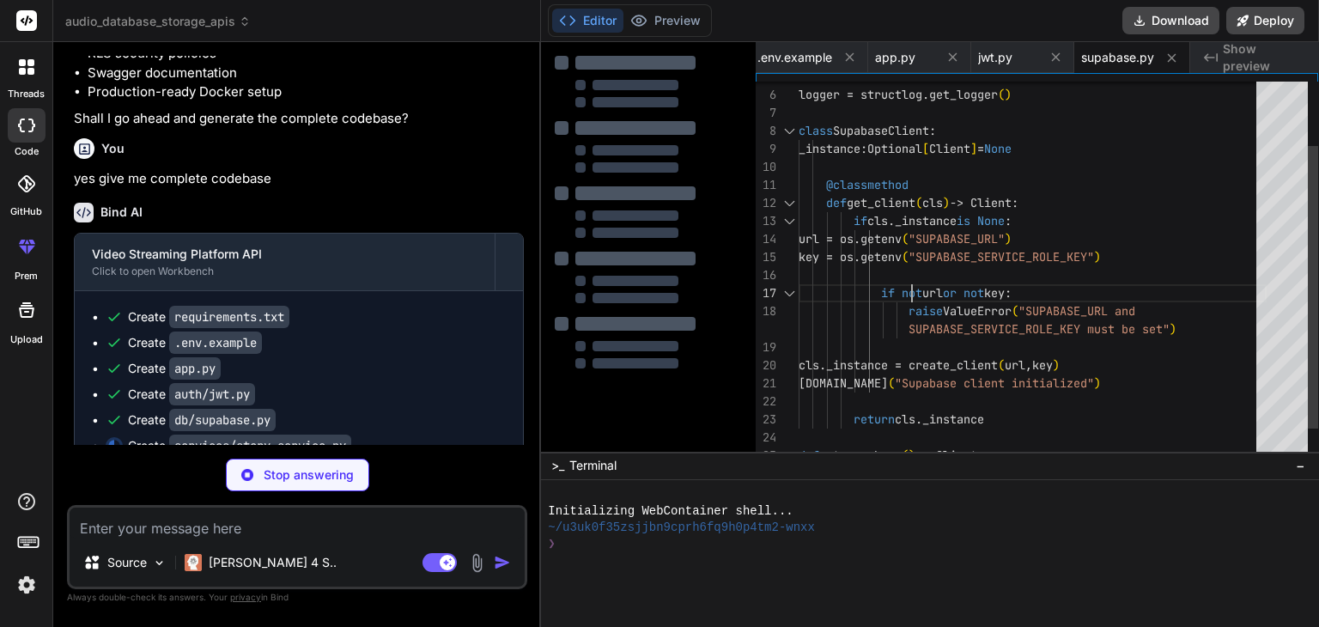
scroll to position [117, 0]
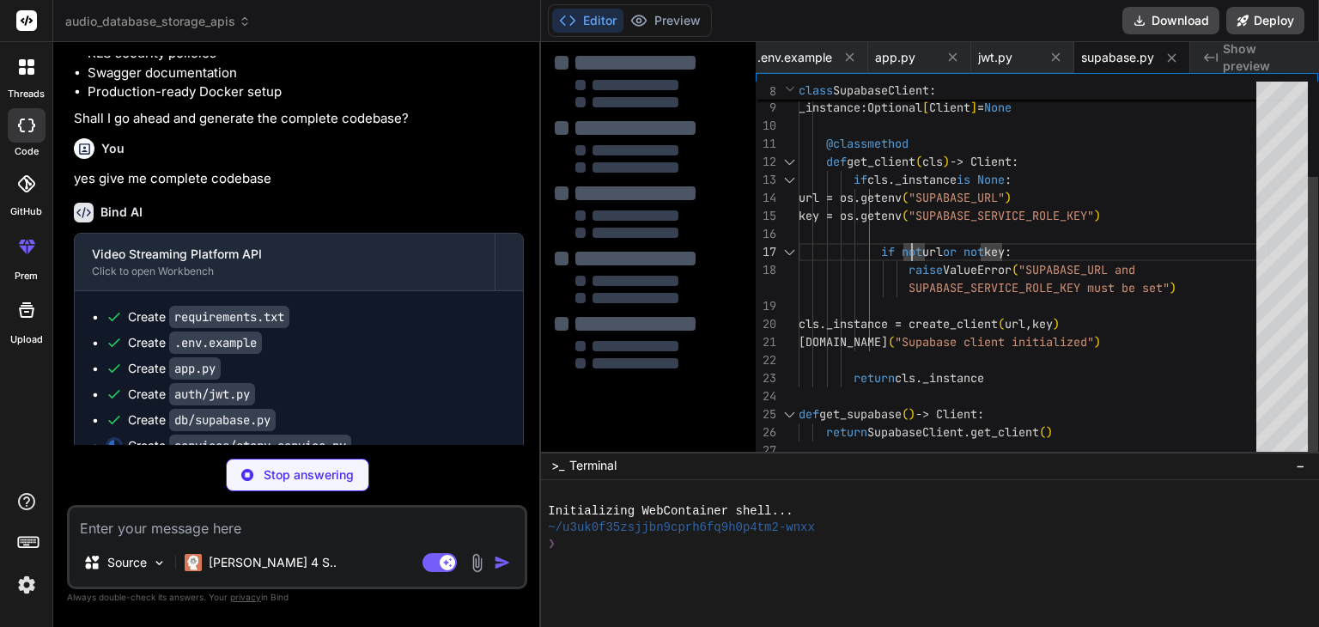
click at [910, 313] on div "class SupabaseClient : _instance : Optional [ Client ] = None @classmethod def …" at bounding box center [1032, 206] width 468 height 505
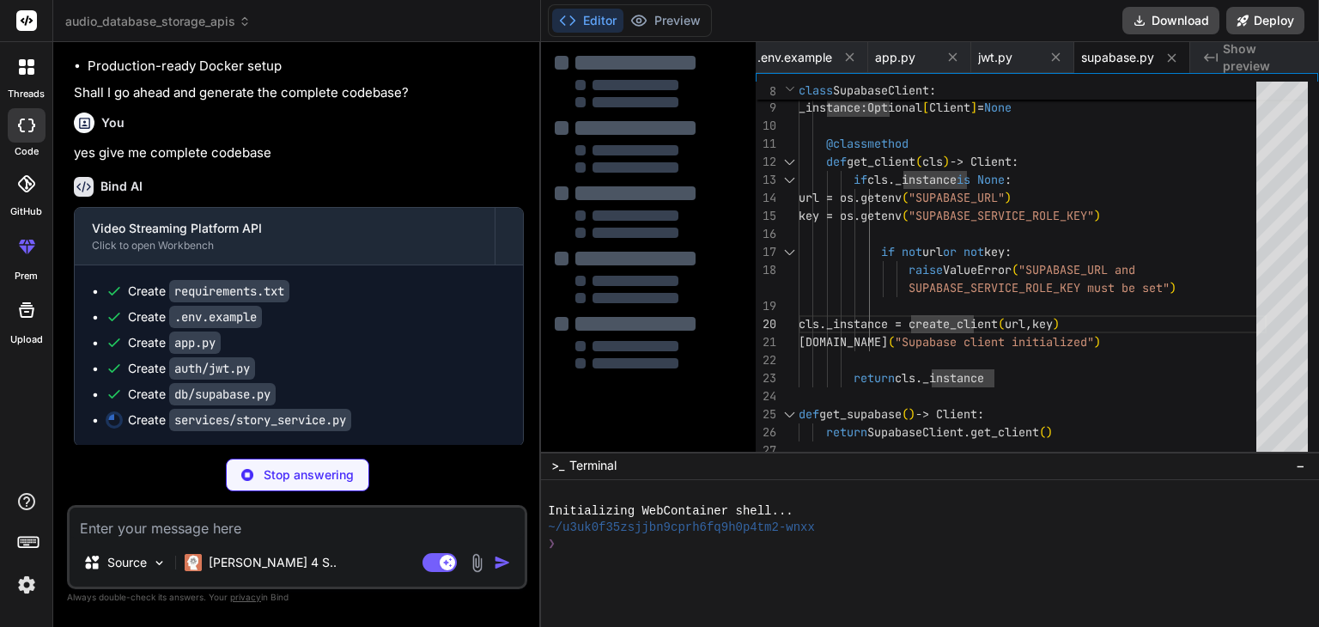
scroll to position [89, 0]
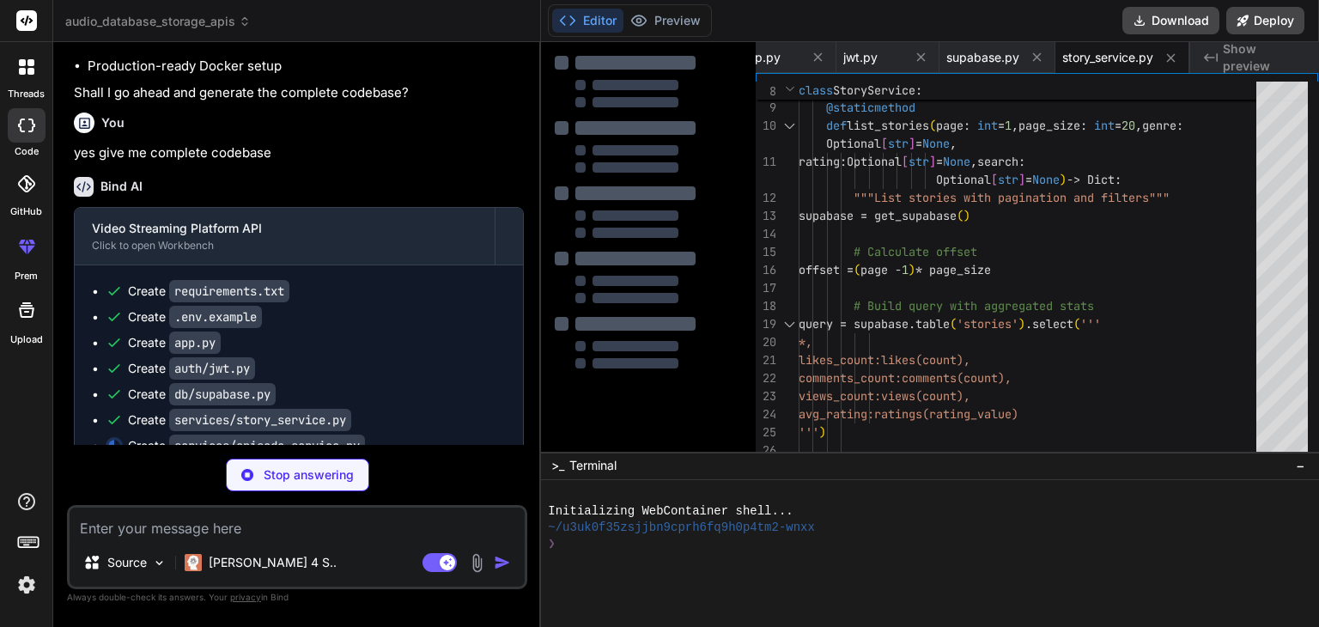
drag, startPoint x: 869, startPoint y: 64, endPoint x: 865, endPoint y: 76, distance: 13.3
click at [869, 64] on span "jwt.py" at bounding box center [860, 57] width 34 height 17
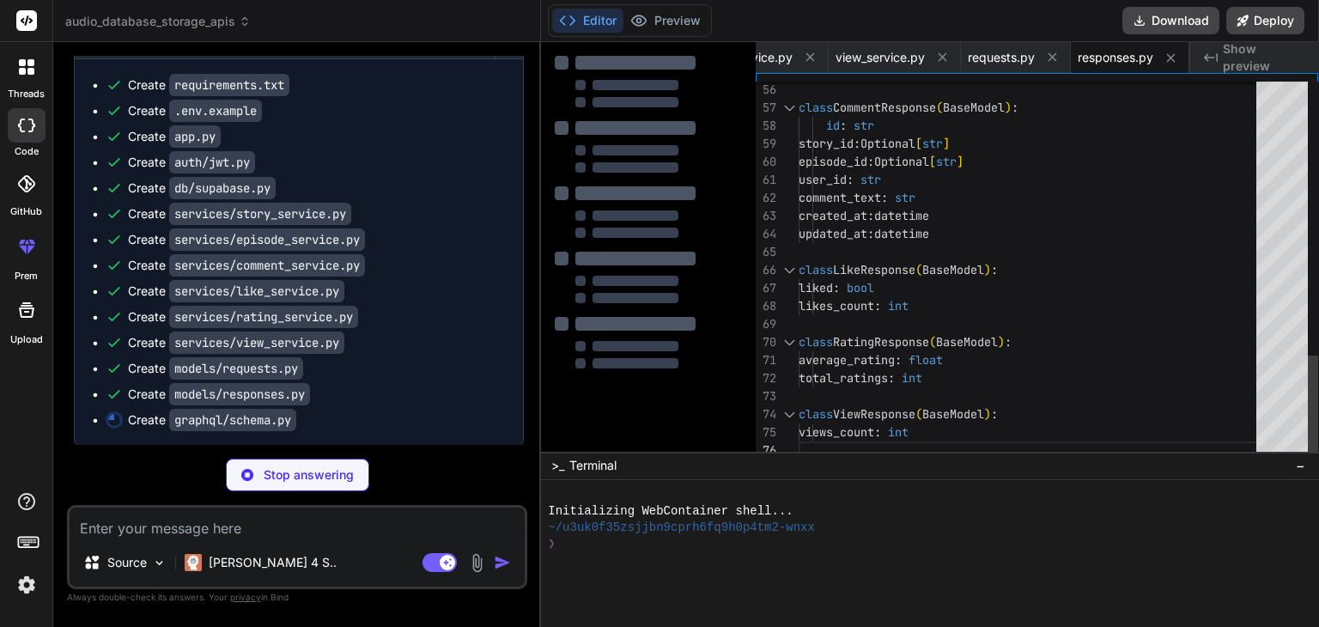
scroll to position [17, 0]
drag, startPoint x: 1015, startPoint y: 336, endPoint x: 982, endPoint y: 336, distance: 32.6
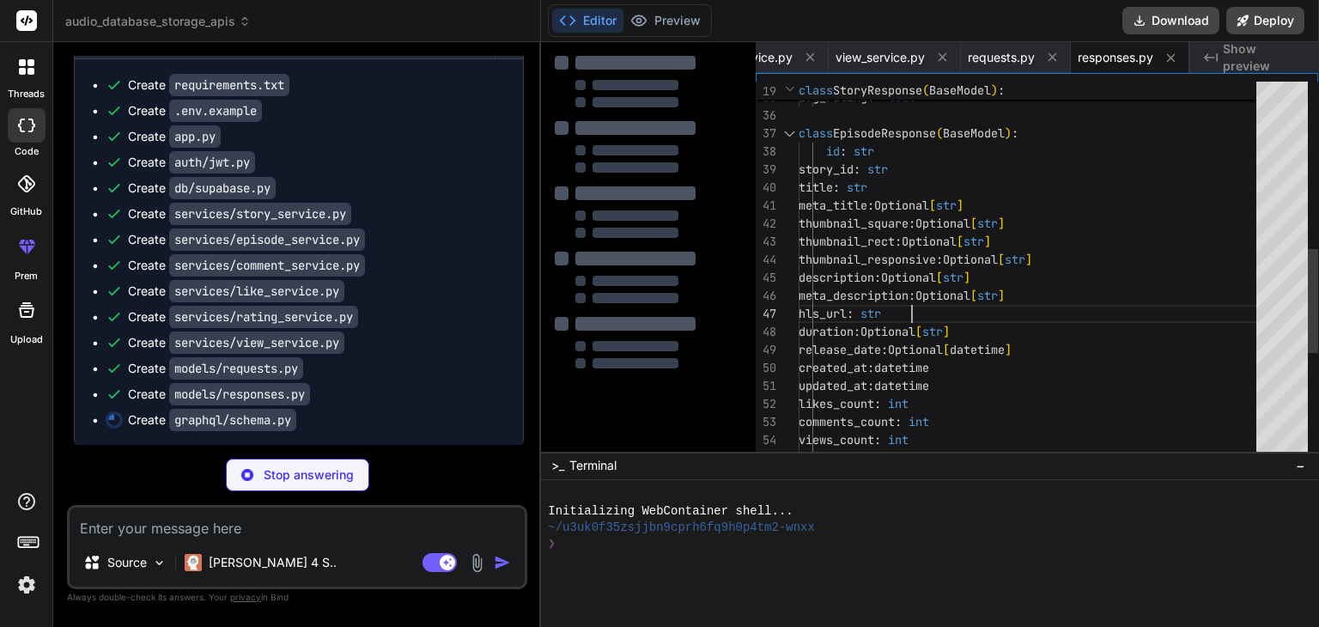
click at [999, 300] on div "comments_count : int views_count : int avg_rating : float updated_at : datetime…" at bounding box center [1032, 160] width 468 height 1370
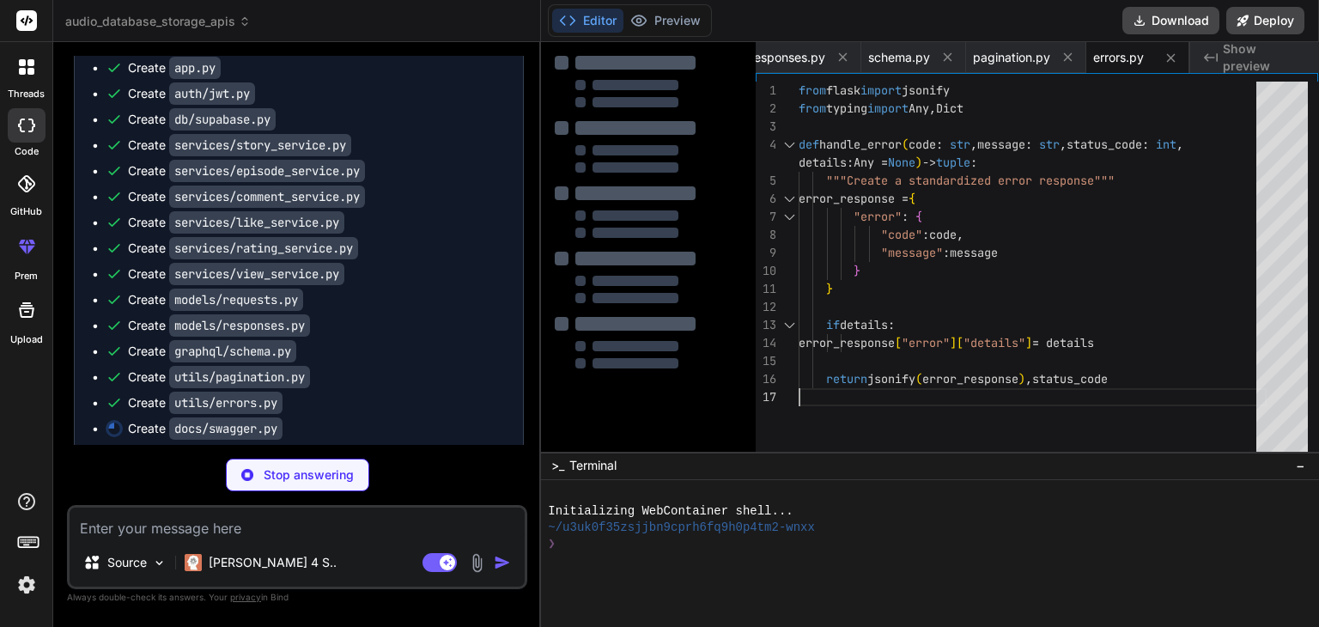
scroll to position [3649, 0]
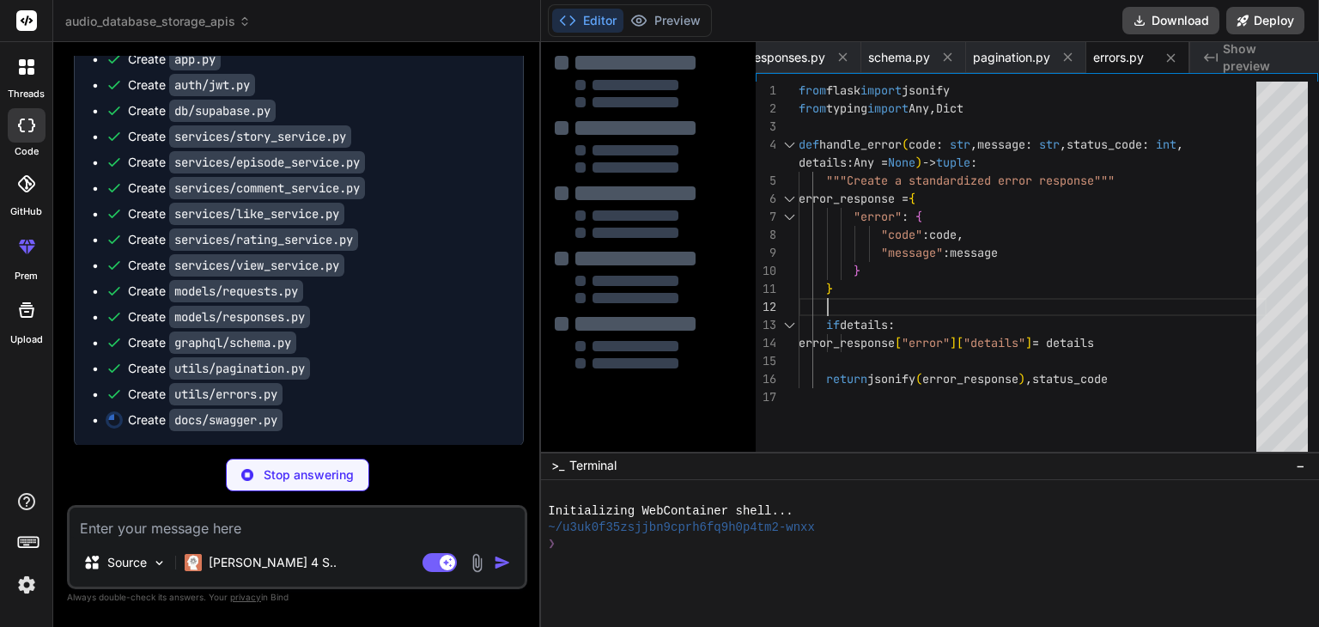
click at [958, 300] on div "if details : error_response [ "error" ] [ "details" ] = details return jsonify …" at bounding box center [1032, 271] width 468 height 378
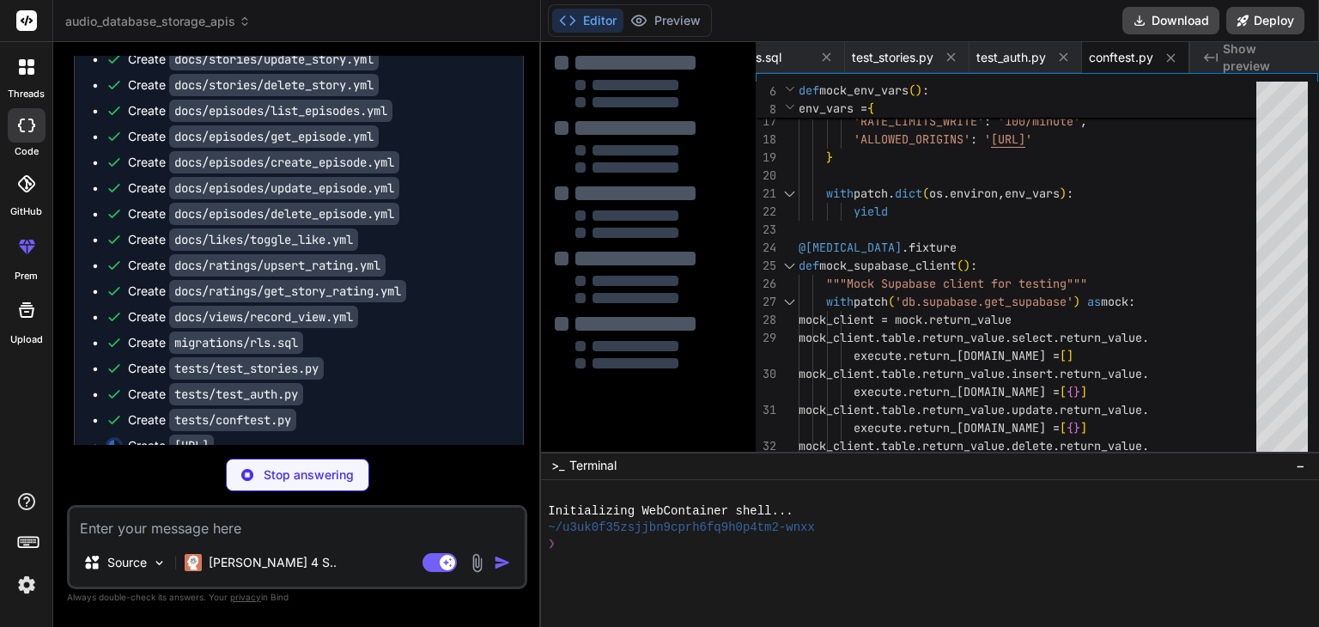
scroll to position [4138, 0]
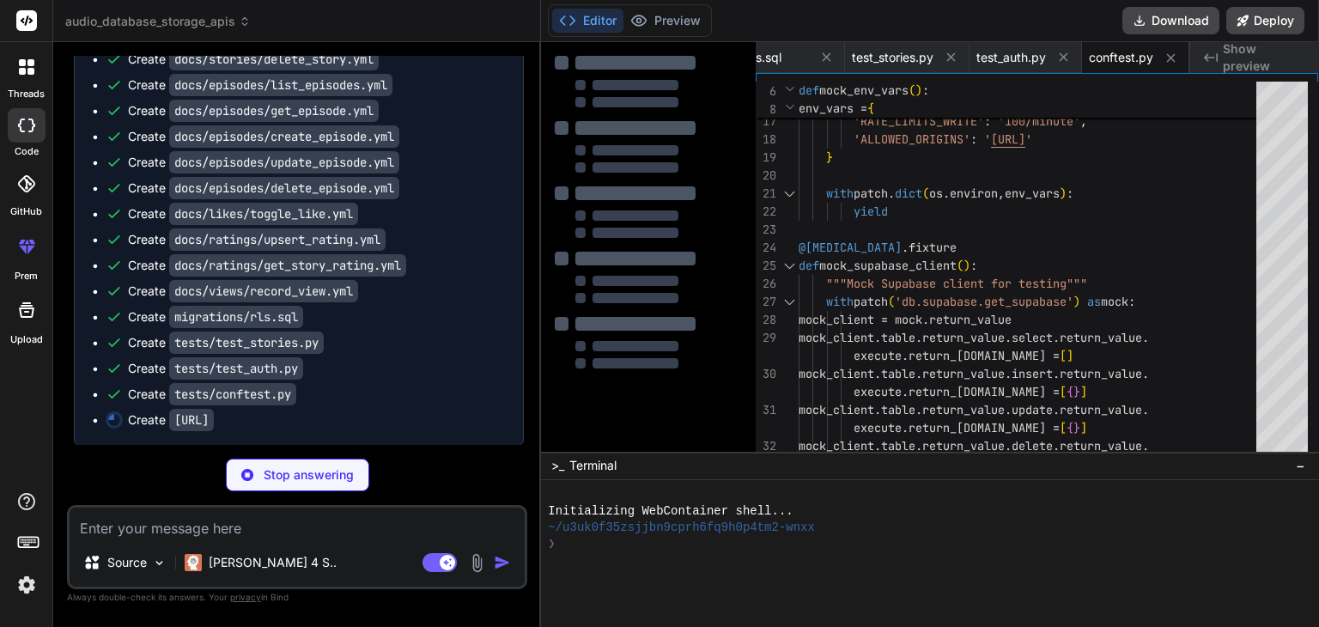
click at [214, 422] on code "[URL]" at bounding box center [191, 420] width 45 height 22
click at [214, 423] on code "[URL]" at bounding box center [191, 420] width 45 height 22
click at [214, 420] on code "[URL]" at bounding box center [191, 420] width 45 height 22
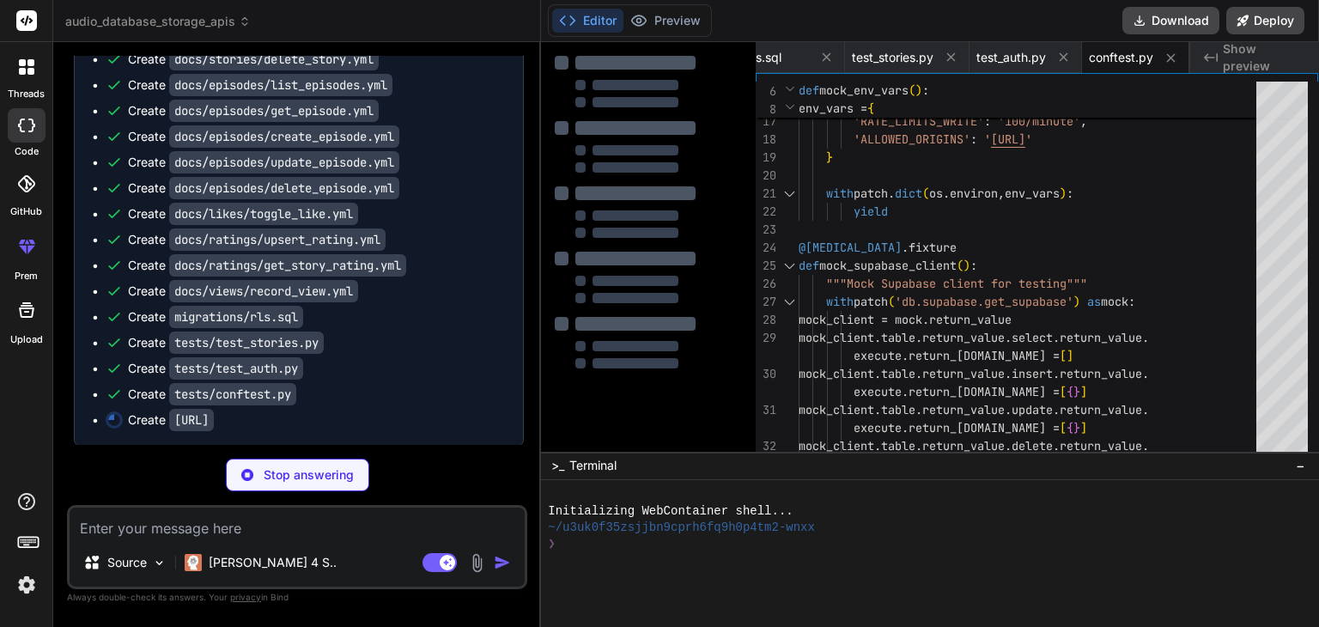
click at [252, 397] on code "tests/conftest.py" at bounding box center [232, 394] width 127 height 22
click at [214, 410] on code "[URL]" at bounding box center [191, 420] width 45 height 22
click at [214, 427] on code "[URL]" at bounding box center [191, 420] width 45 height 22
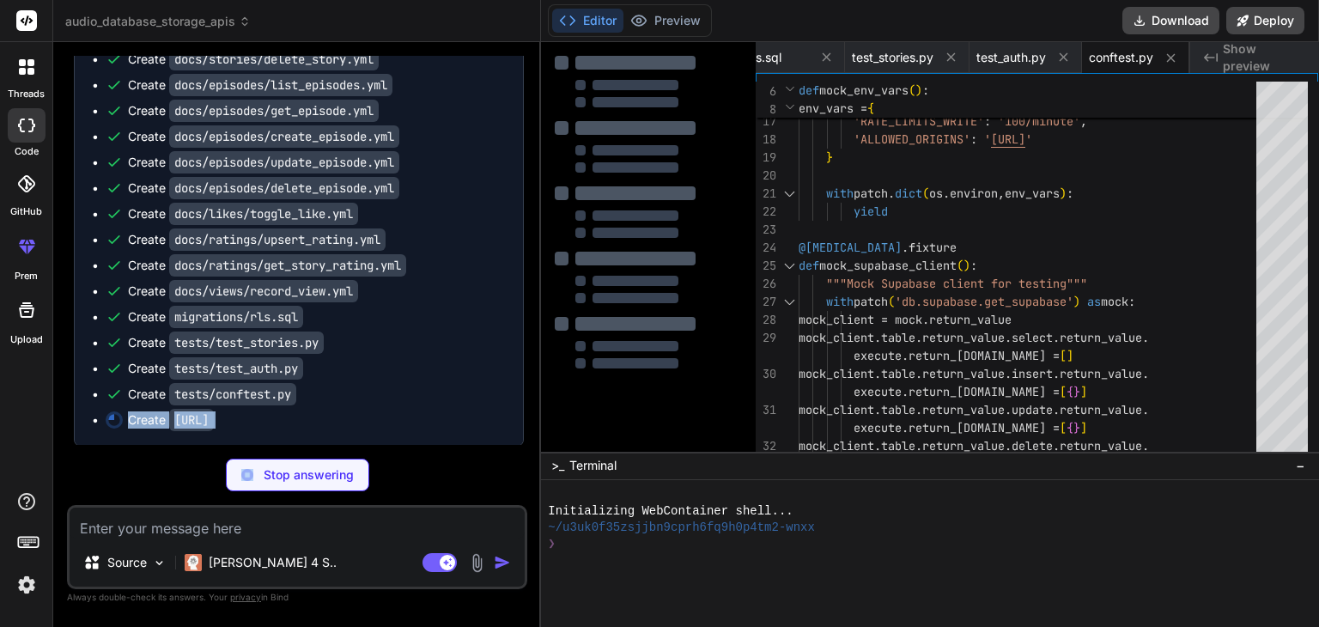
click at [214, 427] on code "[URL]" at bounding box center [191, 420] width 45 height 22
click at [256, 396] on code "tests/conftest.py" at bounding box center [232, 394] width 127 height 22
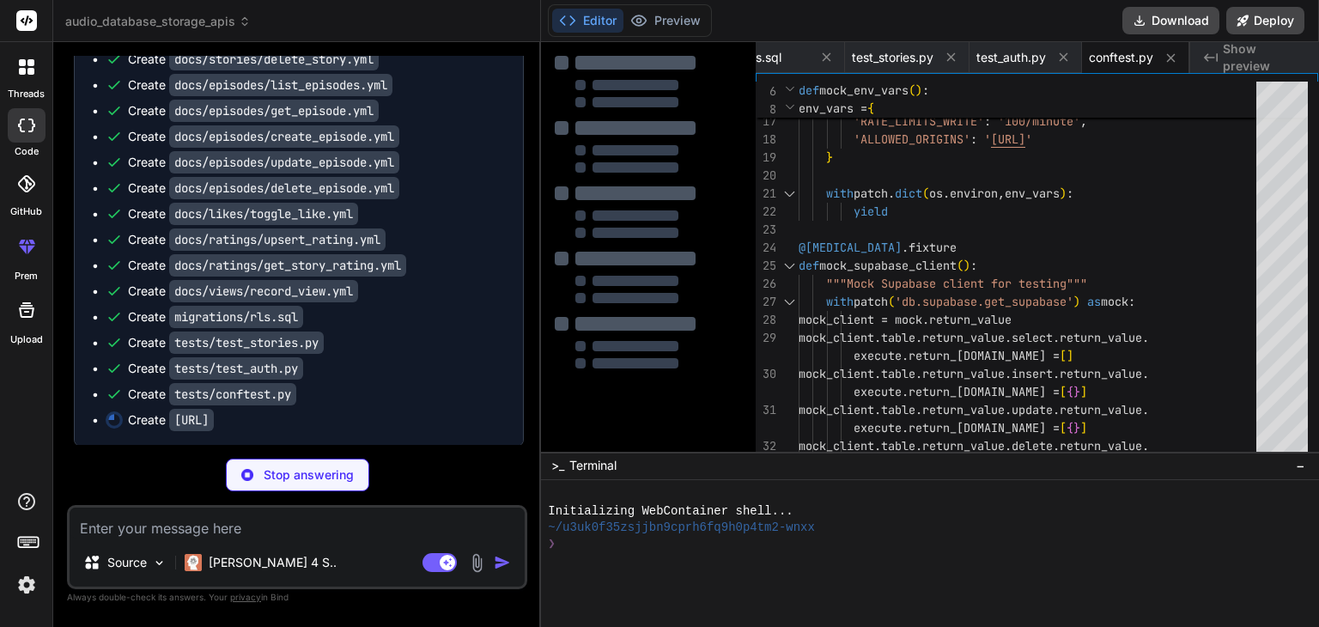
click at [273, 367] on code "tests/test_auth.py" at bounding box center [236, 368] width 134 height 22
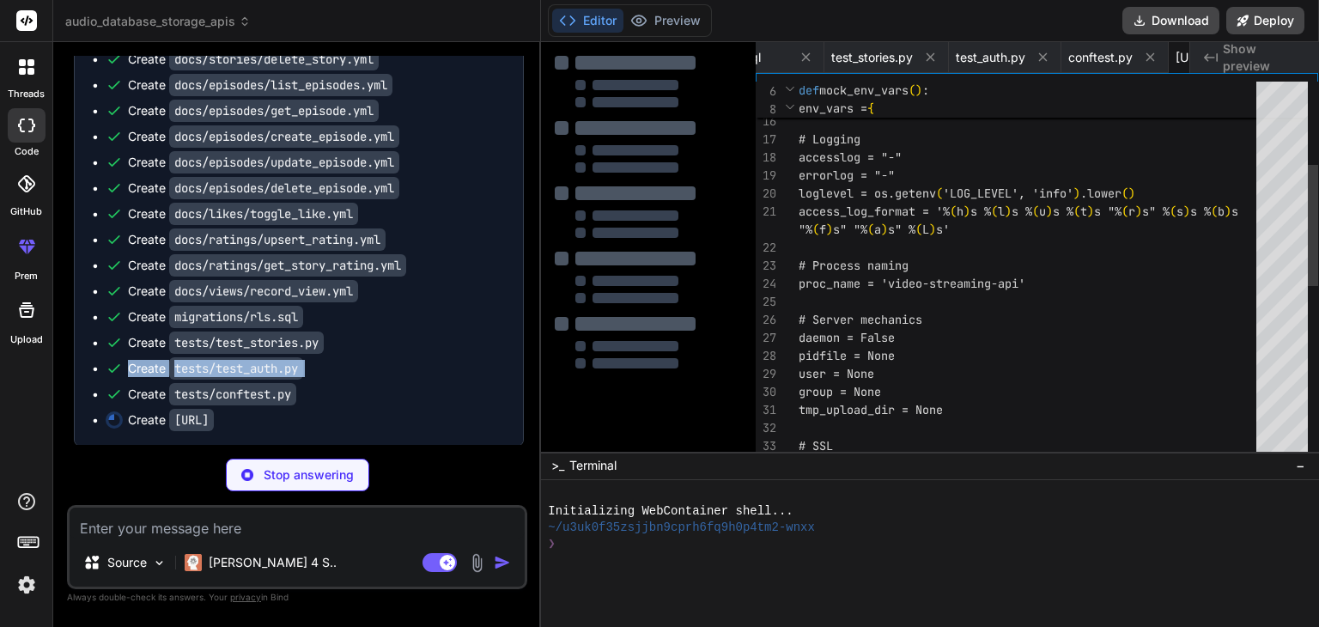
scroll to position [0, 4189]
click at [273, 367] on code "tests/test_auth.py" at bounding box center [236, 368] width 134 height 22
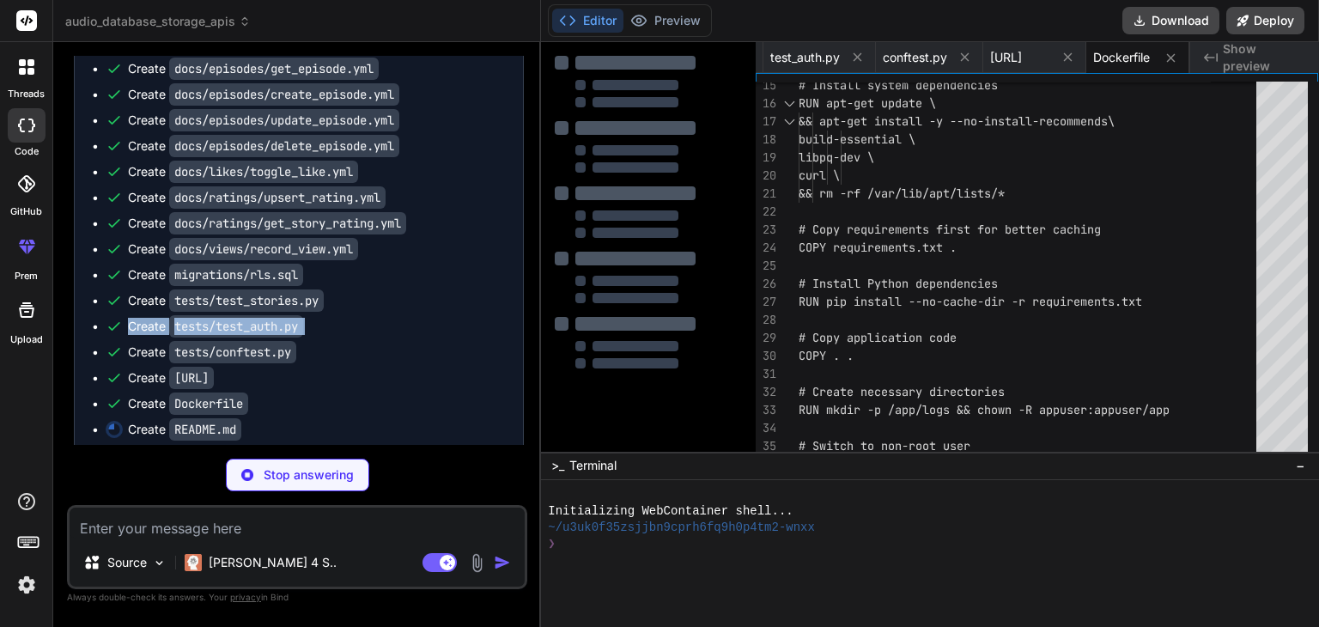
scroll to position [4190, 0]
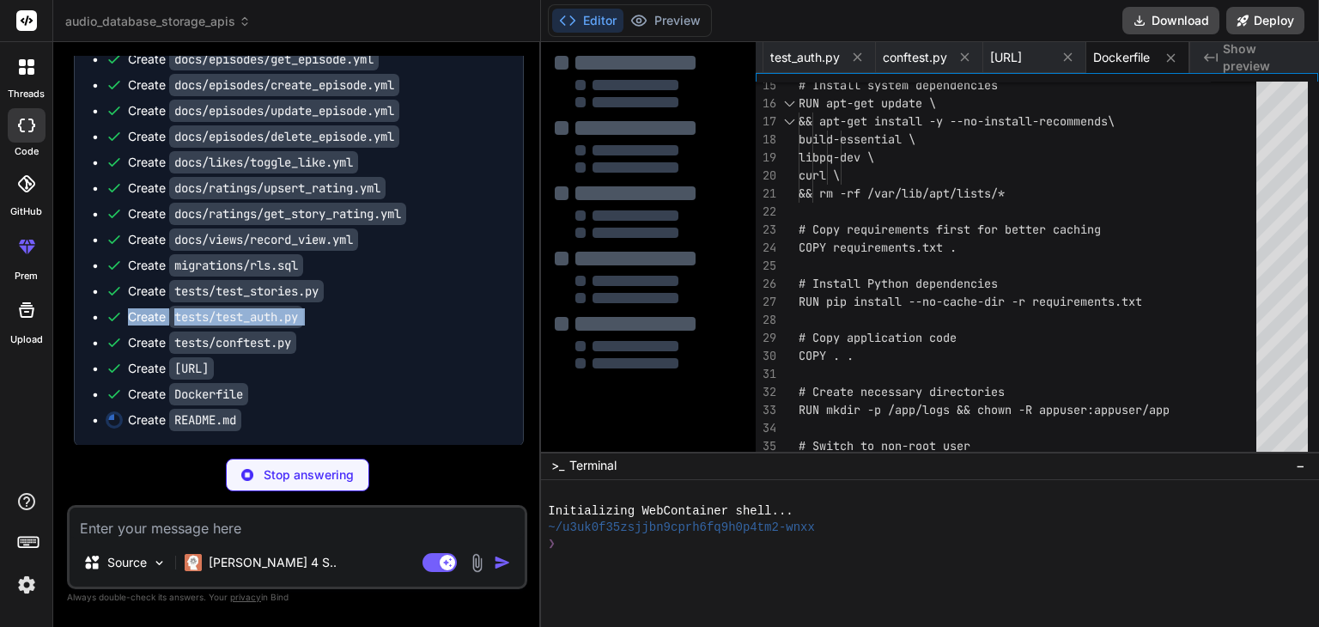
click at [340, 317] on div "Create tests/test_auth.py" at bounding box center [306, 316] width 400 height 17
click at [338, 318] on div "Create tests/test_auth.py" at bounding box center [306, 316] width 400 height 17
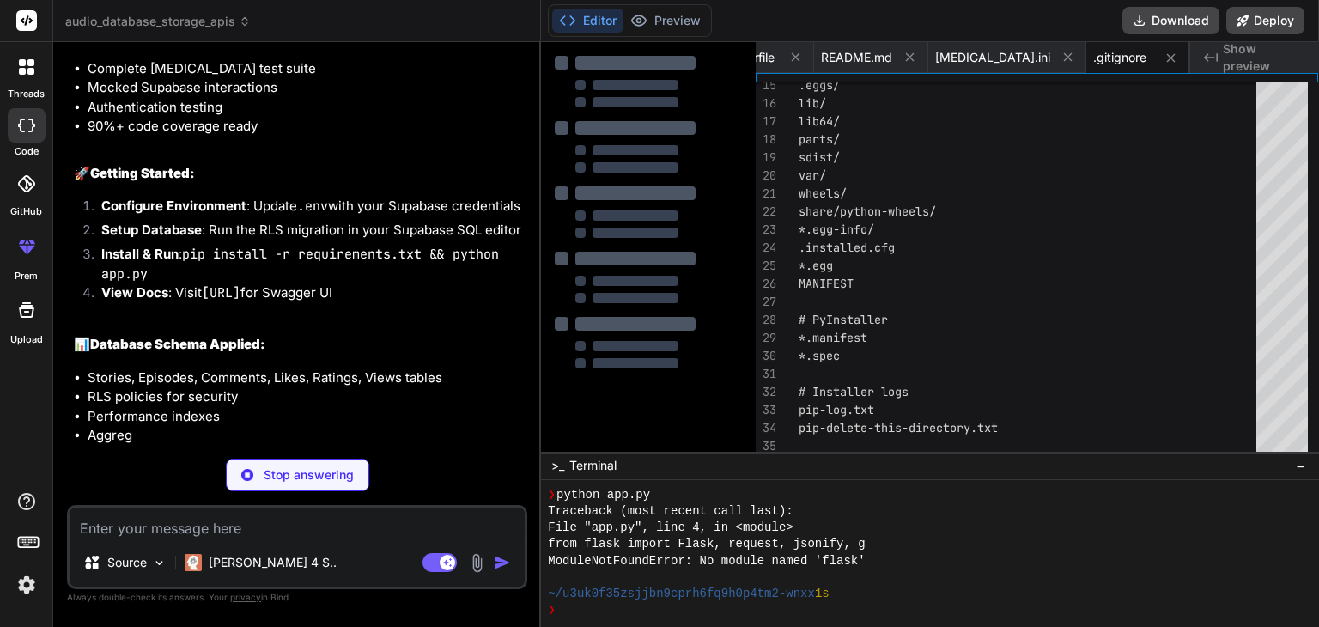
scroll to position [5370, 0]
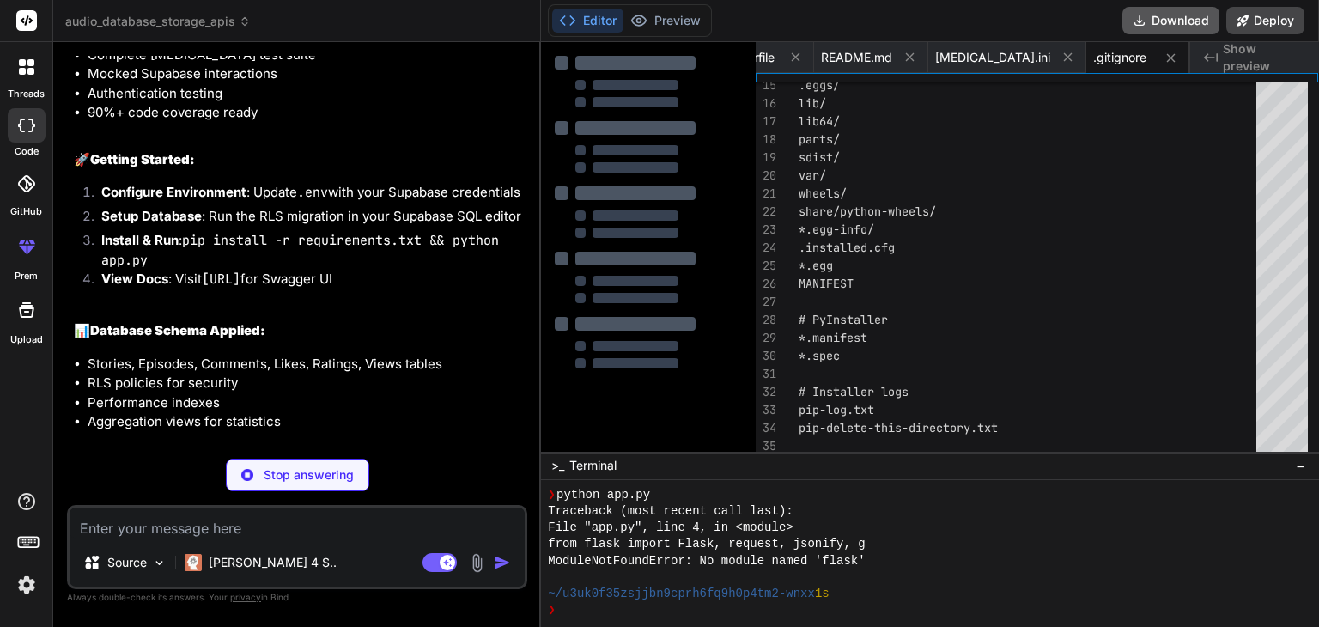
click at [1147, 18] on button "Download" at bounding box center [1170, 20] width 97 height 27
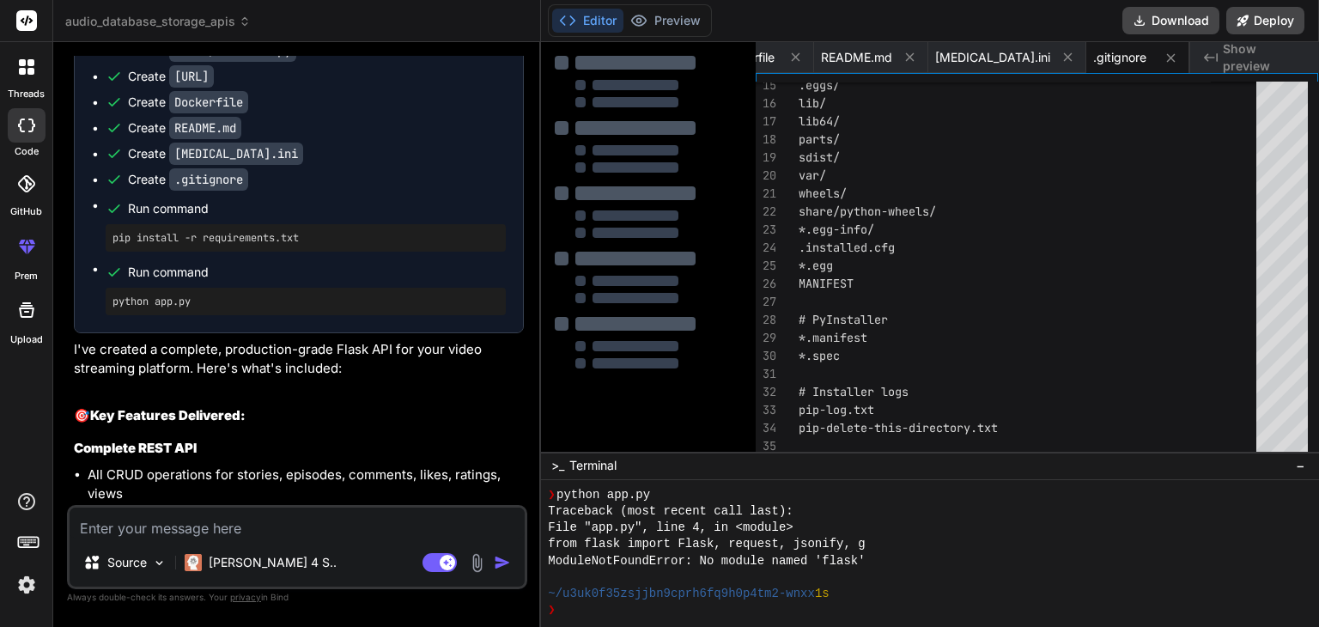
scroll to position [4439, 0]
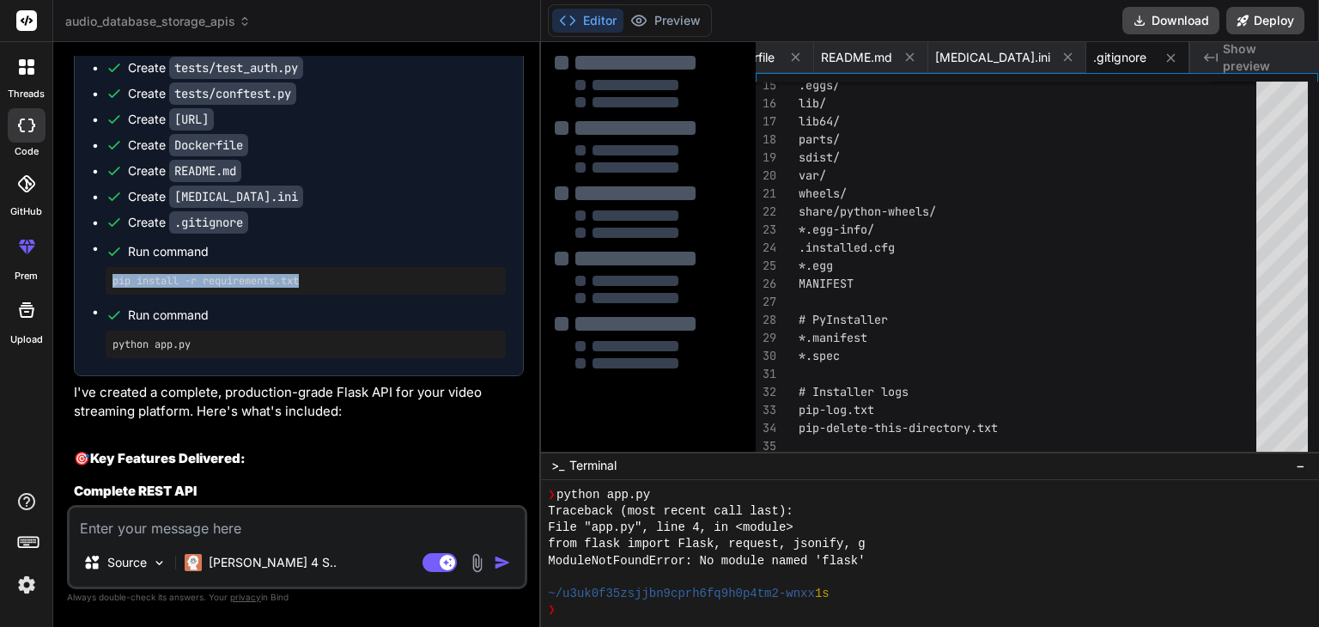
drag, startPoint x: 317, startPoint y: 282, endPoint x: 95, endPoint y: 287, distance: 221.6
copy pre "pip install -r requirements.txt"
drag, startPoint x: 176, startPoint y: 352, endPoint x: 179, endPoint y: 336, distance: 16.5
click at [176, 348] on div "python app.py" at bounding box center [306, 344] width 400 height 27
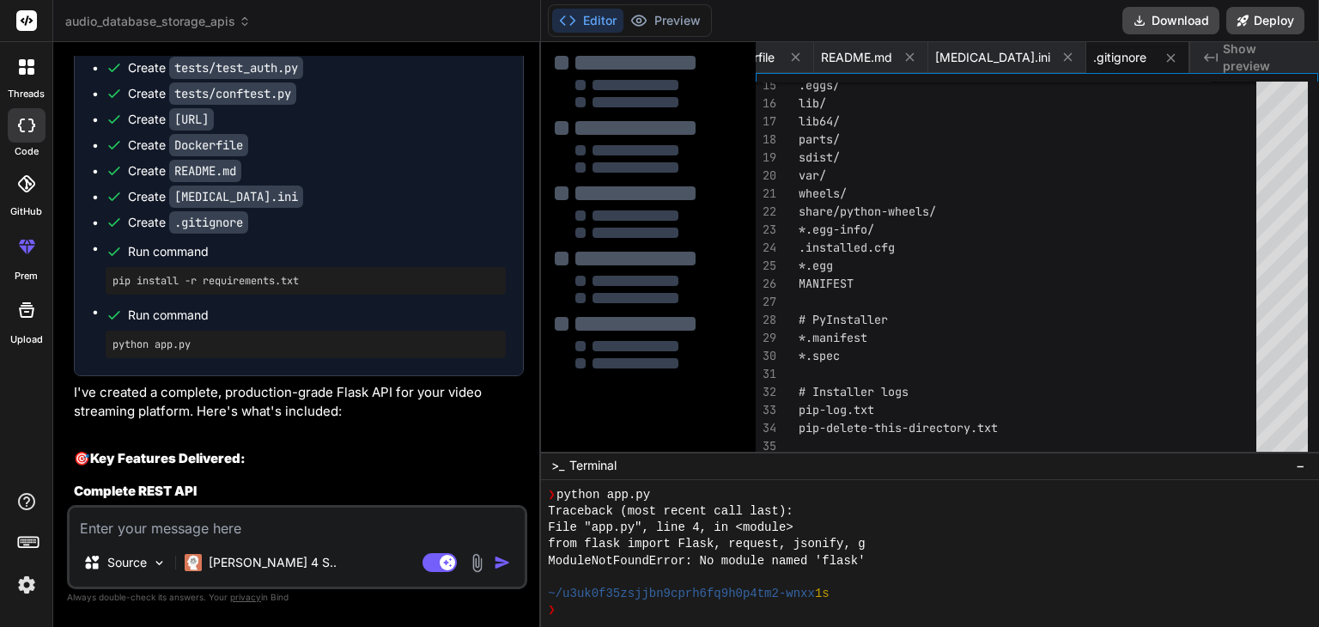
click at [179, 336] on div "python app.py" at bounding box center [306, 344] width 400 height 27
copy div "python app.py"
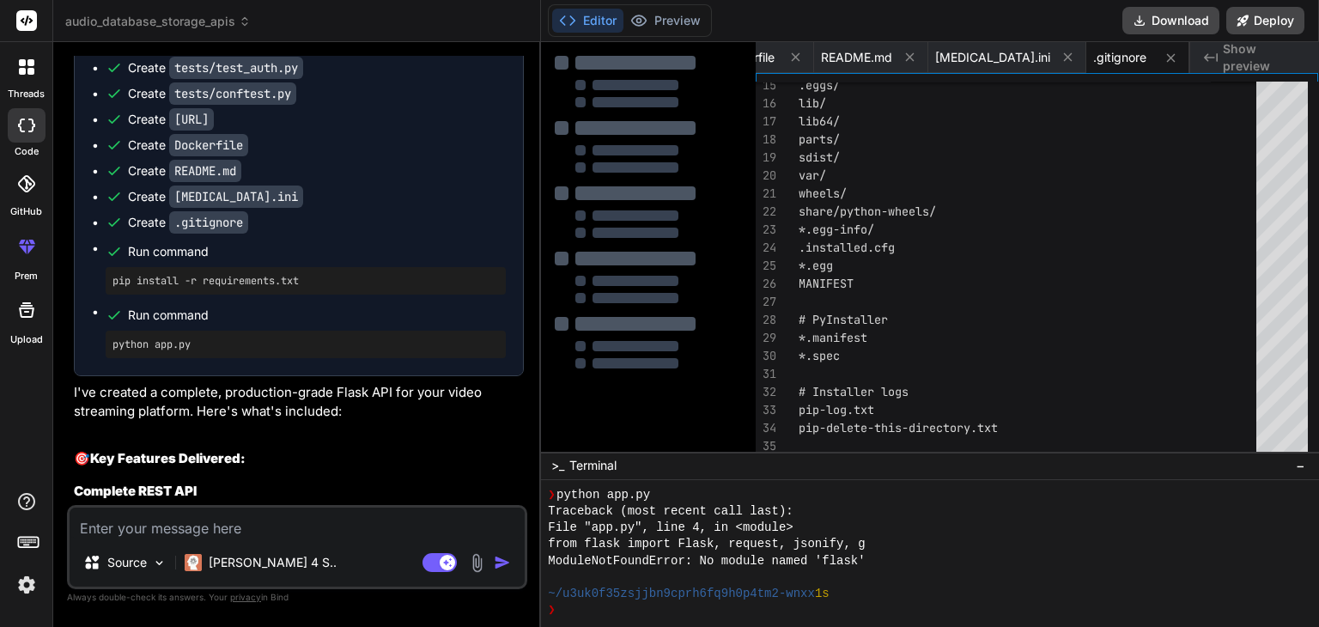
click at [177, 523] on textarea at bounding box center [297, 522] width 455 height 31
paste textarea "import os import logging from datetime import datetime from flask import Flask,…"
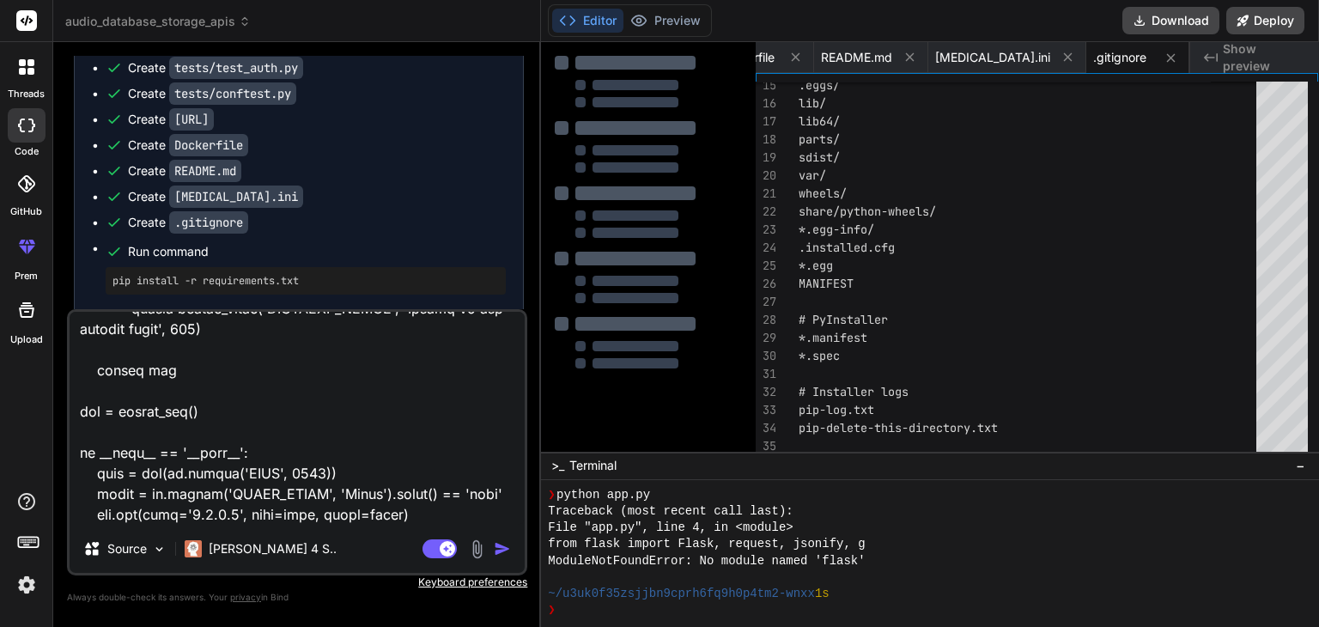
scroll to position [10470, 0]
paste textarea "ERROR: pip's dependency resolver does not currently take into account all the p…"
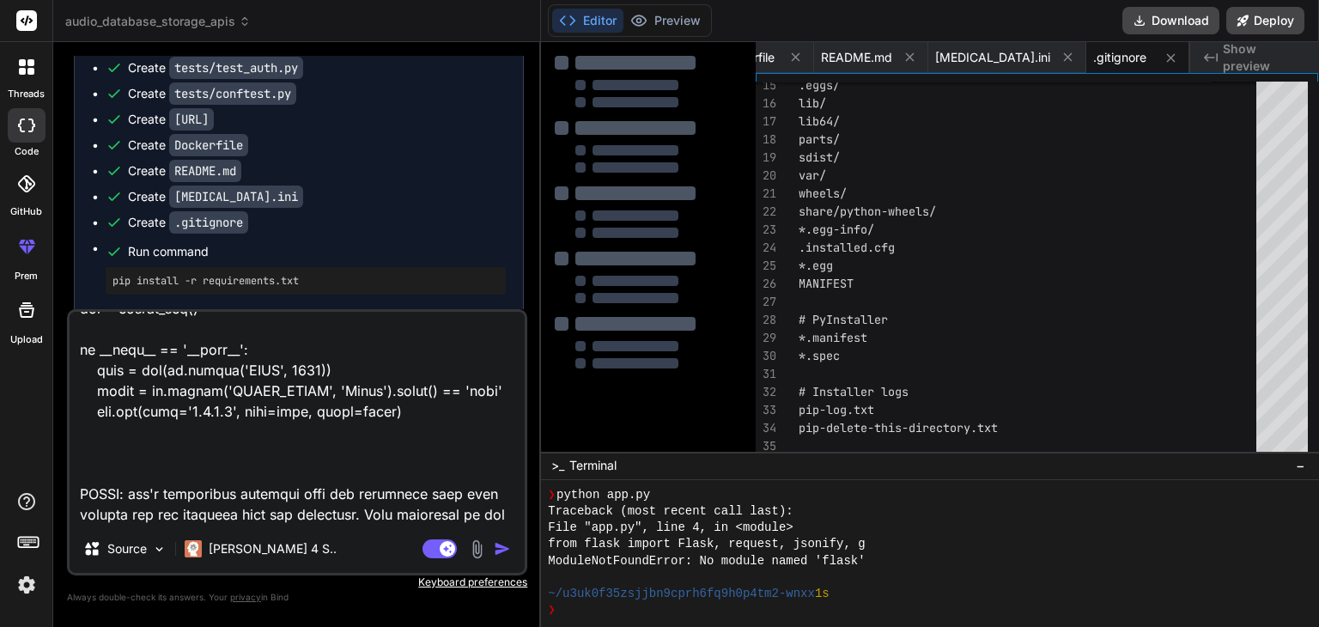
scroll to position [10839, 0]
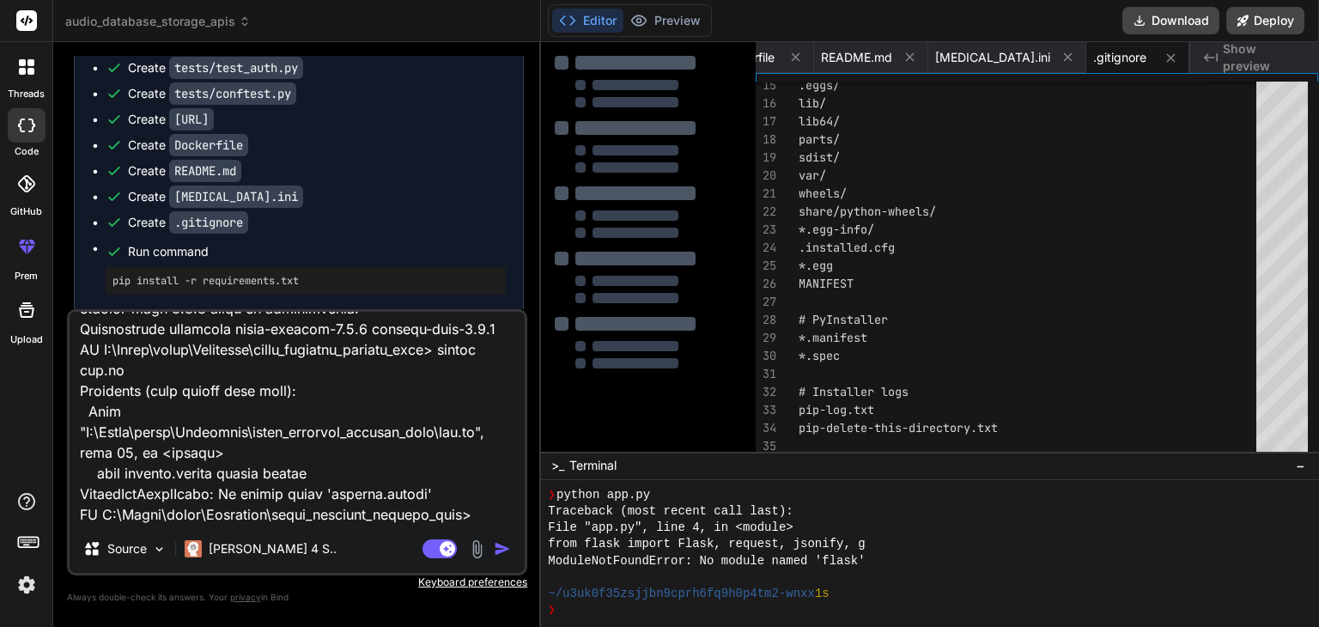
paste textarea "MutableMapping import error (works on Python 3.12)."
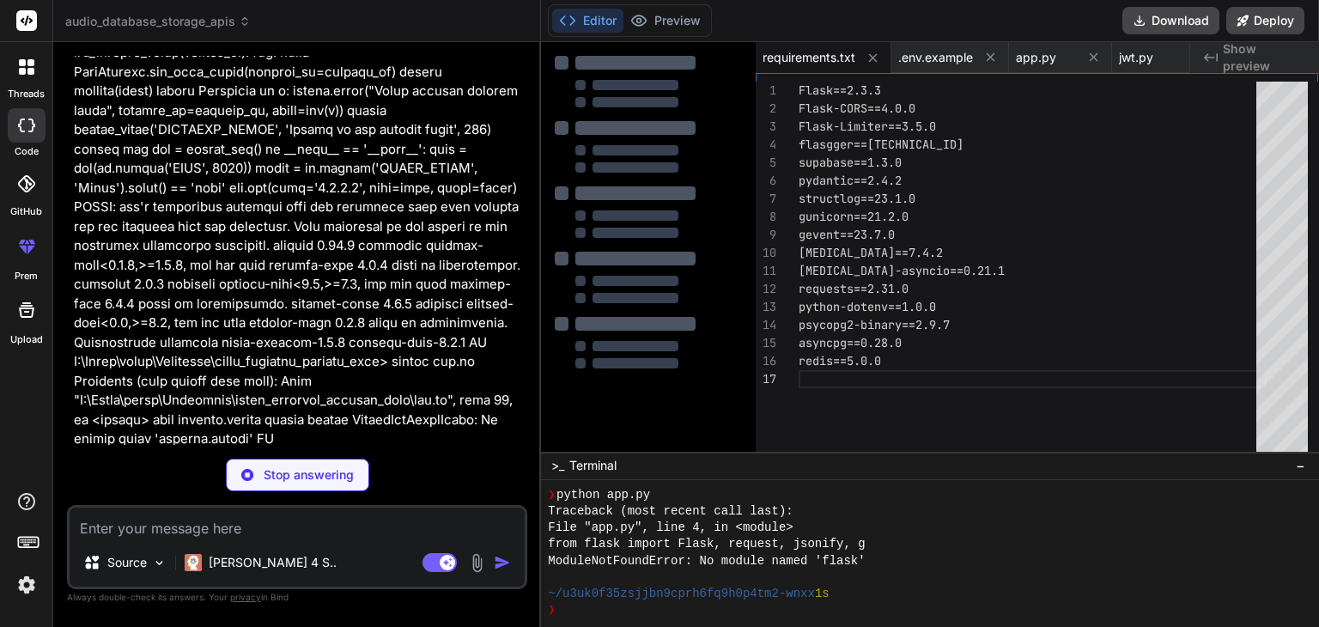
scroll to position [10874, 0]
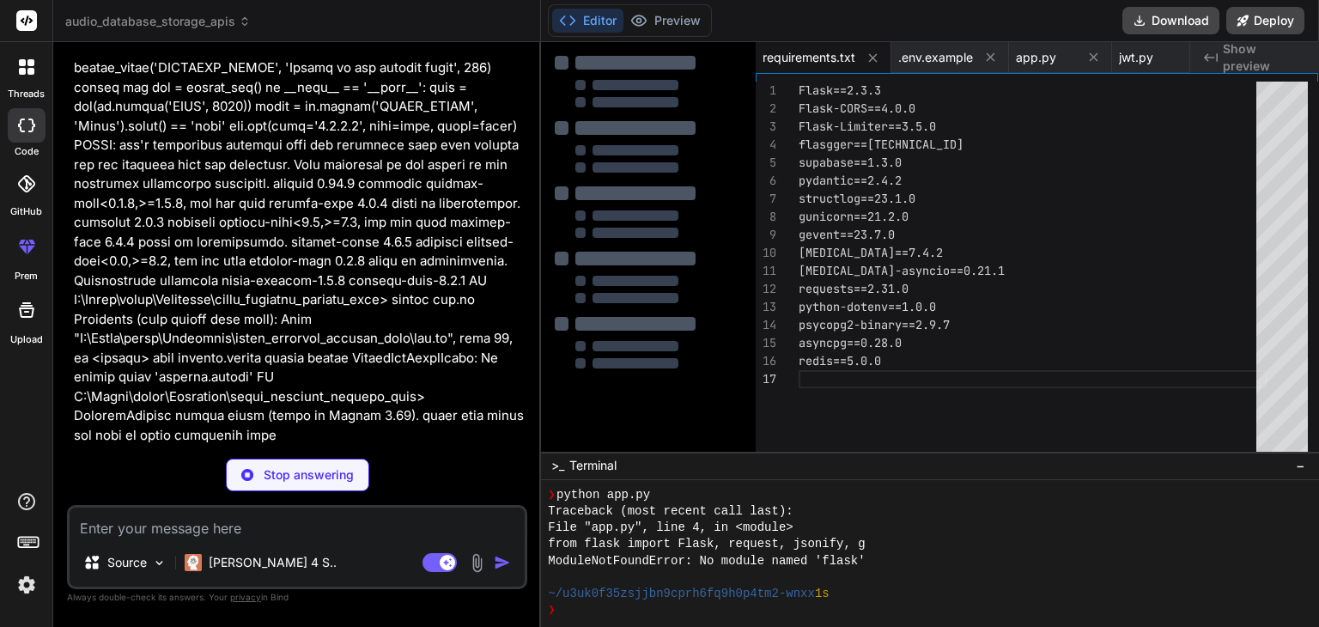
click at [232, 561] on code "requirements.txt" at bounding box center [229, 572] width 120 height 22
click at [898, 235] on div "asyncpg==0.28.0 redis==5.0.0 Flask==2.3.3 Flask-CORS==4.0.0 Flask-Limiter==3.5.…" at bounding box center [1032, 271] width 468 height 378
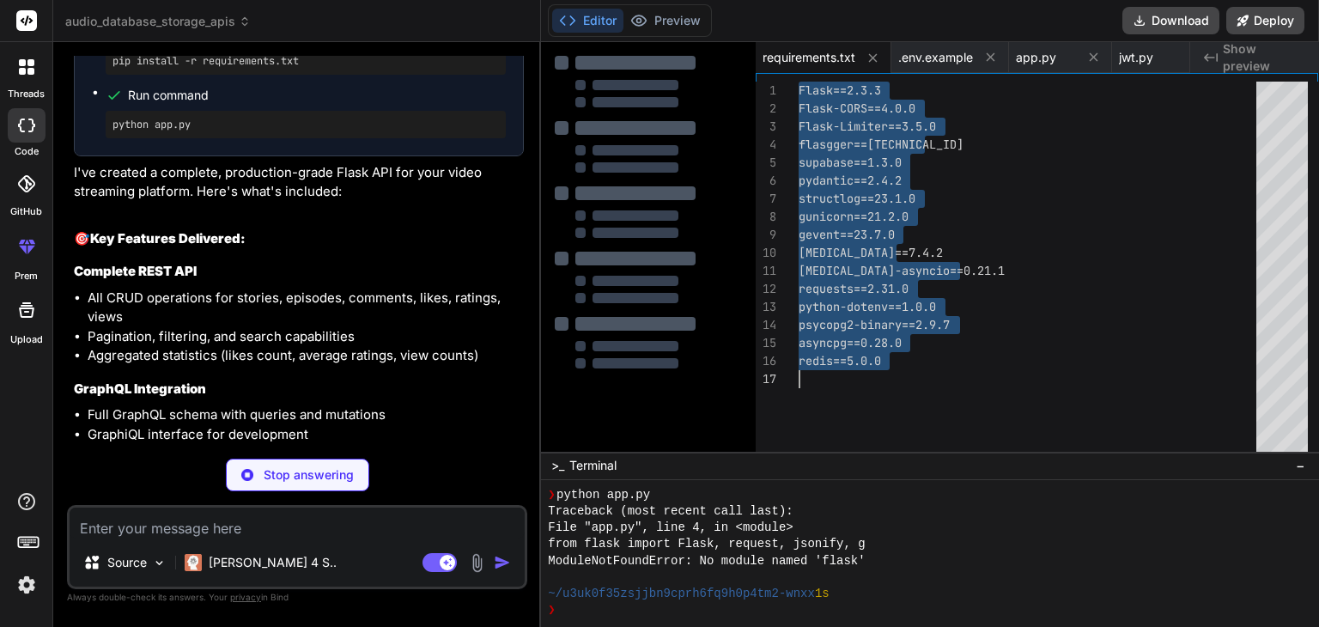
scroll to position [4521, 0]
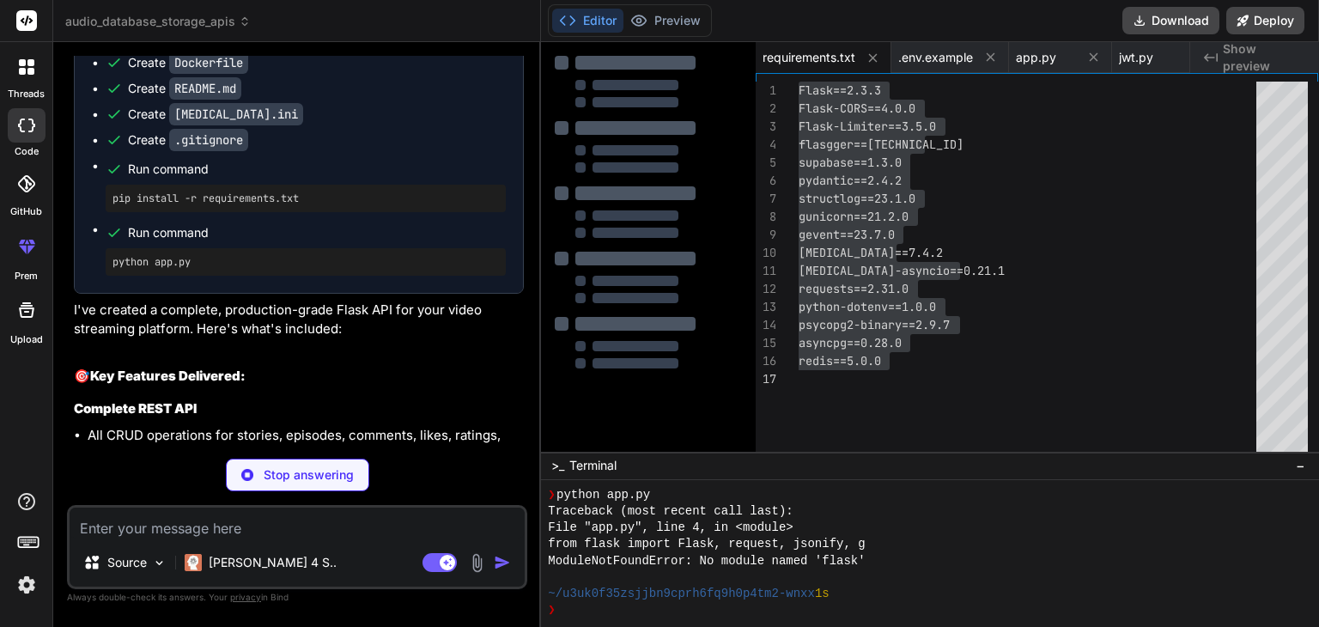
click at [397, 191] on pre "pip install -r requirements.txt" at bounding box center [305, 198] width 386 height 14
copy ul "pip install -r requirements.txt"
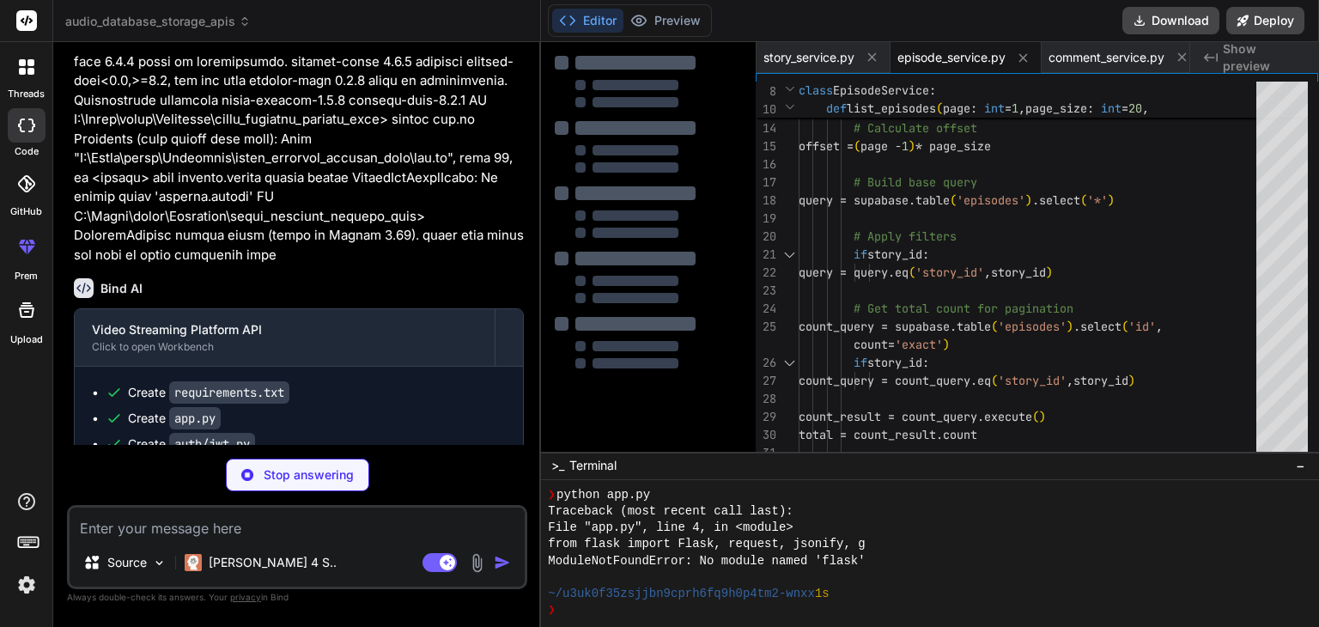
scroll to position [11054, 0]
click at [813, 46] on div "story_service.py" at bounding box center [823, 57] width 134 height 31
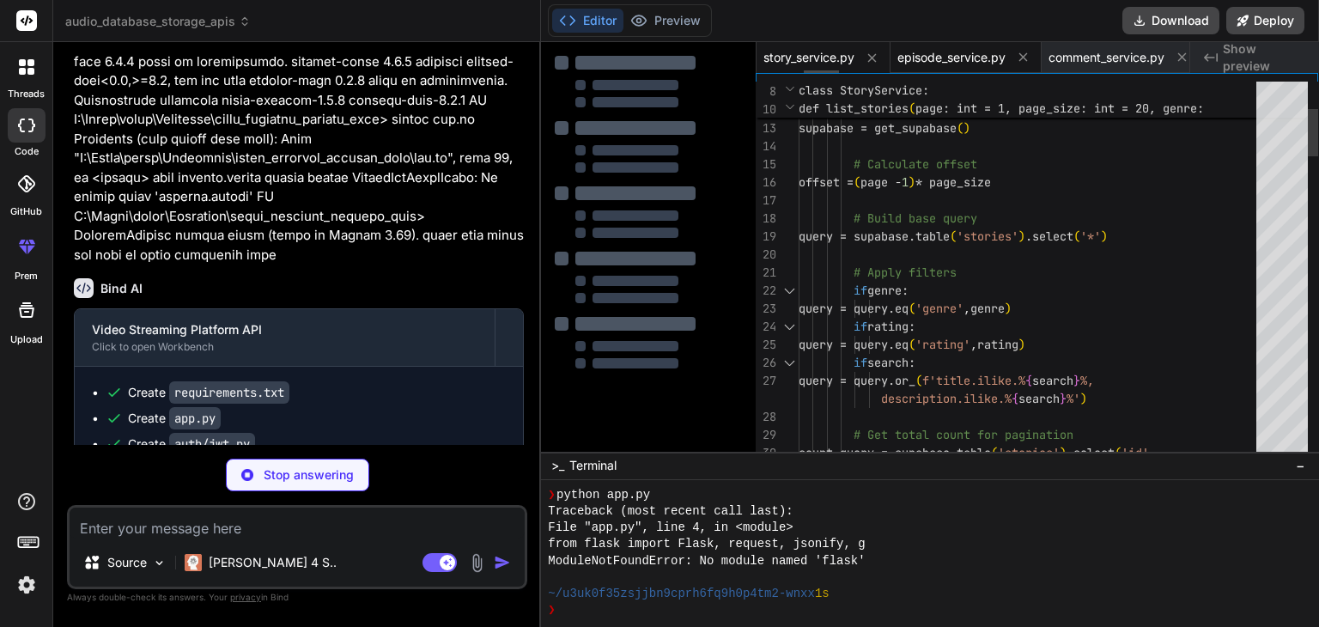
click at [956, 58] on span "episode_service.py" at bounding box center [951, 57] width 108 height 17
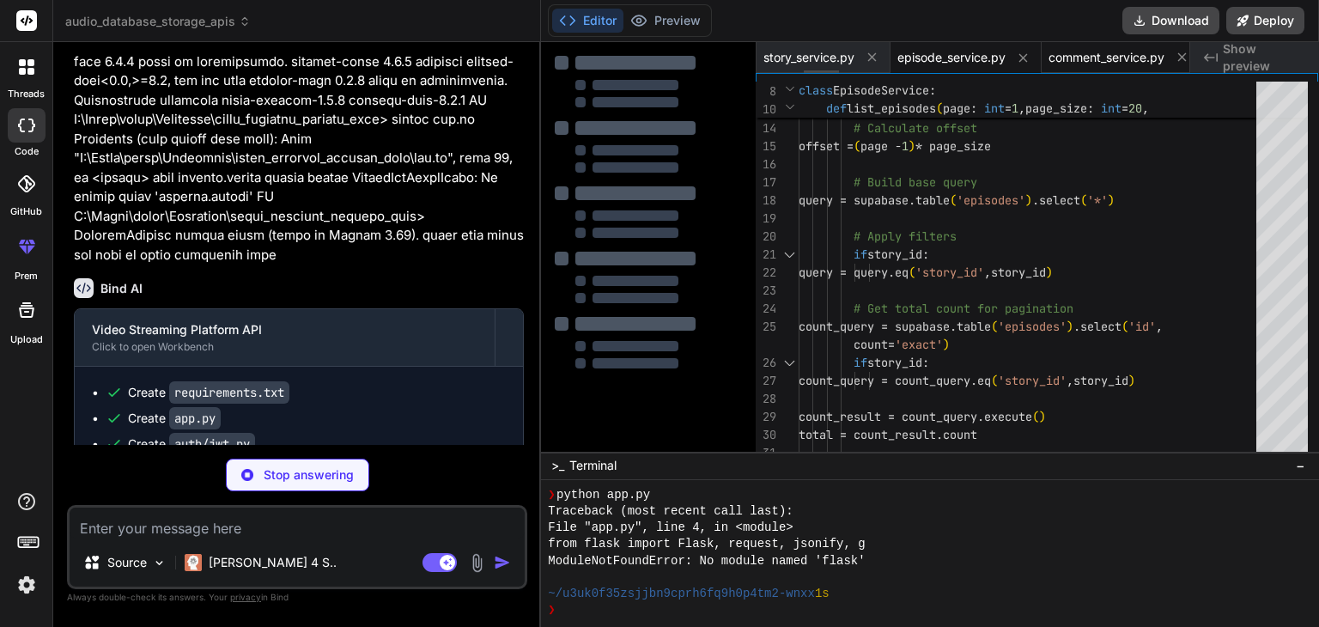
click at [1092, 56] on span "comment_service.py" at bounding box center [1106, 57] width 116 height 17
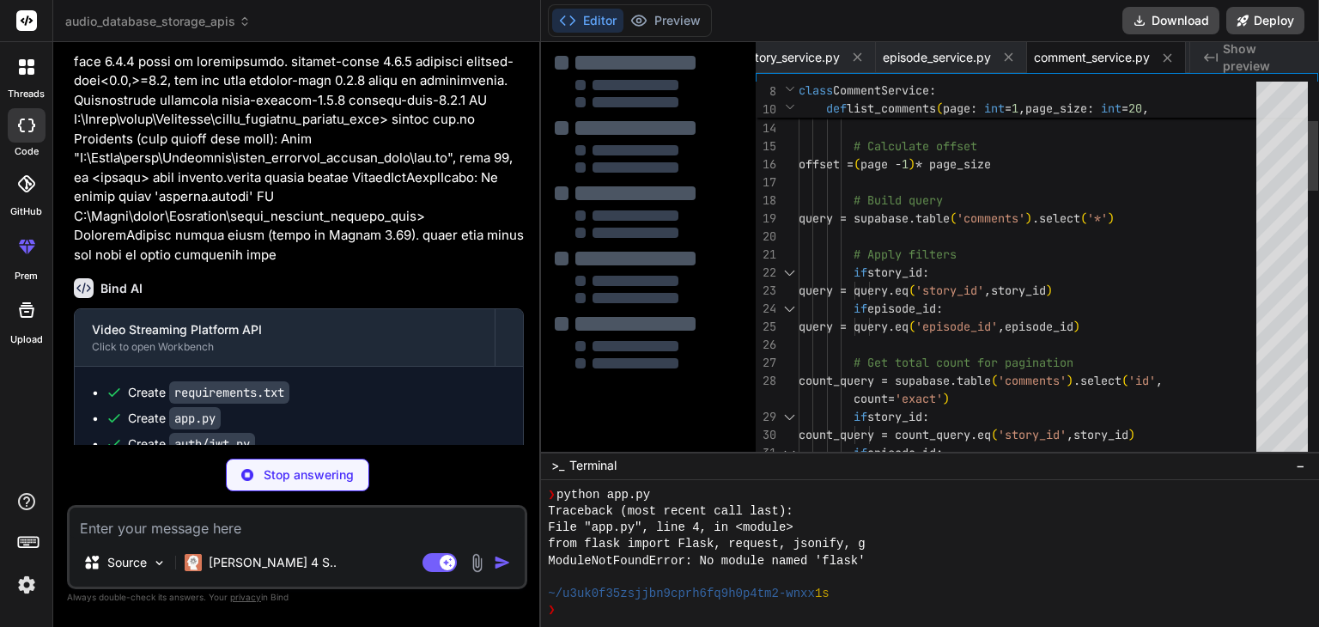
click at [1219, 54] on div "Created with Pixso. Show preview" at bounding box center [1254, 57] width 129 height 31
drag, startPoint x: 220, startPoint y: 240, endPoint x: 533, endPoint y: 100, distance: 343.2
click at [231, 410] on div "Create app.py" at bounding box center [306, 418] width 400 height 17
click at [586, 17] on button "Editor" at bounding box center [587, 21] width 71 height 24
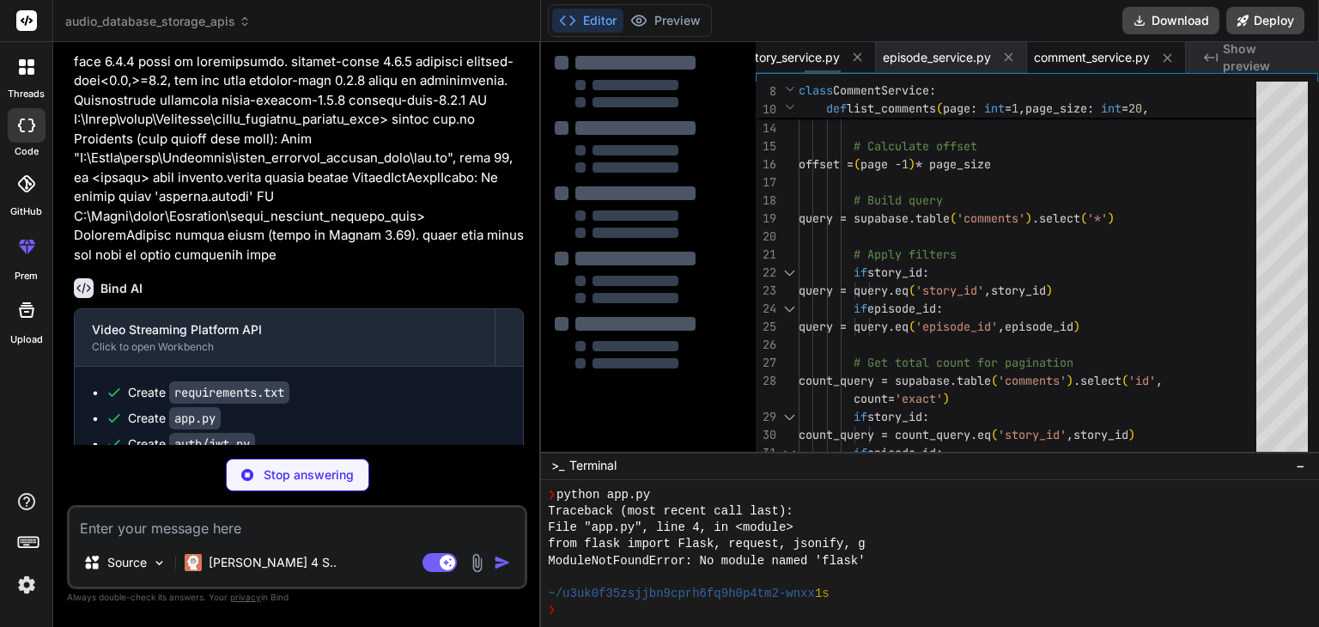
click at [796, 61] on span "story_service.py" at bounding box center [794, 57] width 91 height 17
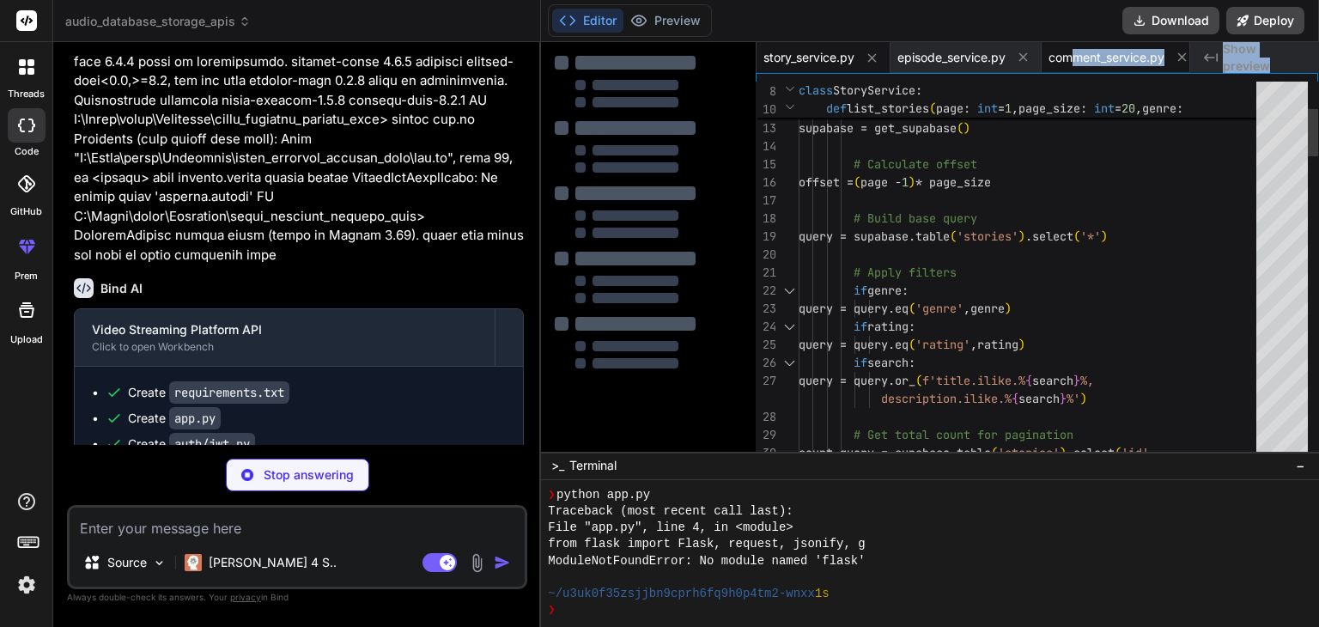
drag, startPoint x: 787, startPoint y: 74, endPoint x: 1116, endPoint y: 63, distance: 329.0
click at [1106, 63] on div "requirements.txt .env.example app.py jwt.py supabase.py story_service.py episod…" at bounding box center [1036, 247] width 563 height 410
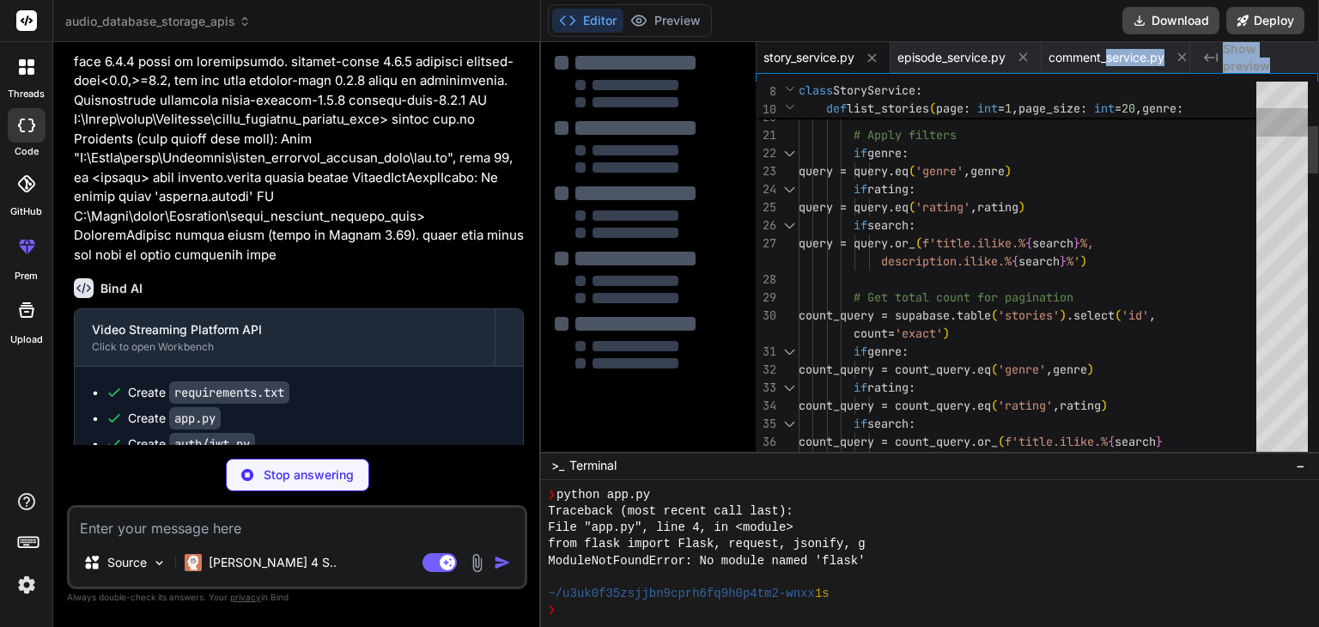
click at [1295, 122] on div at bounding box center [1282, 271] width 52 height 378
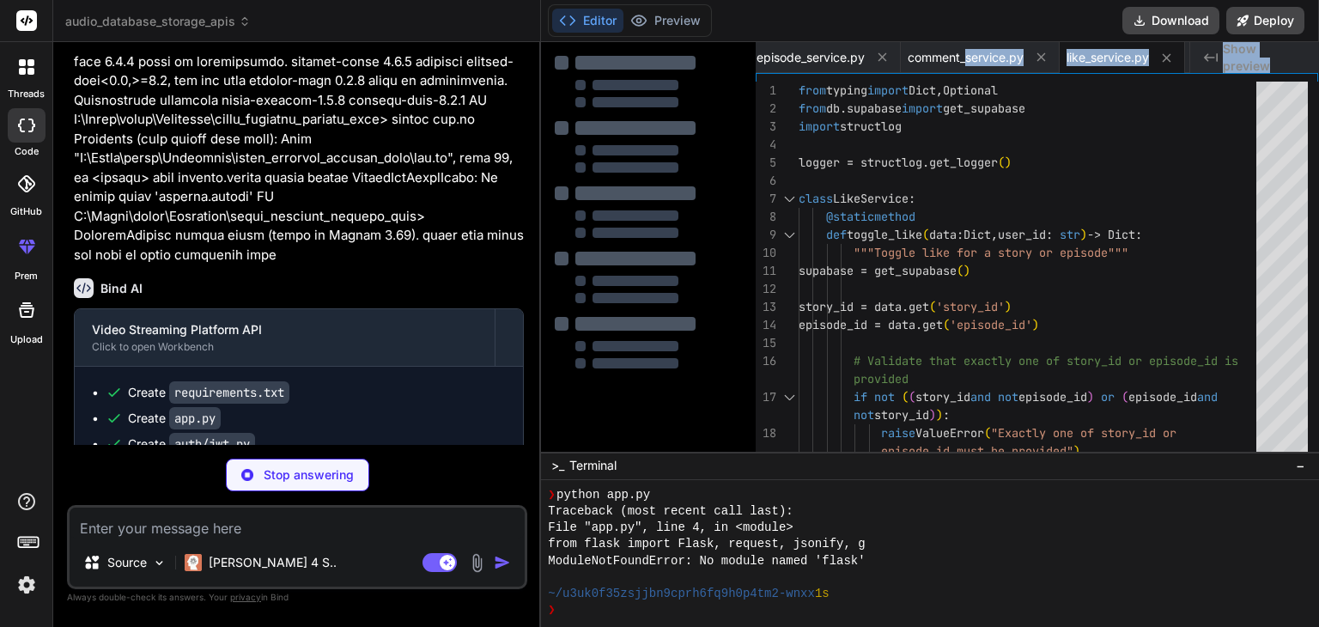
click at [1212, 57] on icon at bounding box center [1211, 57] width 14 height 9
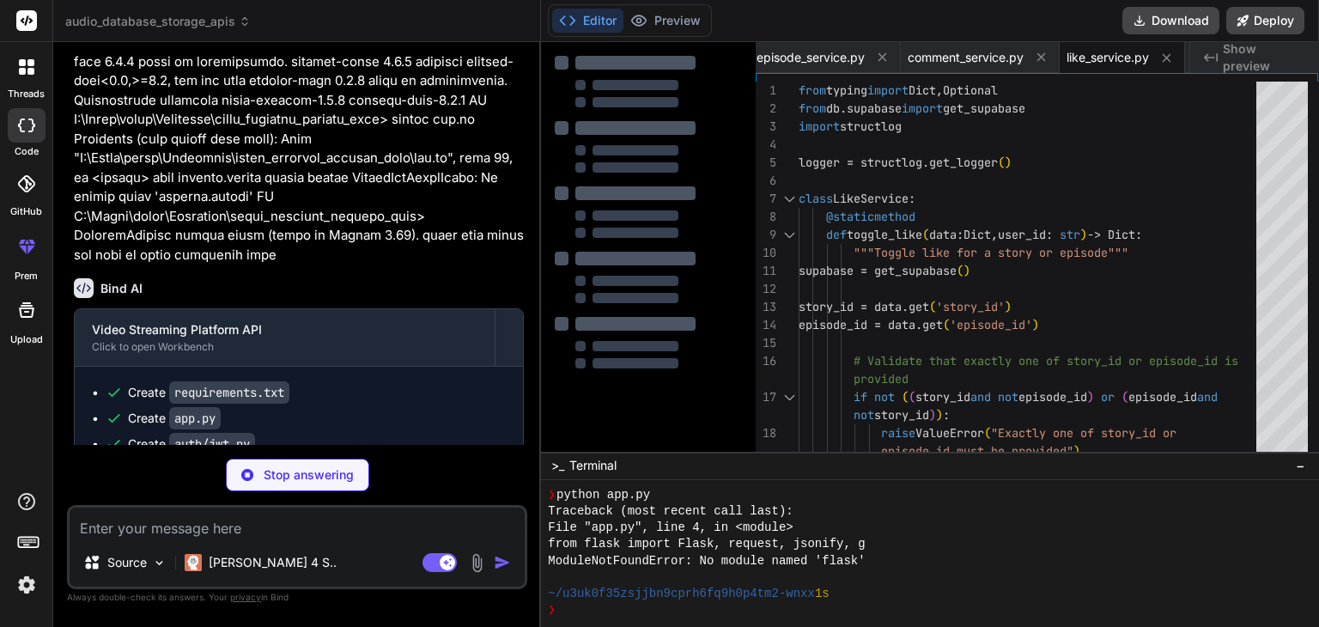
drag, startPoint x: 1091, startPoint y: 62, endPoint x: 1024, endPoint y: 76, distance: 68.5
click at [1088, 63] on span "like_service.py" at bounding box center [1107, 57] width 82 height 17
click at [962, 64] on span "comment_service.py" at bounding box center [965, 57] width 116 height 17
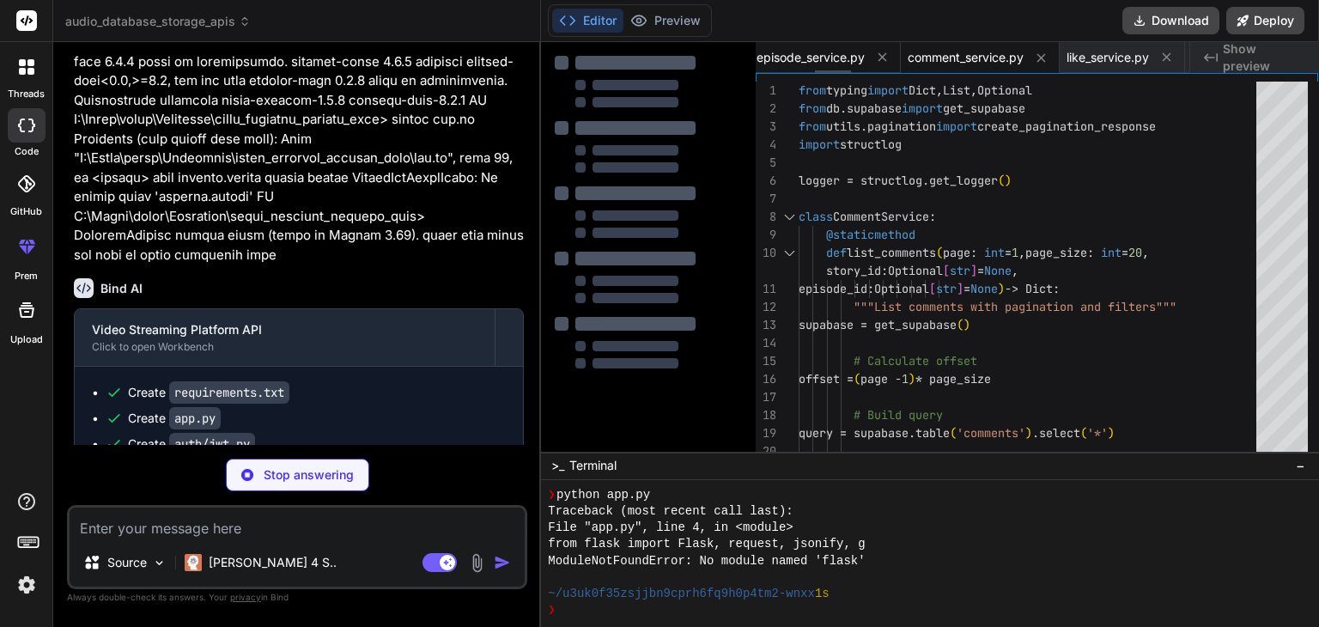
click at [814, 49] on span "episode_service.py" at bounding box center [810, 57] width 108 height 17
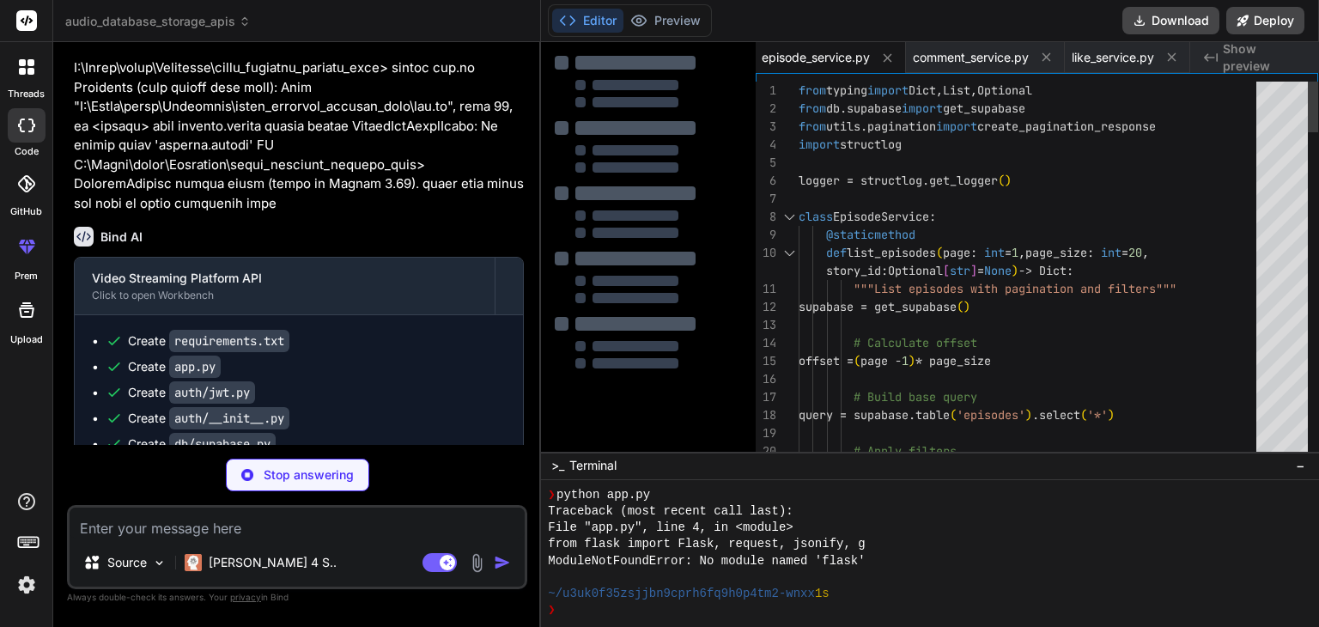
scroll to position [17, 0]
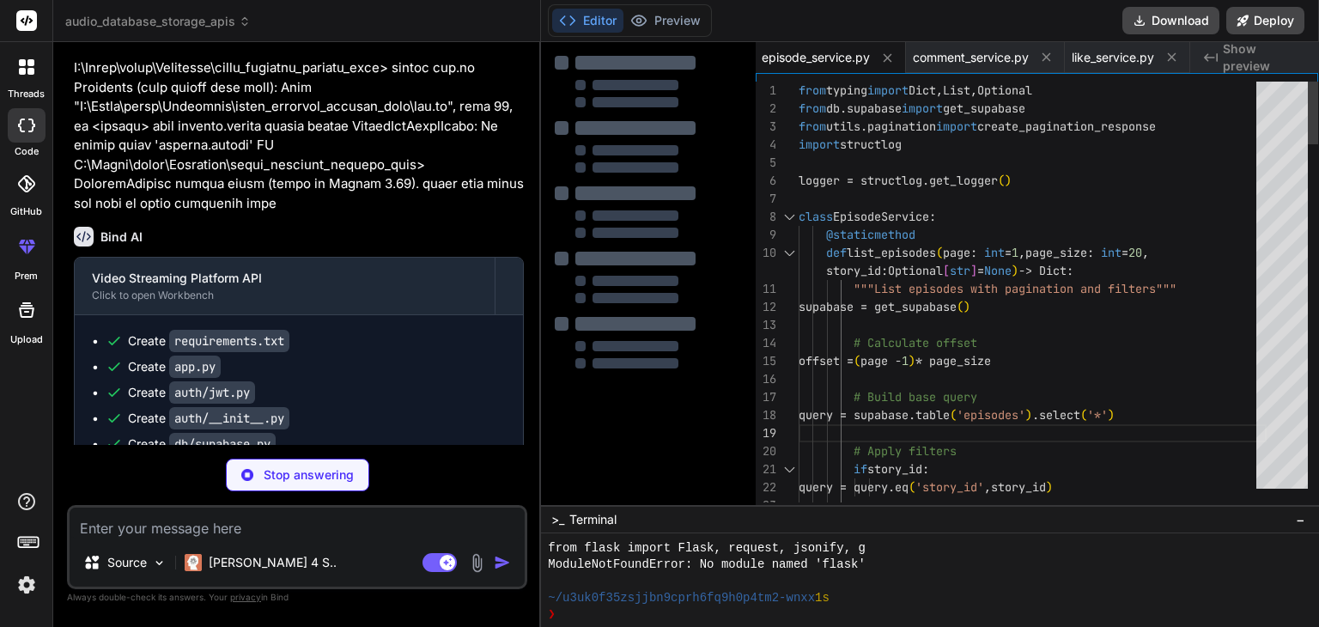
scroll to position [312, 0]
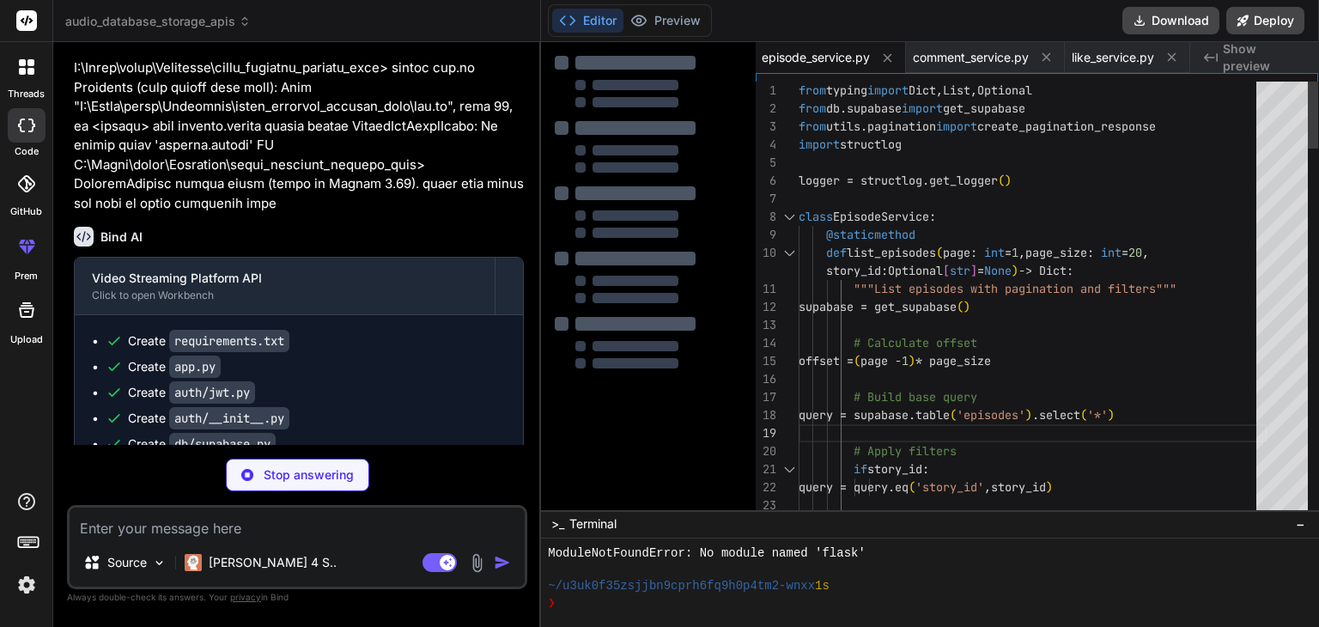
drag, startPoint x: 843, startPoint y: 451, endPoint x: 819, endPoint y: 511, distance: 64.7
click at [810, 626] on html "threads code GitHub prem Upload audio_database_storage_apis Created with Pixso.…" at bounding box center [659, 313] width 1319 height 627
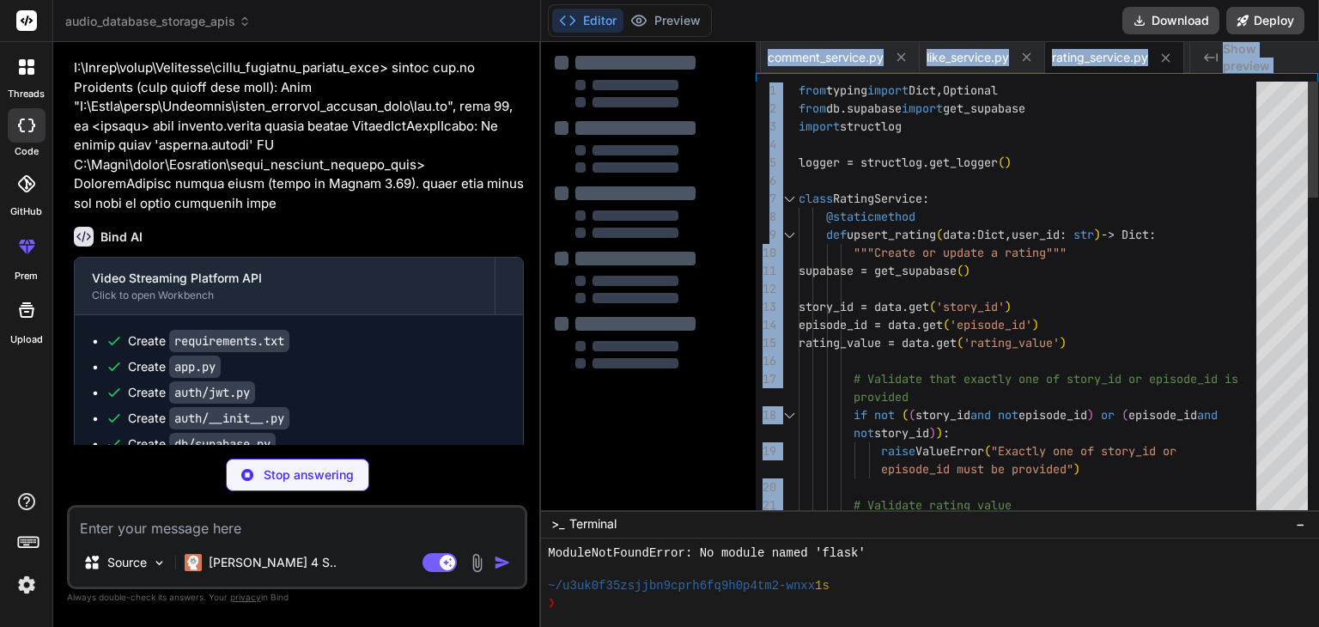
drag, startPoint x: 758, startPoint y: 70, endPoint x: 761, endPoint y: 82, distance: 11.5
click at [764, 80] on div "requirements.txt .env.example app.py jwt.py supabase.py story_service.py episod…" at bounding box center [1036, 276] width 563 height 468
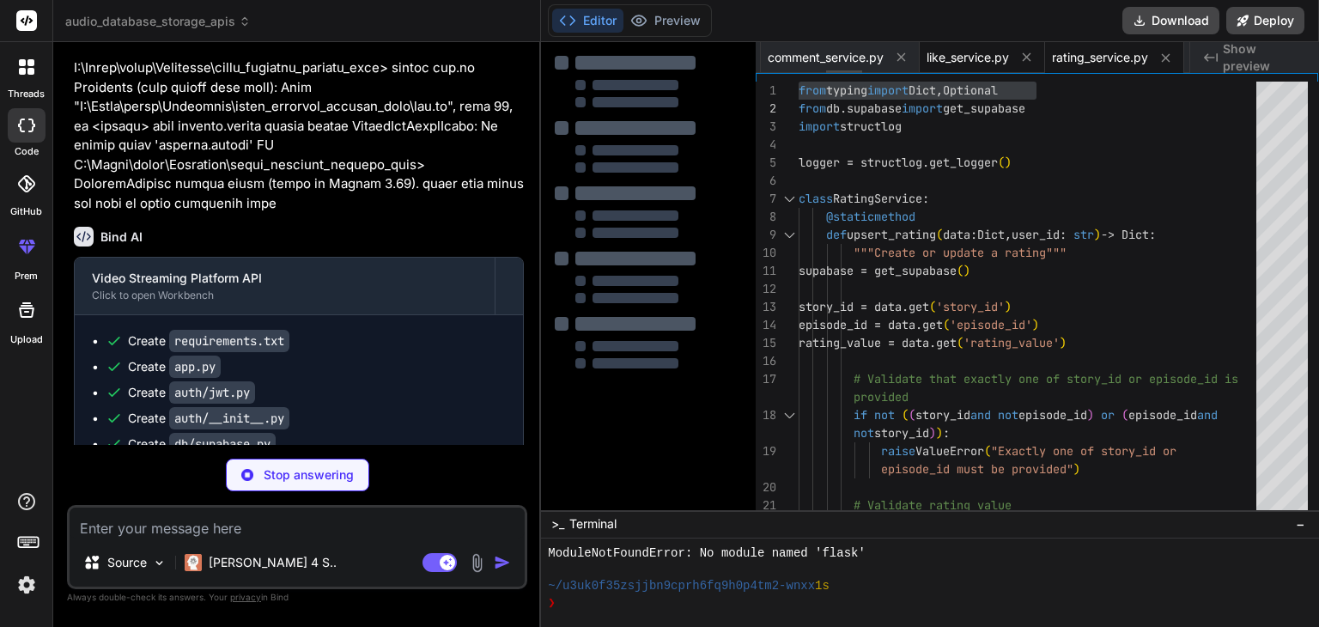
drag, startPoint x: 755, startPoint y: 78, endPoint x: 925, endPoint y: 64, distance: 170.6
click at [920, 62] on div "requirements.txt .env.example app.py jwt.py supabase.py story_service.py episod…" at bounding box center [1036, 276] width 563 height 468
drag, startPoint x: 1198, startPoint y: 89, endPoint x: 829, endPoint y: 200, distance: 385.4
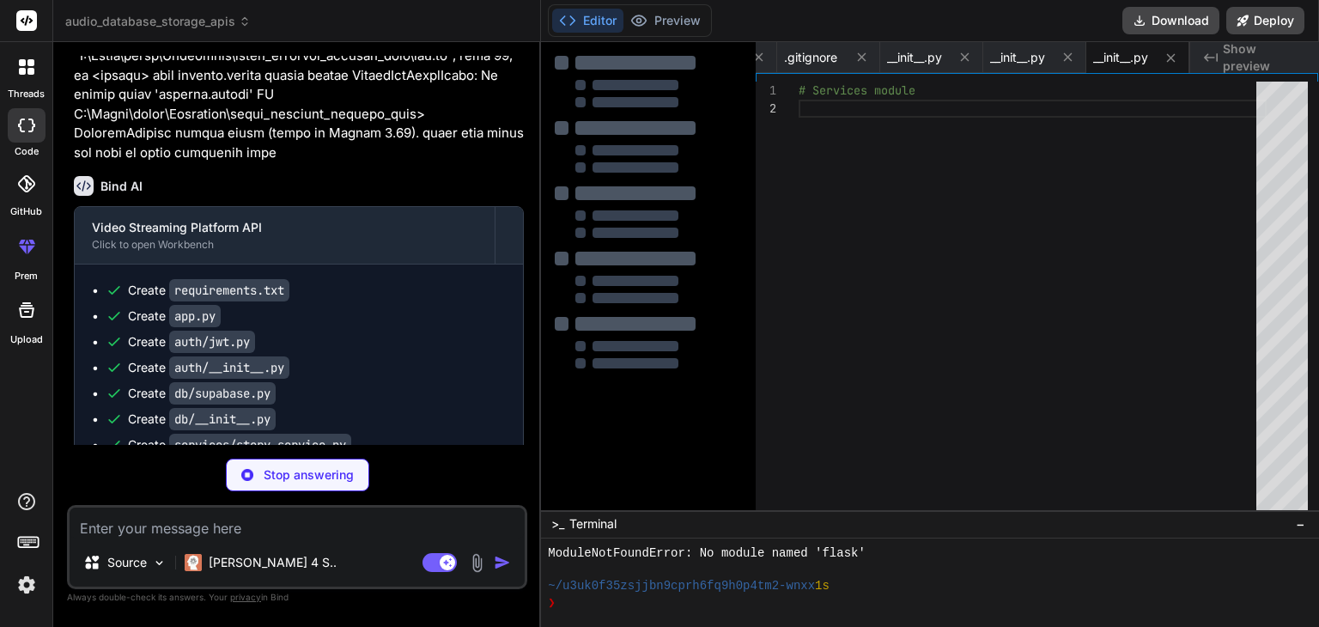
scroll to position [11183, 0]
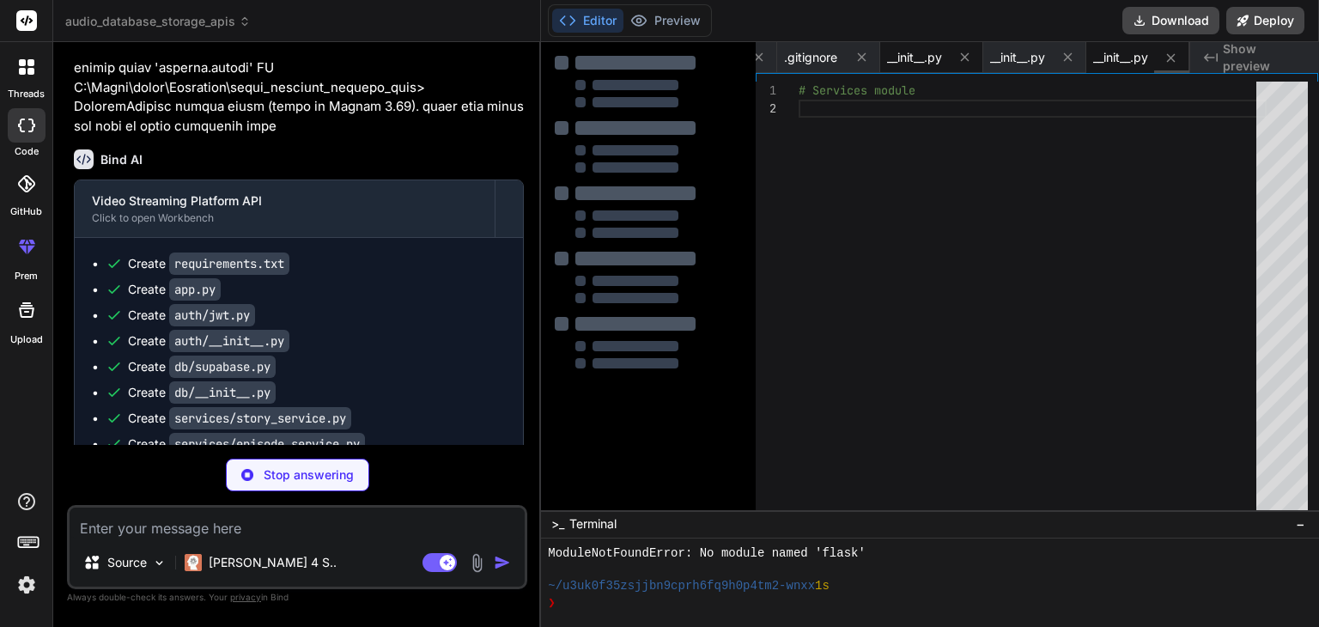
click at [930, 58] on span "__init__.py" at bounding box center [914, 57] width 55 height 17
click at [1003, 55] on span "__init__.py" at bounding box center [1017, 57] width 55 height 17
click at [1101, 59] on span "__init__.py" at bounding box center [1120, 57] width 55 height 17
click at [1211, 58] on icon "Created with Pixso." at bounding box center [1211, 58] width 14 height 14
click at [1016, 56] on span "__init__.py" at bounding box center [1017, 57] width 55 height 17
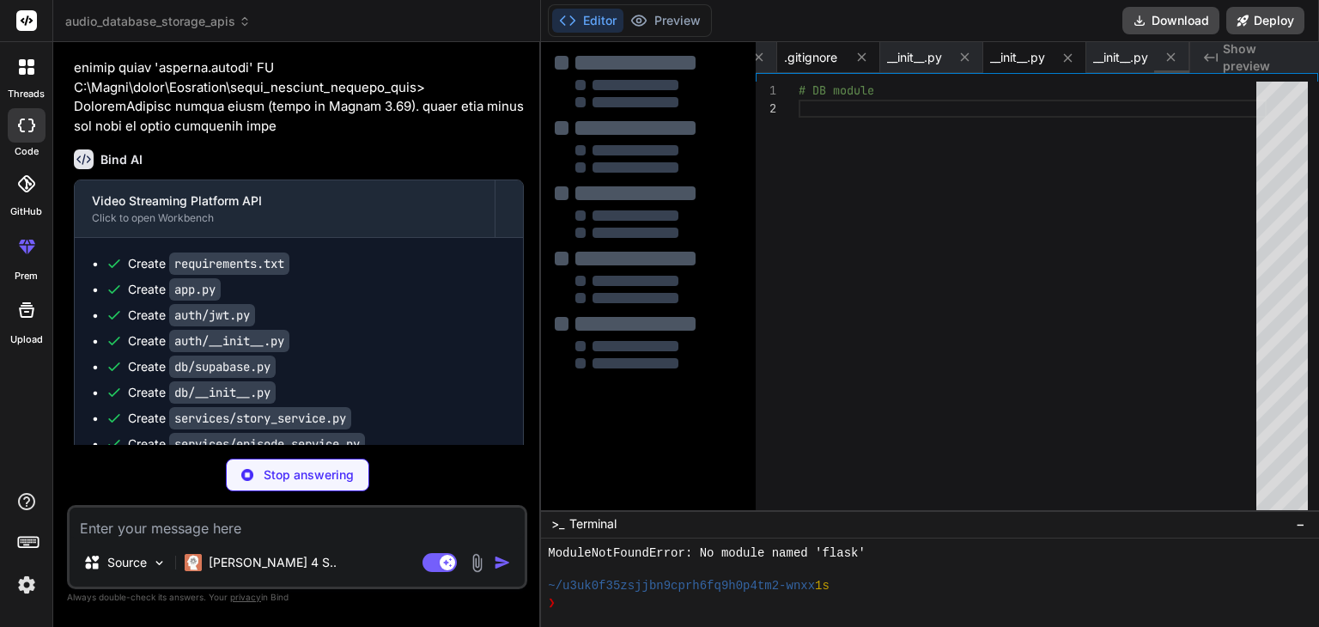
drag, startPoint x: 920, startPoint y: 60, endPoint x: 819, endPoint y: 66, distance: 101.5
click at [910, 63] on span "__init__.py" at bounding box center [914, 57] width 55 height 17
drag, startPoint x: 801, startPoint y: 59, endPoint x: 792, endPoint y: 69, distance: 13.4
click at [799, 62] on span ".gitignore" at bounding box center [810, 57] width 53 height 17
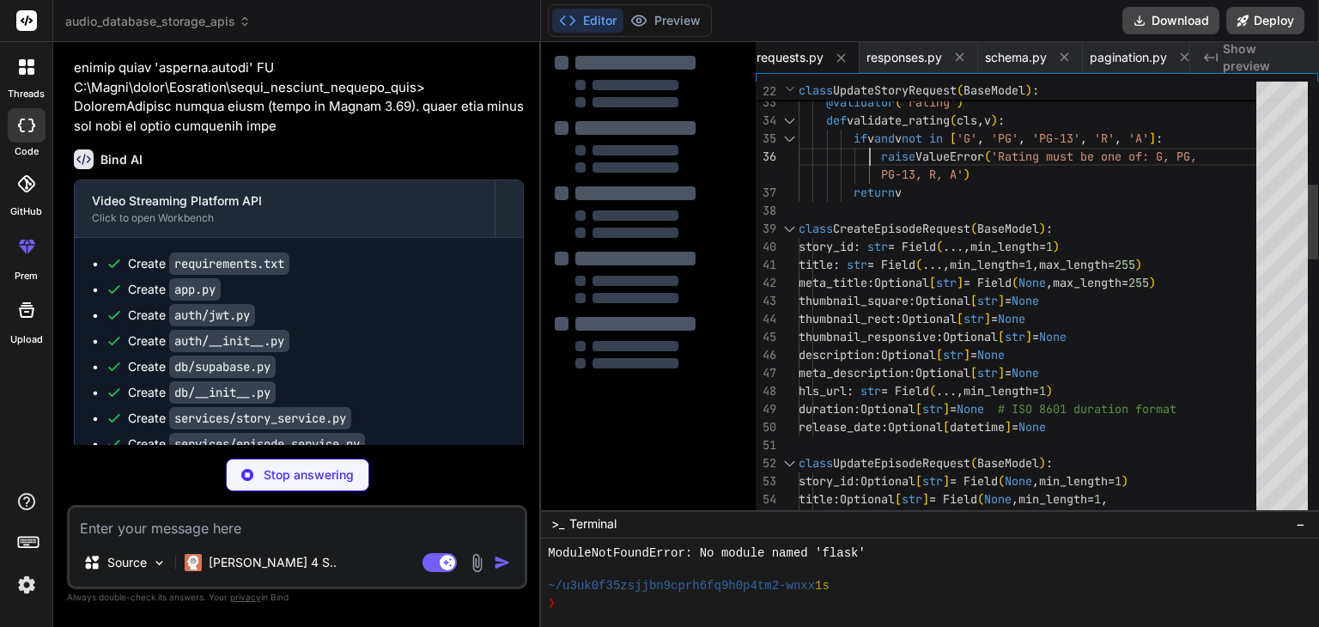
scroll to position [17, 0]
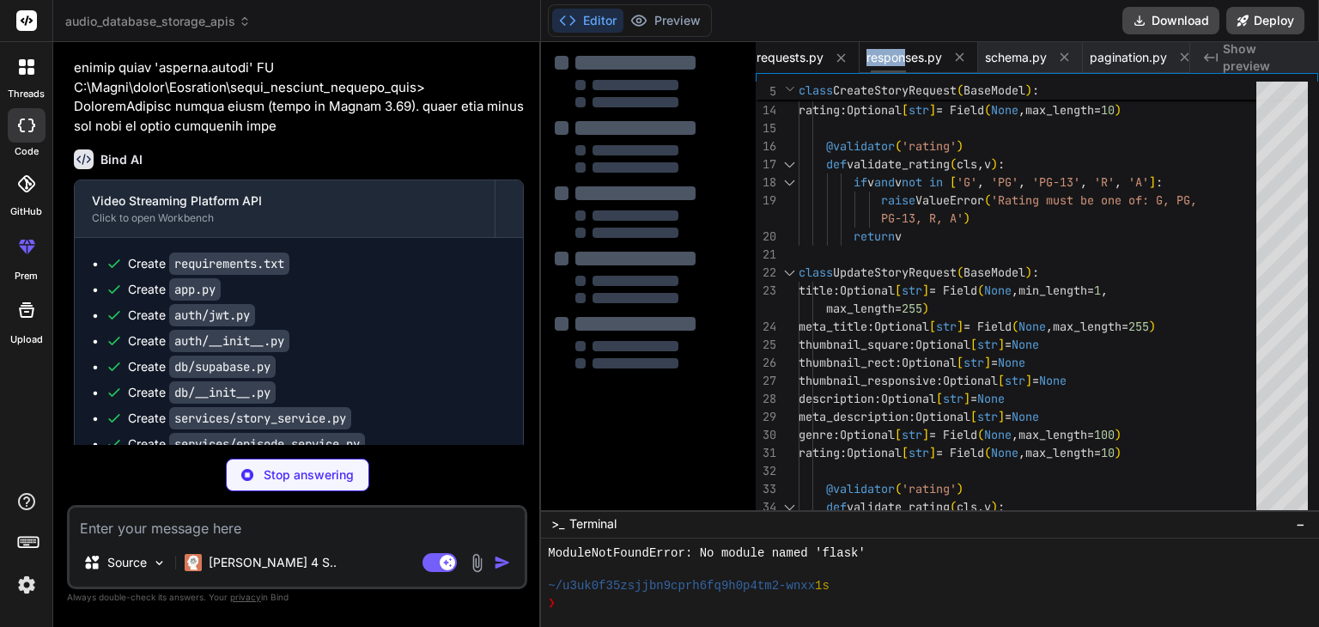
drag, startPoint x: 838, startPoint y: 70, endPoint x: 913, endPoint y: 66, distance: 75.7
click at [913, 66] on div "requirements.txt .env.example app.py jwt.py supabase.py story_service.py episod…" at bounding box center [972, 57] width 434 height 31
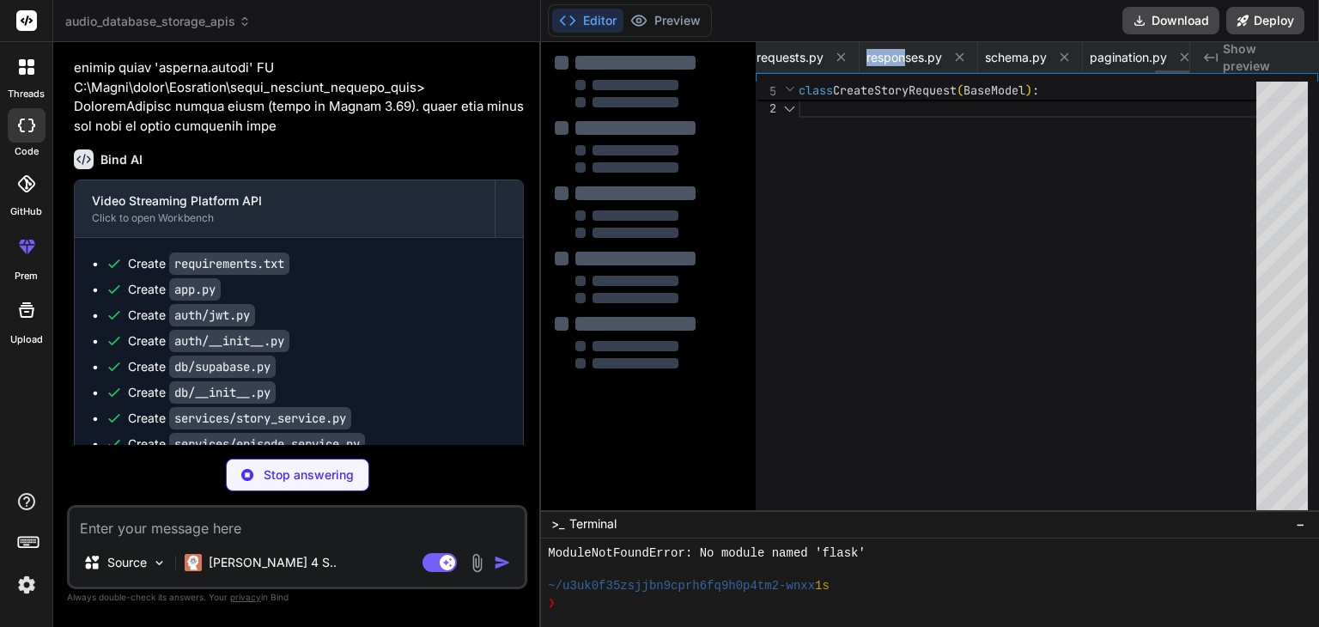
scroll to position [0, 5024]
drag, startPoint x: 887, startPoint y: 70, endPoint x: 896, endPoint y: 70, distance: 9.5
click at [896, 70] on div "__init__.py" at bounding box center [931, 57] width 103 height 31
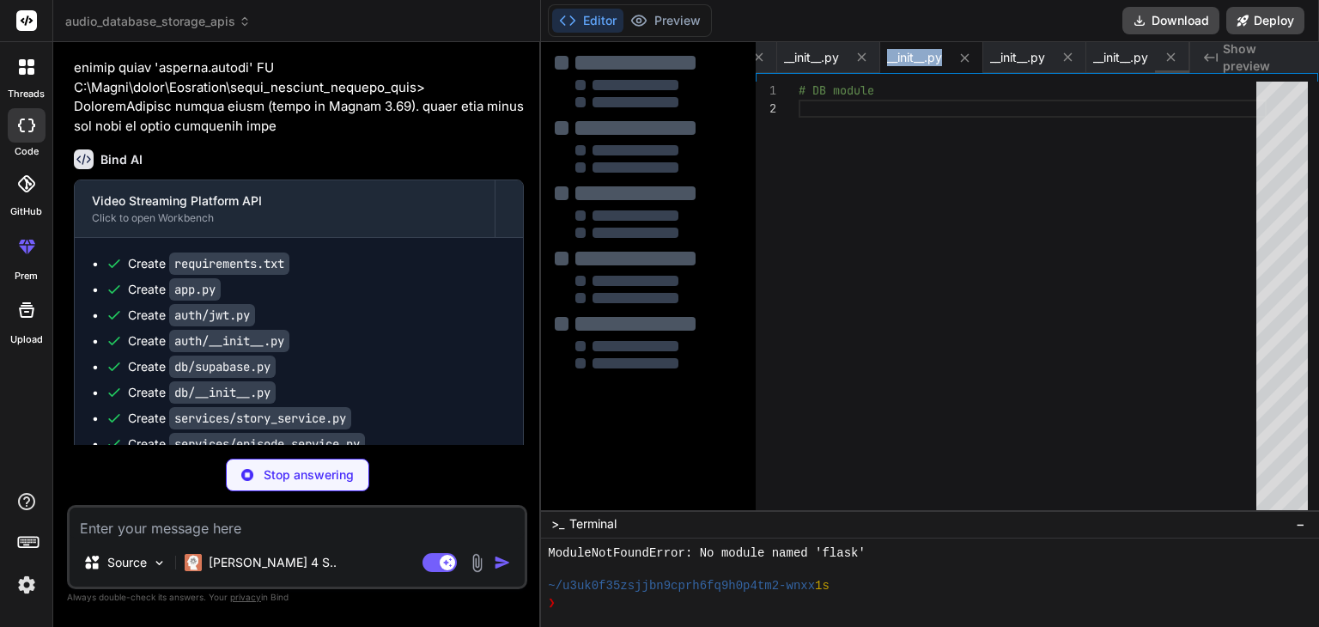
click at [896, 70] on div "__init__.py" at bounding box center [931, 57] width 103 height 31
click at [907, 70] on div "__init__.py" at bounding box center [931, 57] width 103 height 31
drag, startPoint x: 897, startPoint y: 104, endPoint x: 853, endPoint y: 68, distance: 57.4
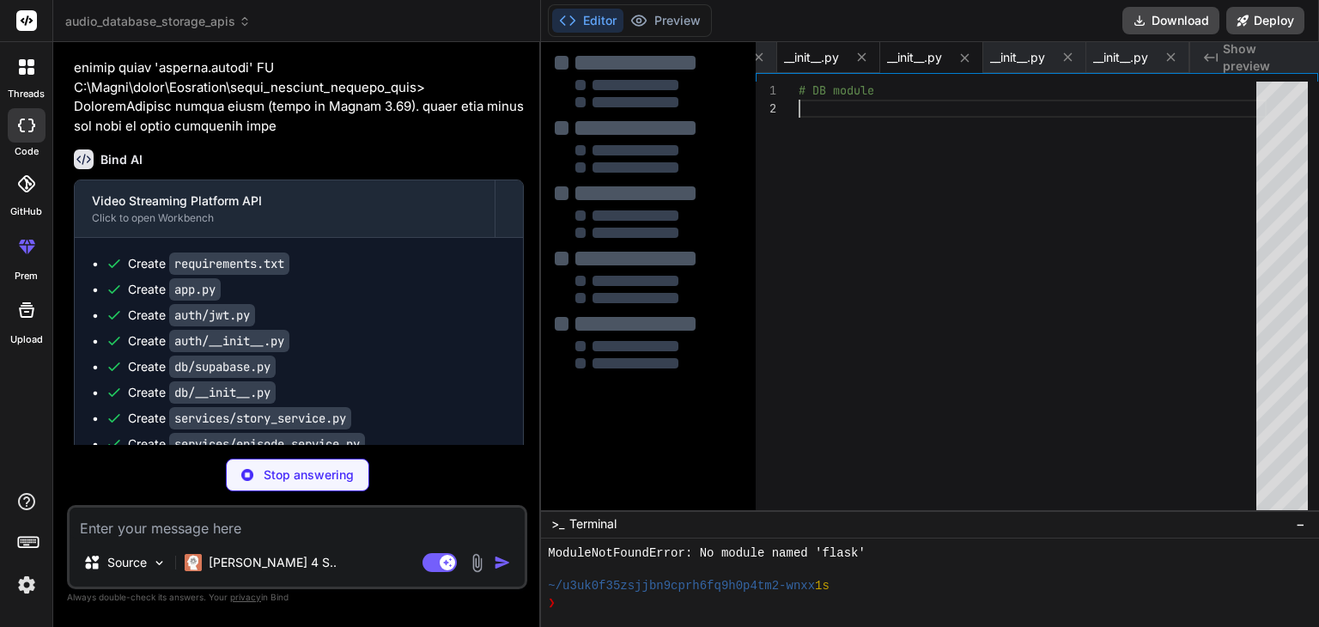
click at [895, 100] on div "# DB module" at bounding box center [1032, 300] width 468 height 436
drag, startPoint x: 828, startPoint y: 73, endPoint x: 774, endPoint y: 82, distance: 54.9
click at [774, 82] on div "1 2 # DB module # DB module" at bounding box center [1036, 291] width 562 height 436
click at [766, 78] on div "1 2 # DB module # DB module" at bounding box center [1036, 291] width 562 height 436
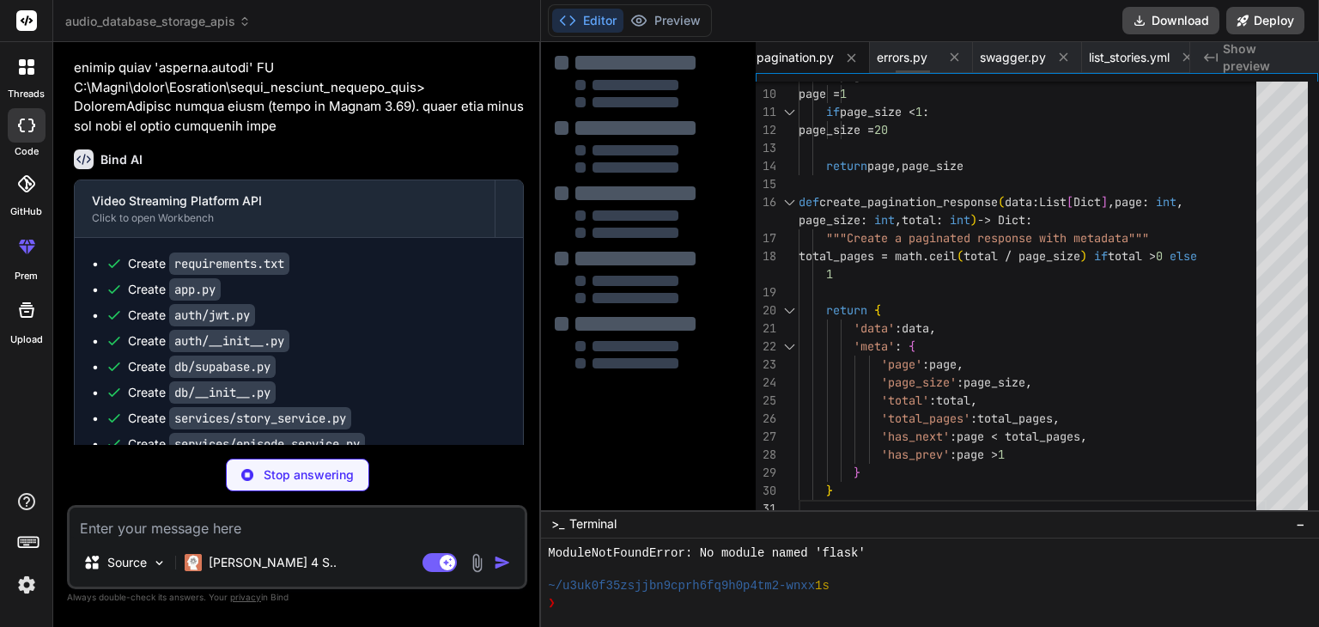
click at [772, 70] on div "pagination.py" at bounding box center [809, 57] width 120 height 31
click at [771, 70] on div "pagination.py" at bounding box center [809, 57] width 120 height 31
click at [764, 76] on div "9 10 11 12 13 14 15 16 17 18 19 20 21 22 23 24 25 26 27 28 29 30 31 if page < 1…" at bounding box center [1036, 291] width 562 height 436
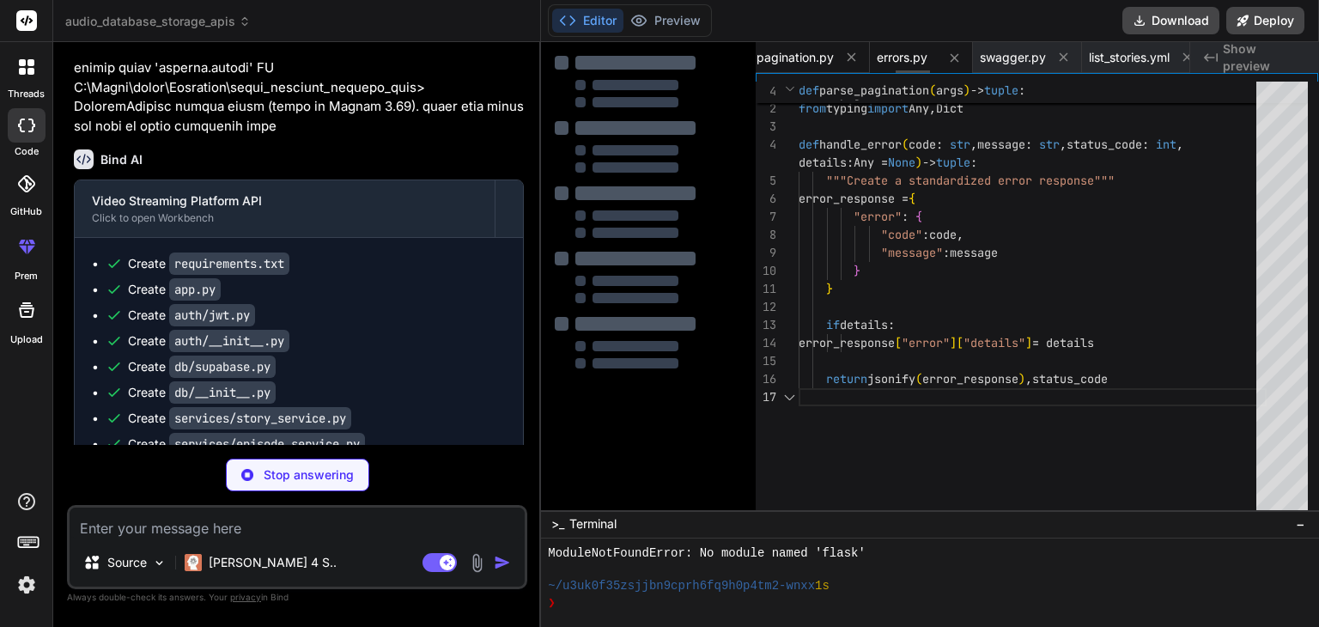
click at [764, 72] on div "pagination.py" at bounding box center [809, 57] width 120 height 31
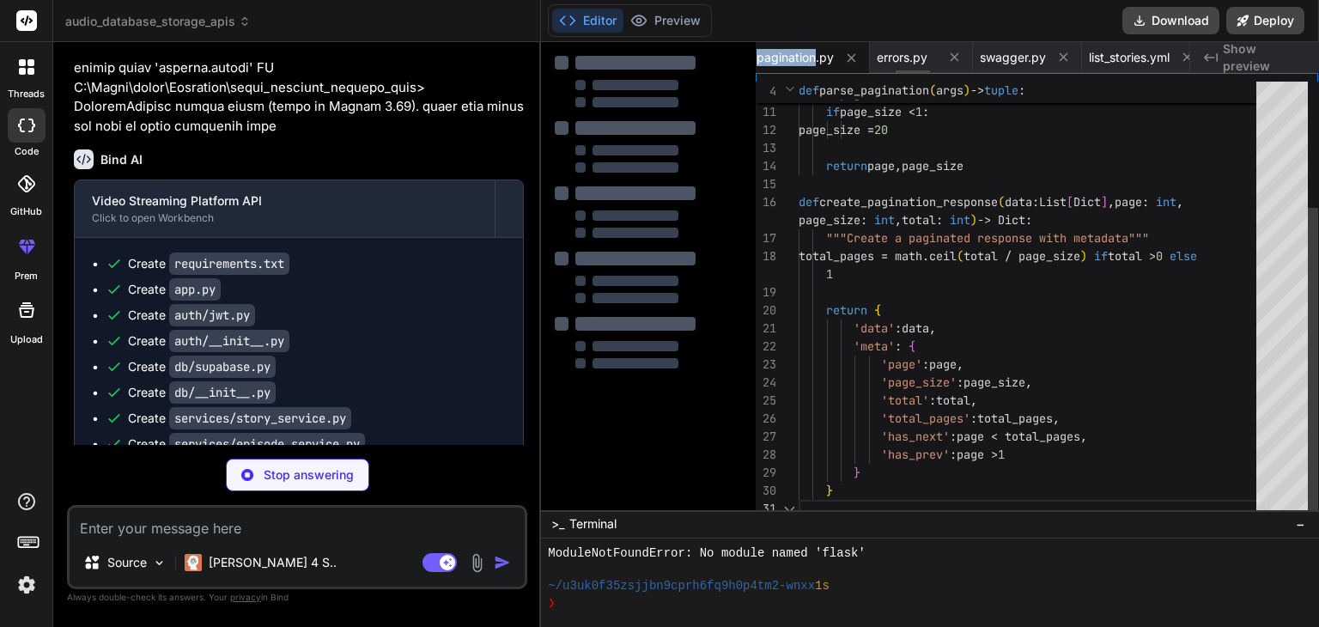
click at [764, 72] on div "pagination.py" at bounding box center [809, 57] width 120 height 31
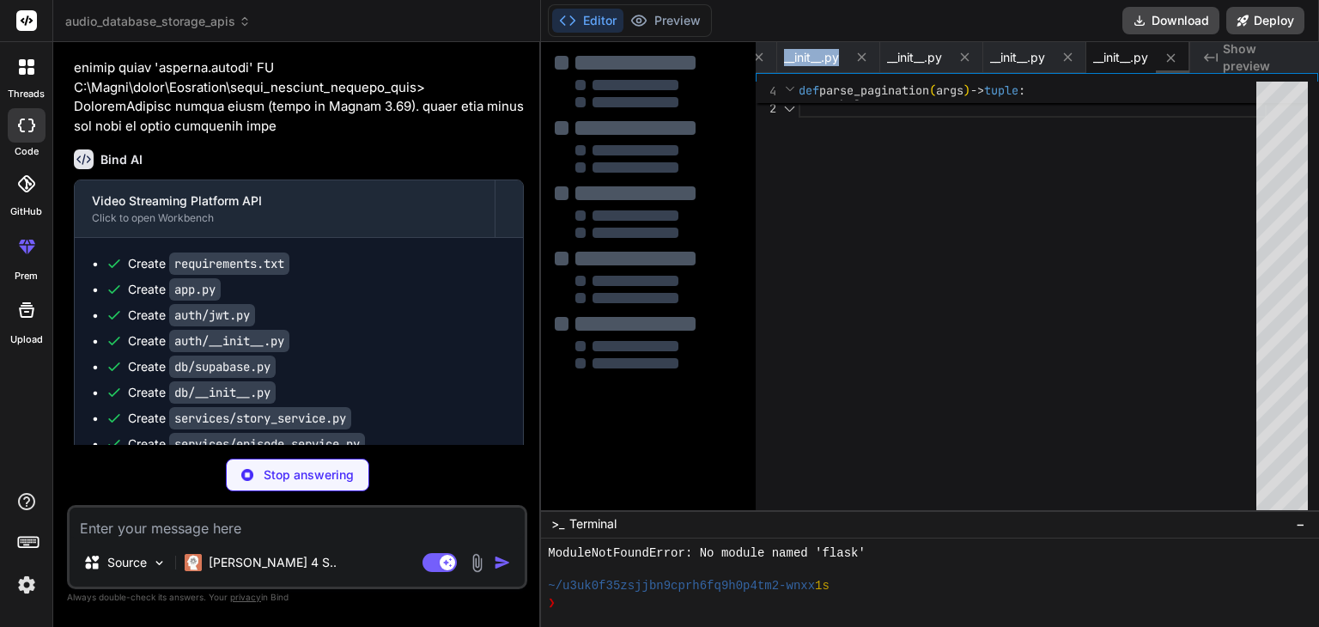
click at [764, 72] on div "__init__.py" at bounding box center [725, 57] width 103 height 31
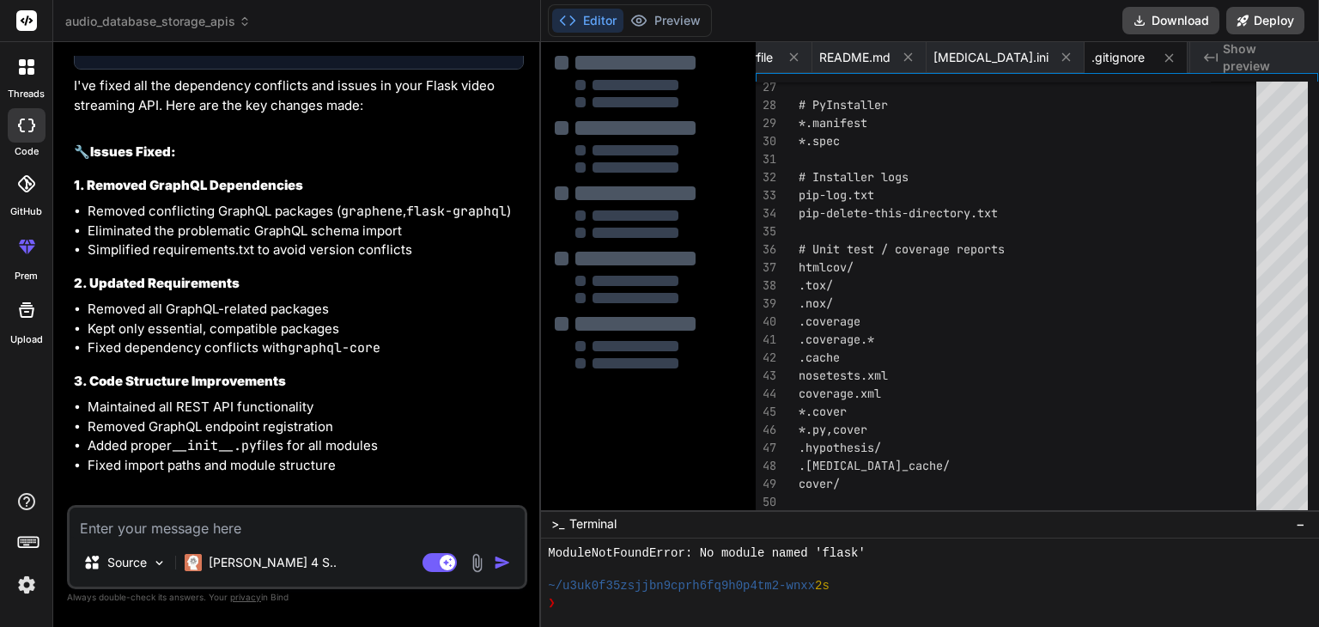
scroll to position [12823, 0]
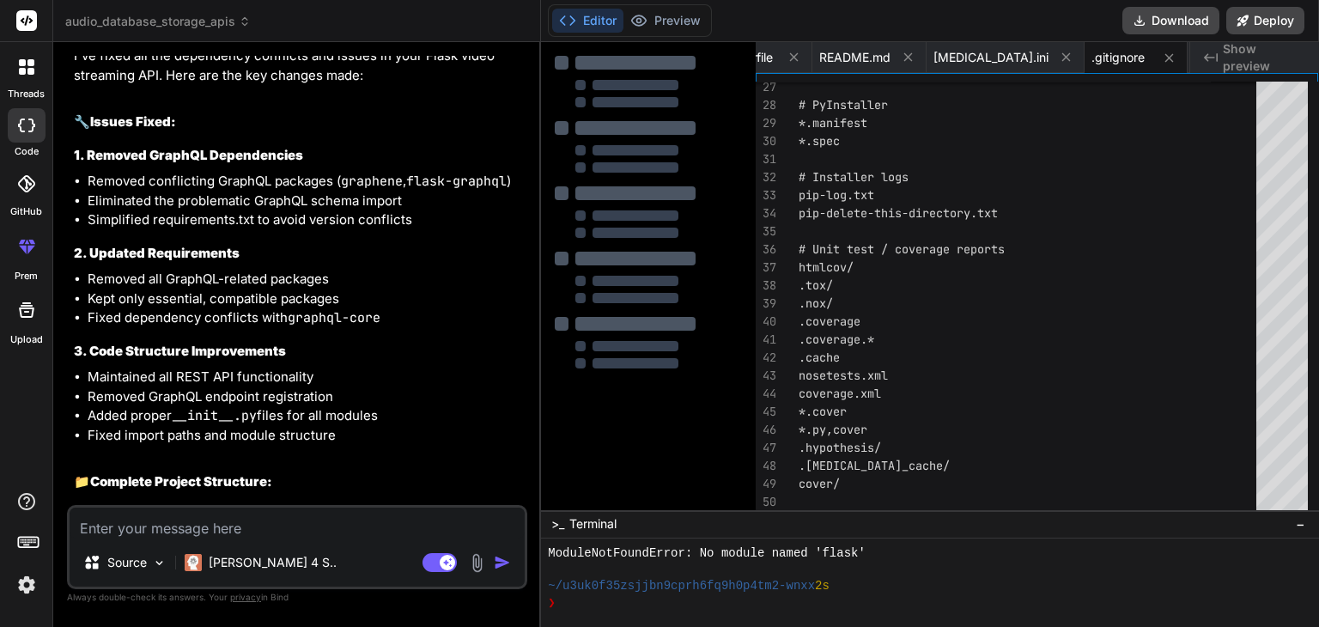
drag, startPoint x: 1138, startPoint y: 21, endPoint x: 1006, endPoint y: 137, distance: 174.6
click at [1137, 24] on icon at bounding box center [1139, 21] width 14 height 14
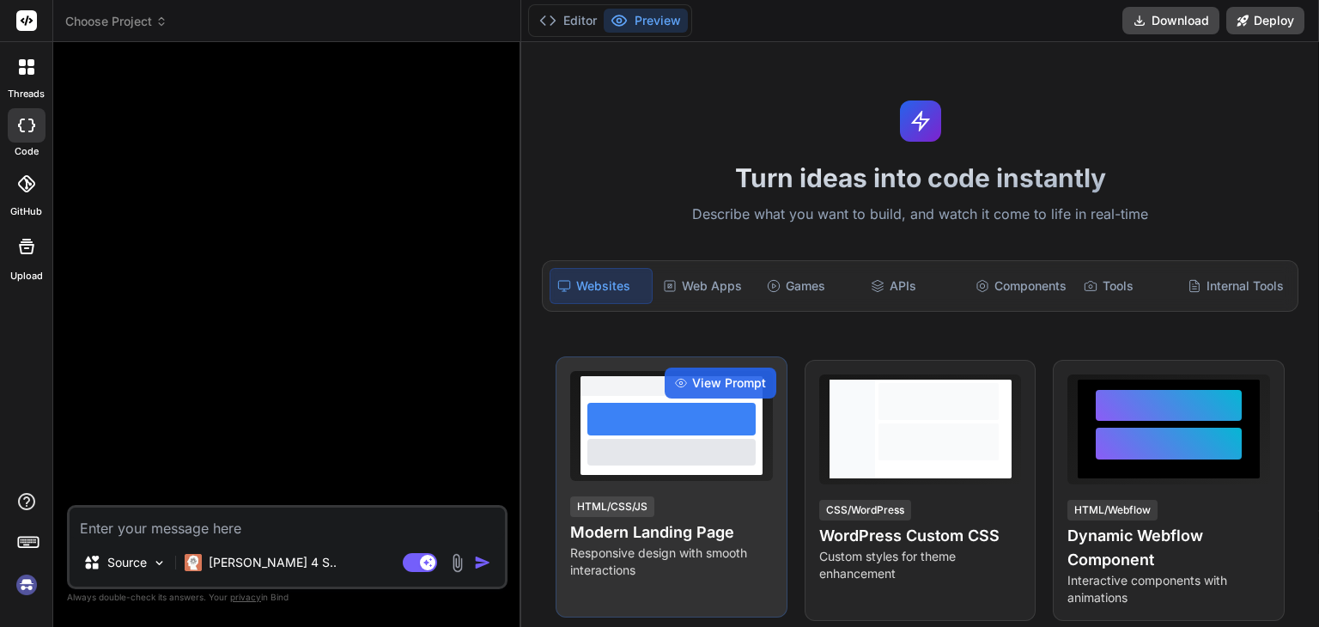
scroll to position [609, 0]
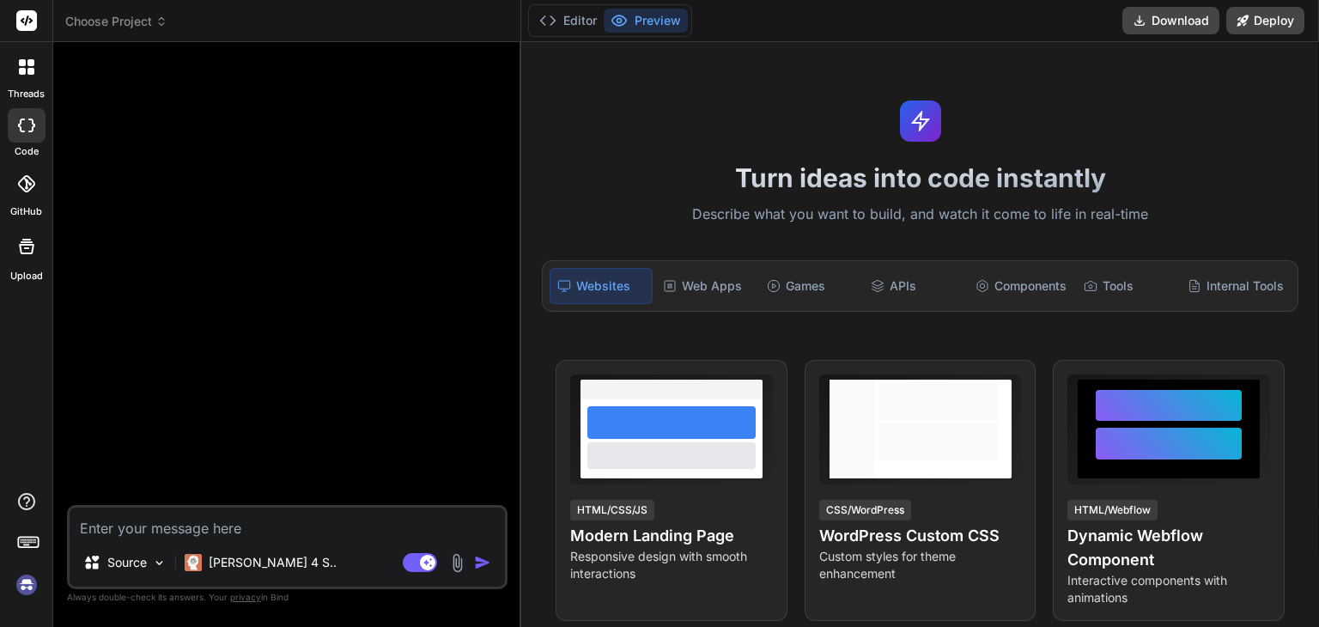
click at [29, 581] on img at bounding box center [26, 584] width 29 height 29
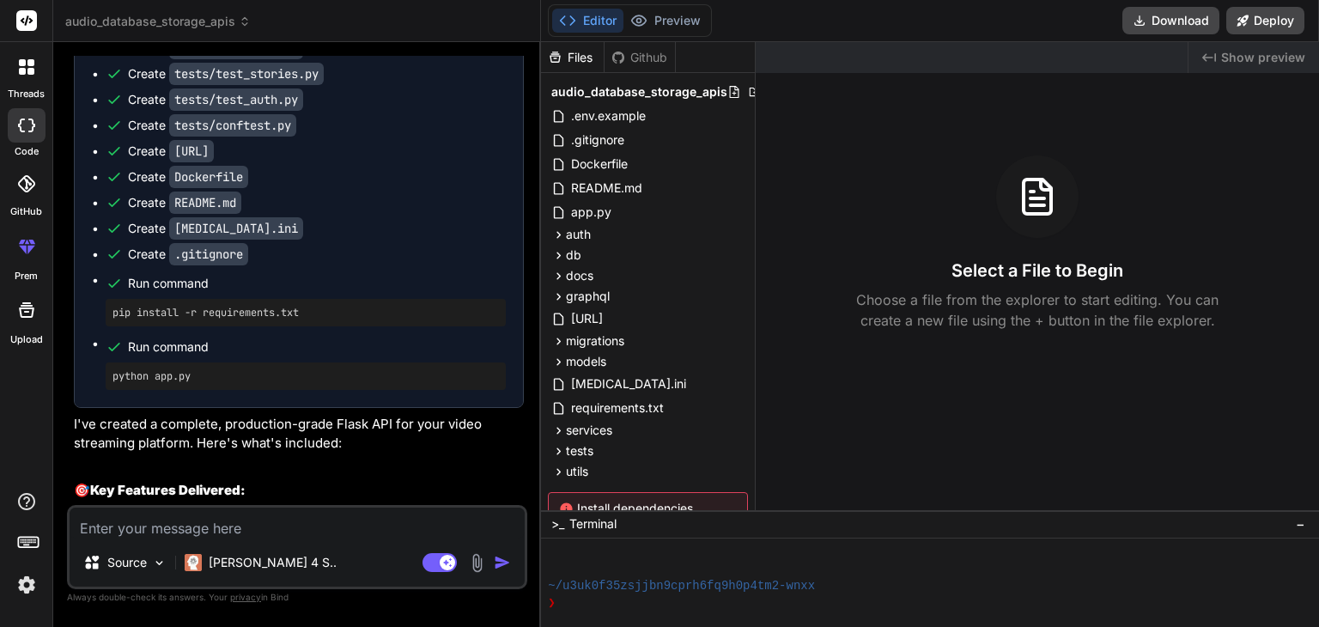
scroll to position [4391, 0]
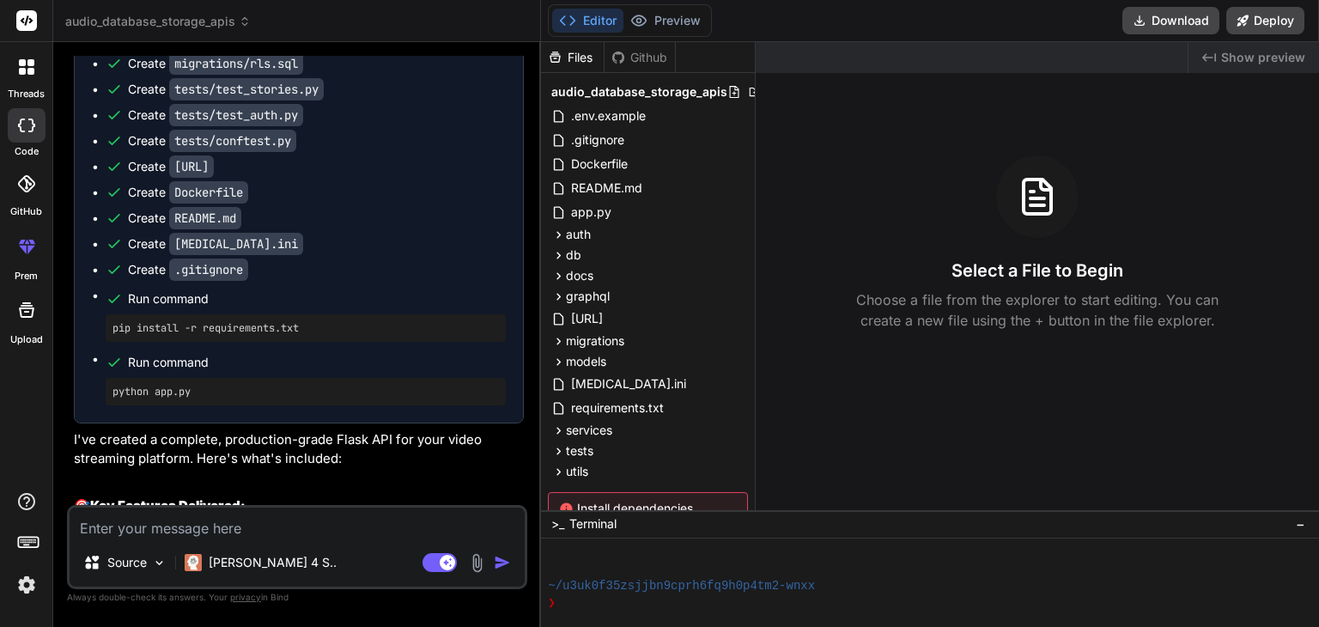
click at [284, 331] on pre "pip install -r requirements.txt" at bounding box center [305, 328] width 386 height 14
copy ul "pip install -r requirements.txt"
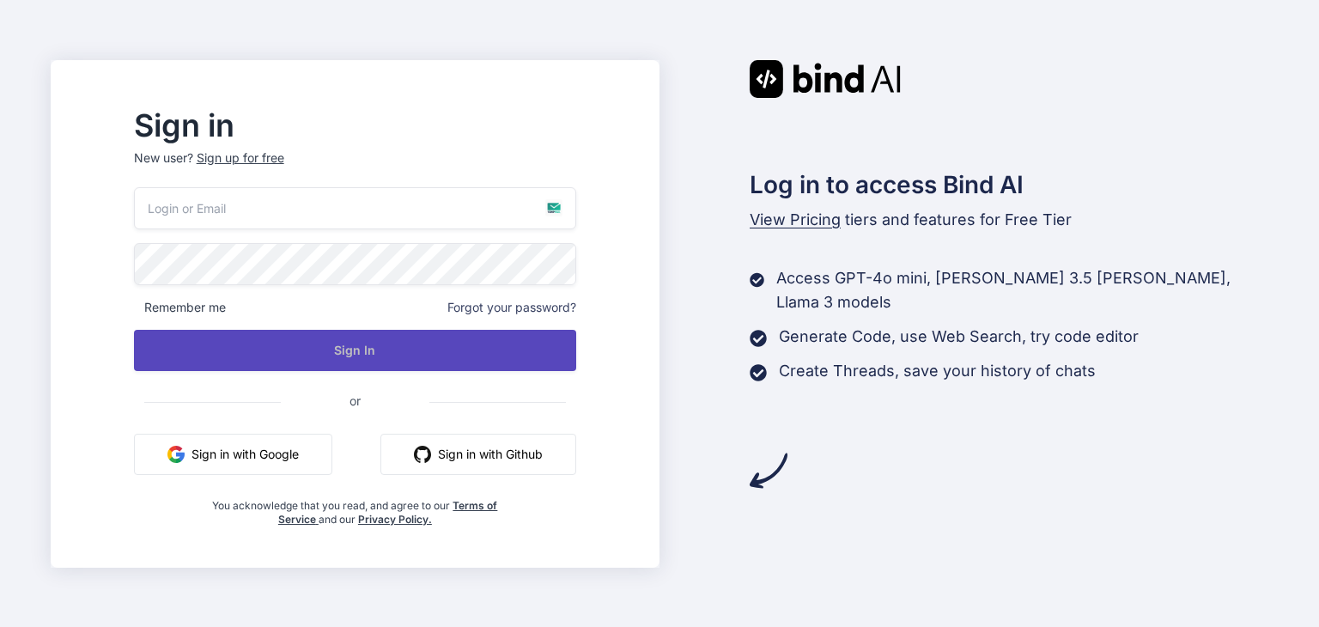
type input "nojiti8069@fursee.com"
click at [309, 353] on button "Sign In" at bounding box center [355, 350] width 442 height 41
click at [369, 351] on button "Sign In" at bounding box center [355, 350] width 442 height 41
